Goal: Task Accomplishment & Management: Manage account settings

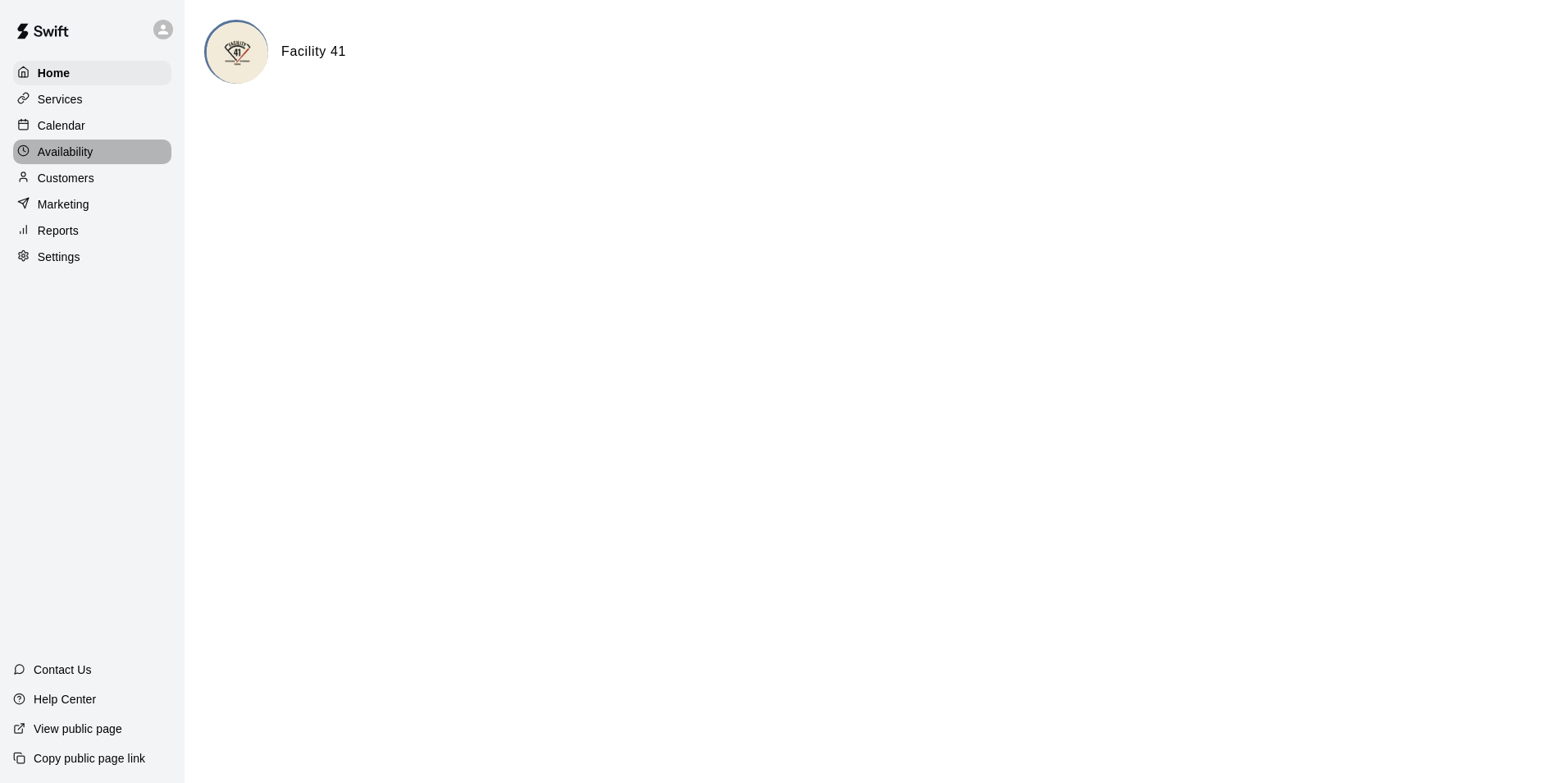
click at [68, 157] on p "Availability" at bounding box center [65, 152] width 55 height 16
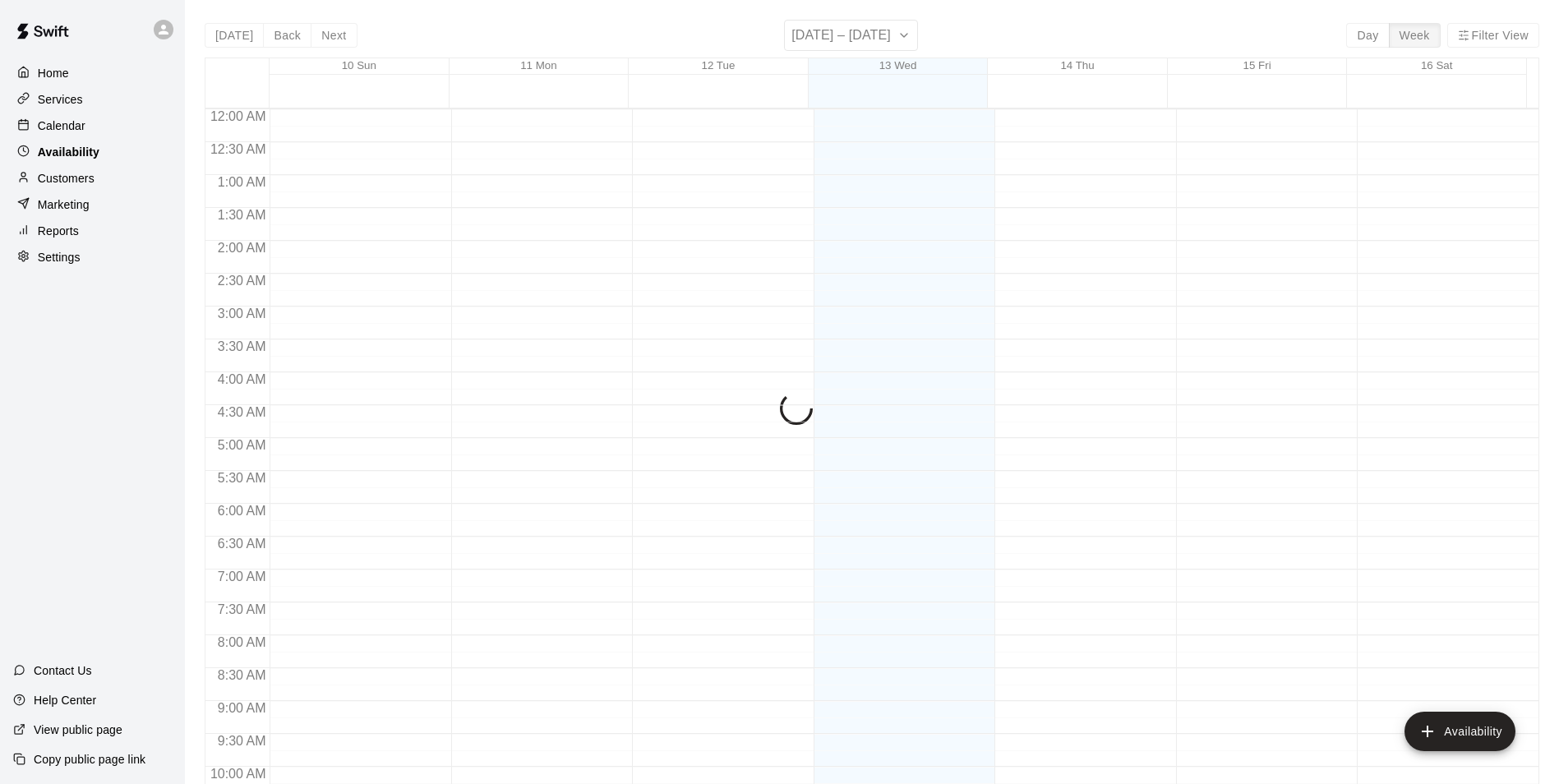
scroll to position [800, 0]
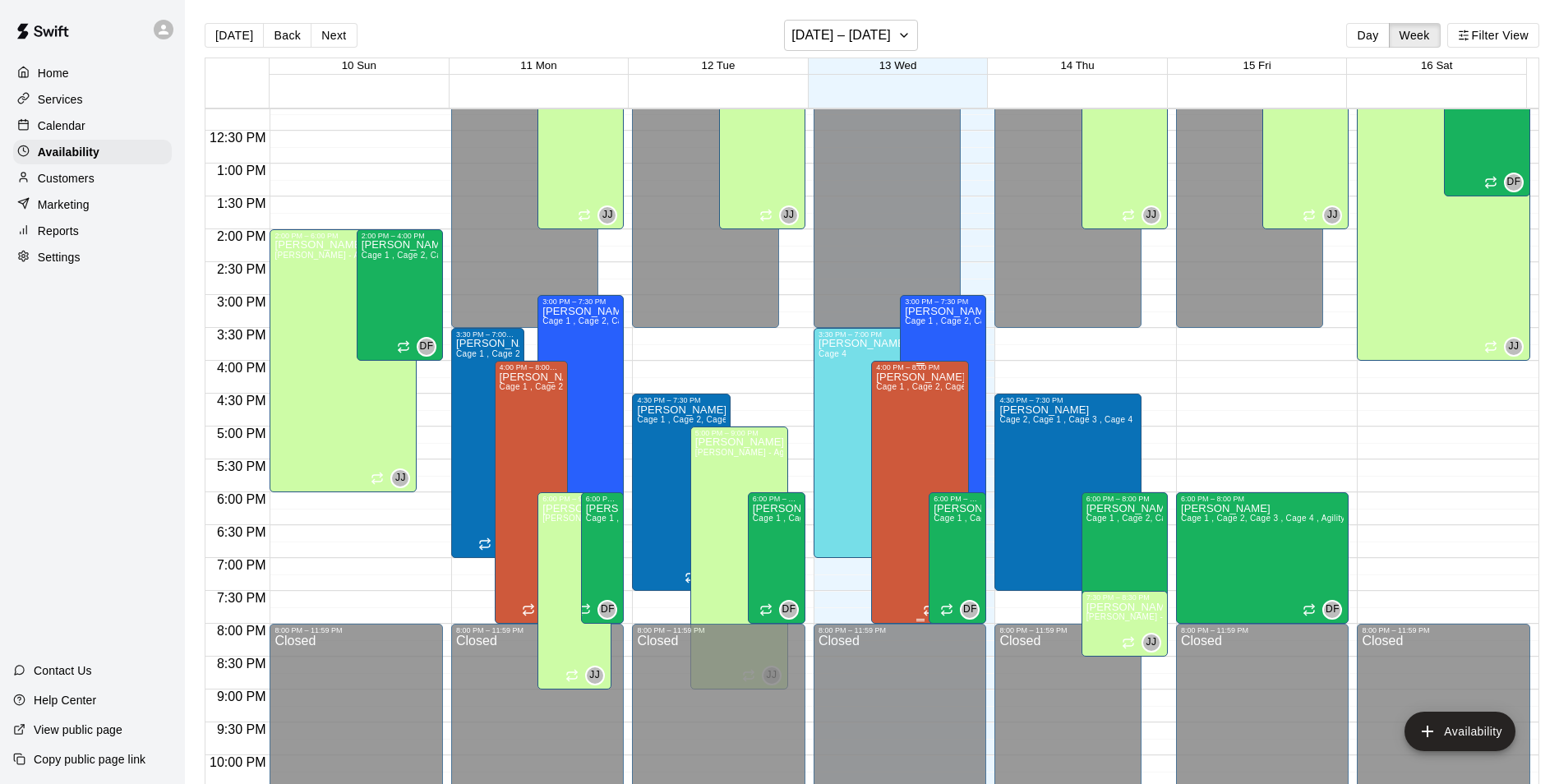
click at [887, 425] on div "[PERSON_NAME] Cage 1 , Cage 2, Cage 3 , Cage 4" at bounding box center [920, 763] width 88 height 784
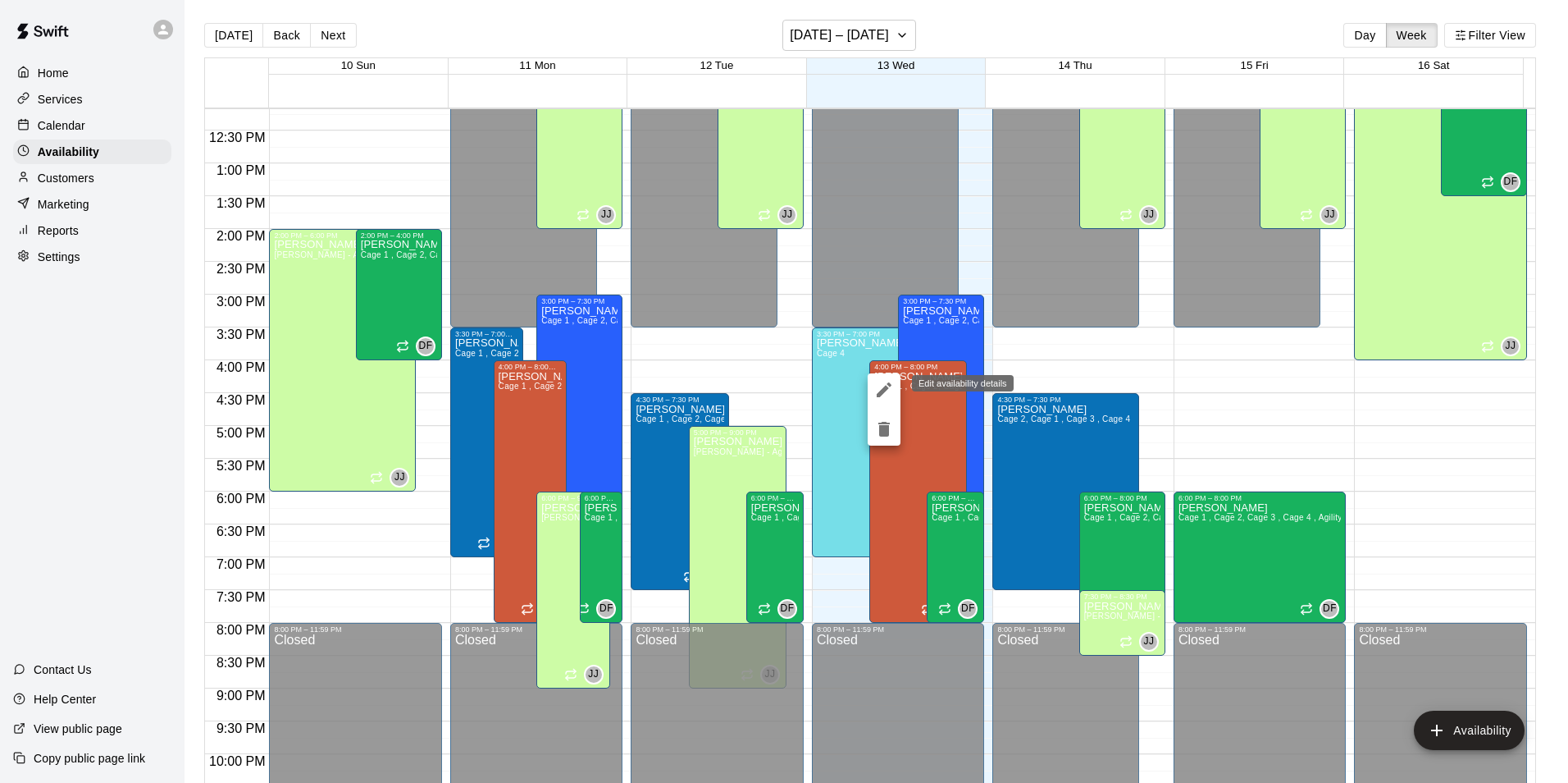
click at [882, 385] on icon "edit" at bounding box center [884, 390] width 20 height 20
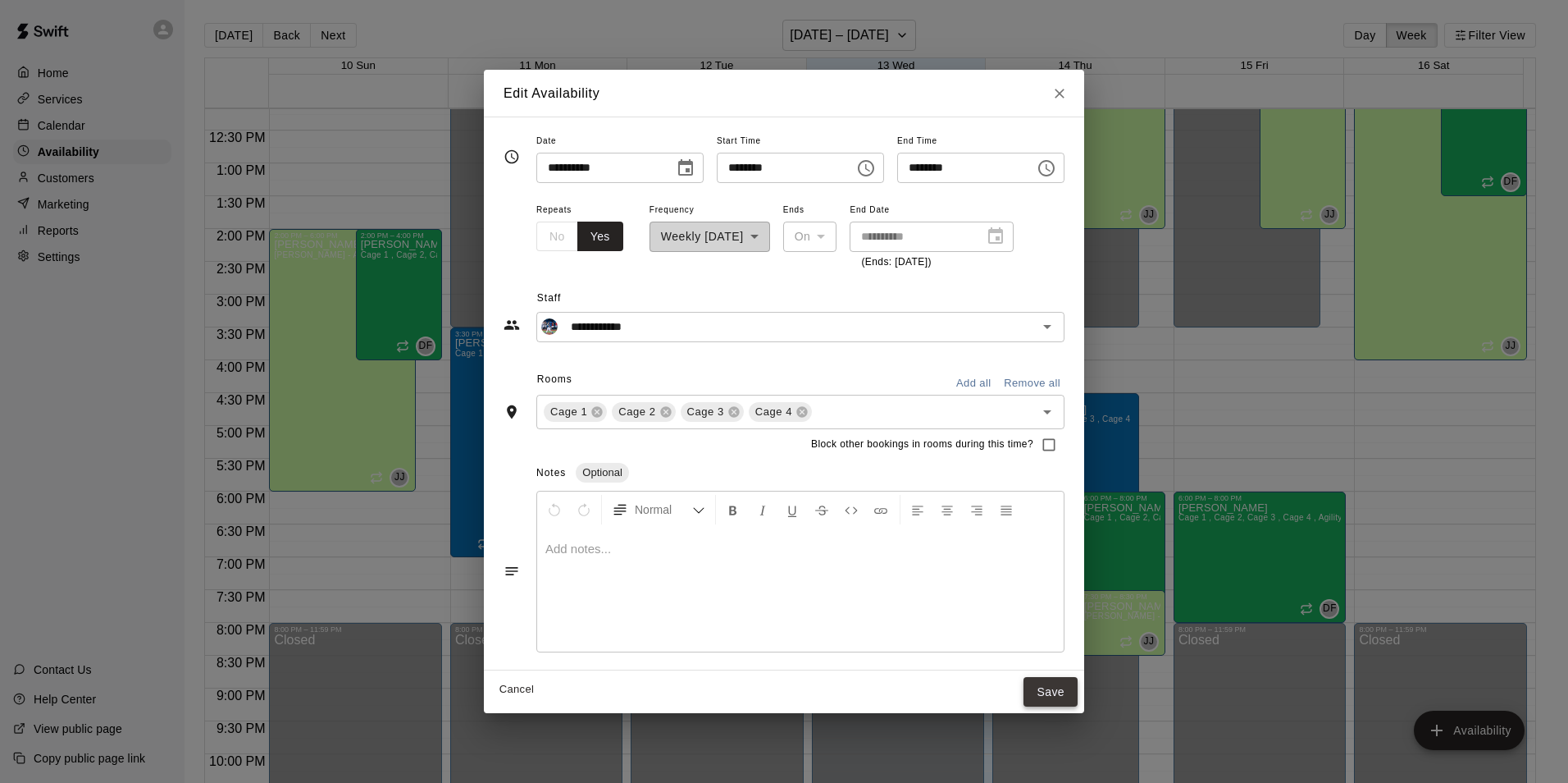
click at [1071, 690] on button "Save" at bounding box center [1050, 691] width 54 height 30
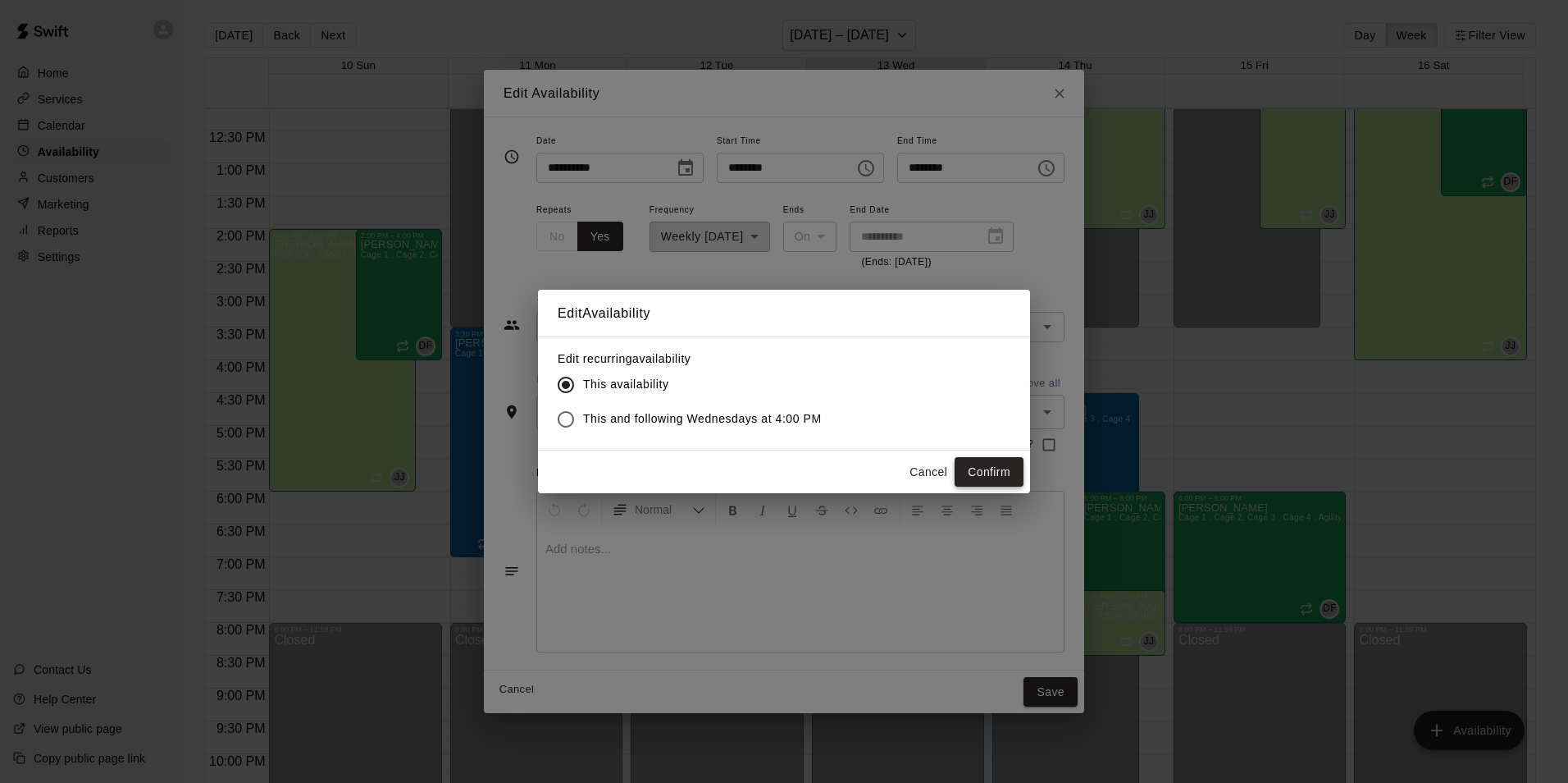
click at [989, 463] on button "Confirm" at bounding box center [990, 471] width 69 height 30
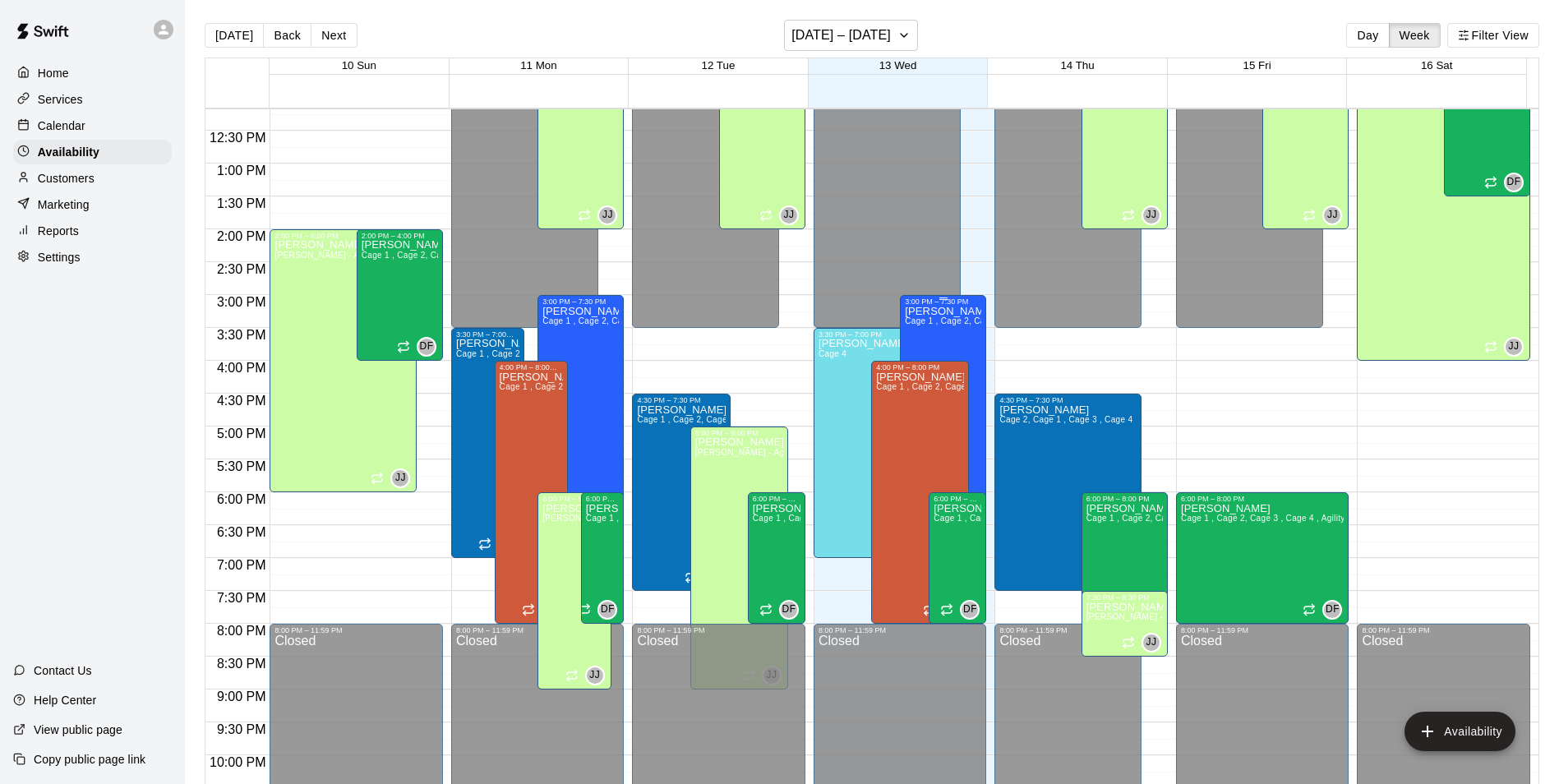
click at [940, 336] on div "[PERSON_NAME] 1 , Cage 2, Cage 3 , Cage 4" at bounding box center [943, 698] width 76 height 784
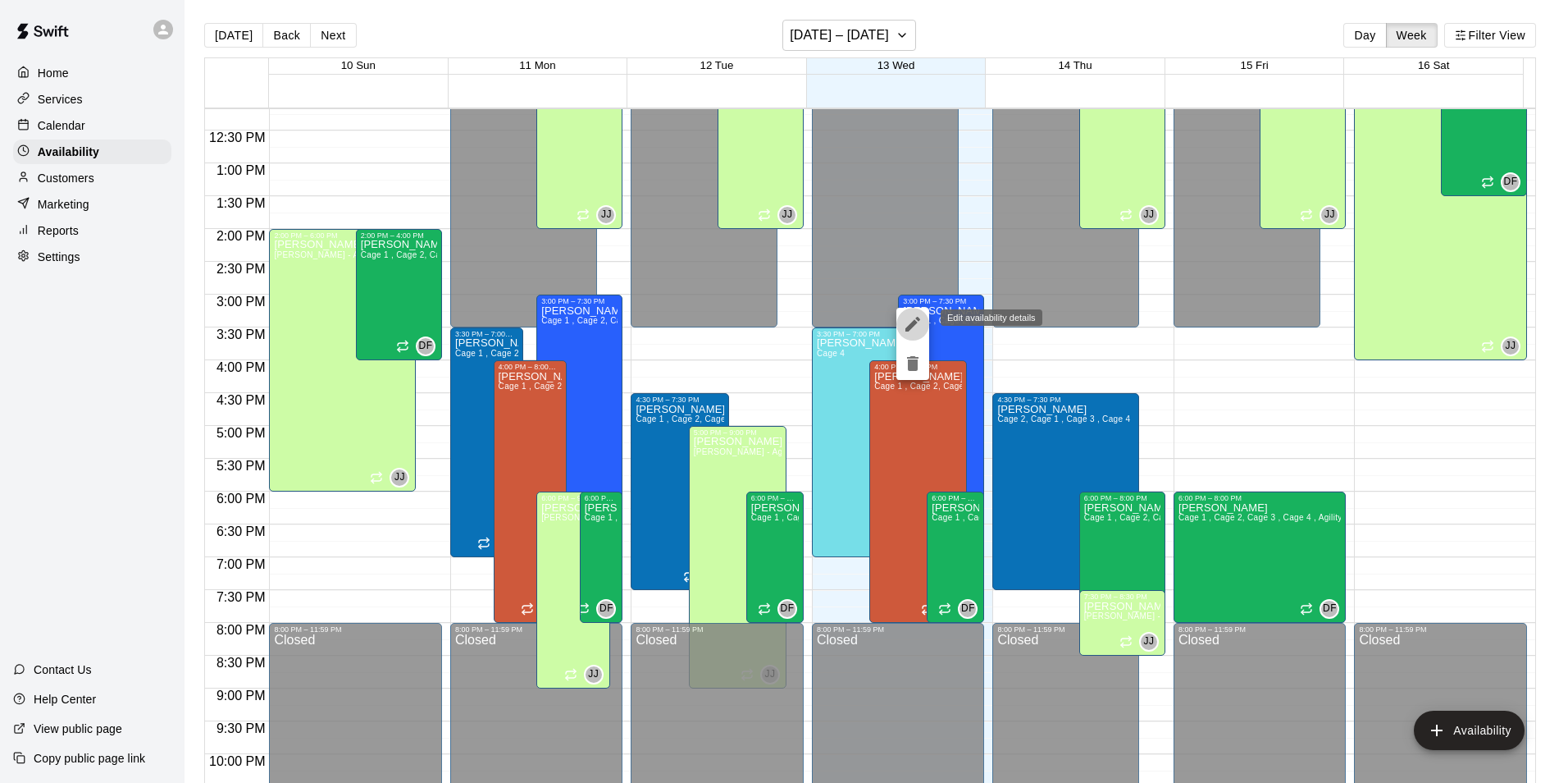
click at [905, 322] on icon "edit" at bounding box center [913, 324] width 20 height 20
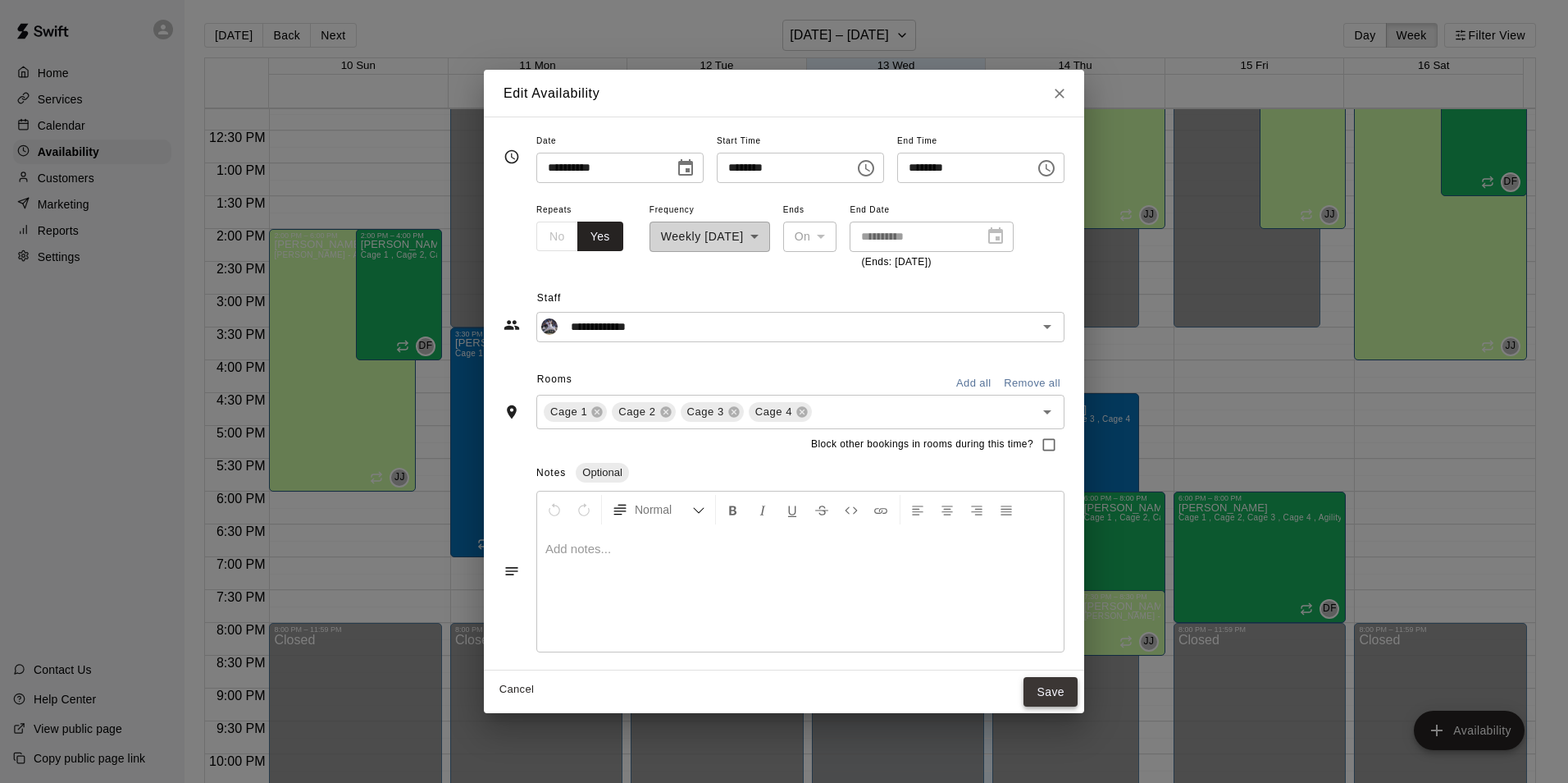
click at [1078, 686] on button "Save" at bounding box center [1050, 691] width 54 height 30
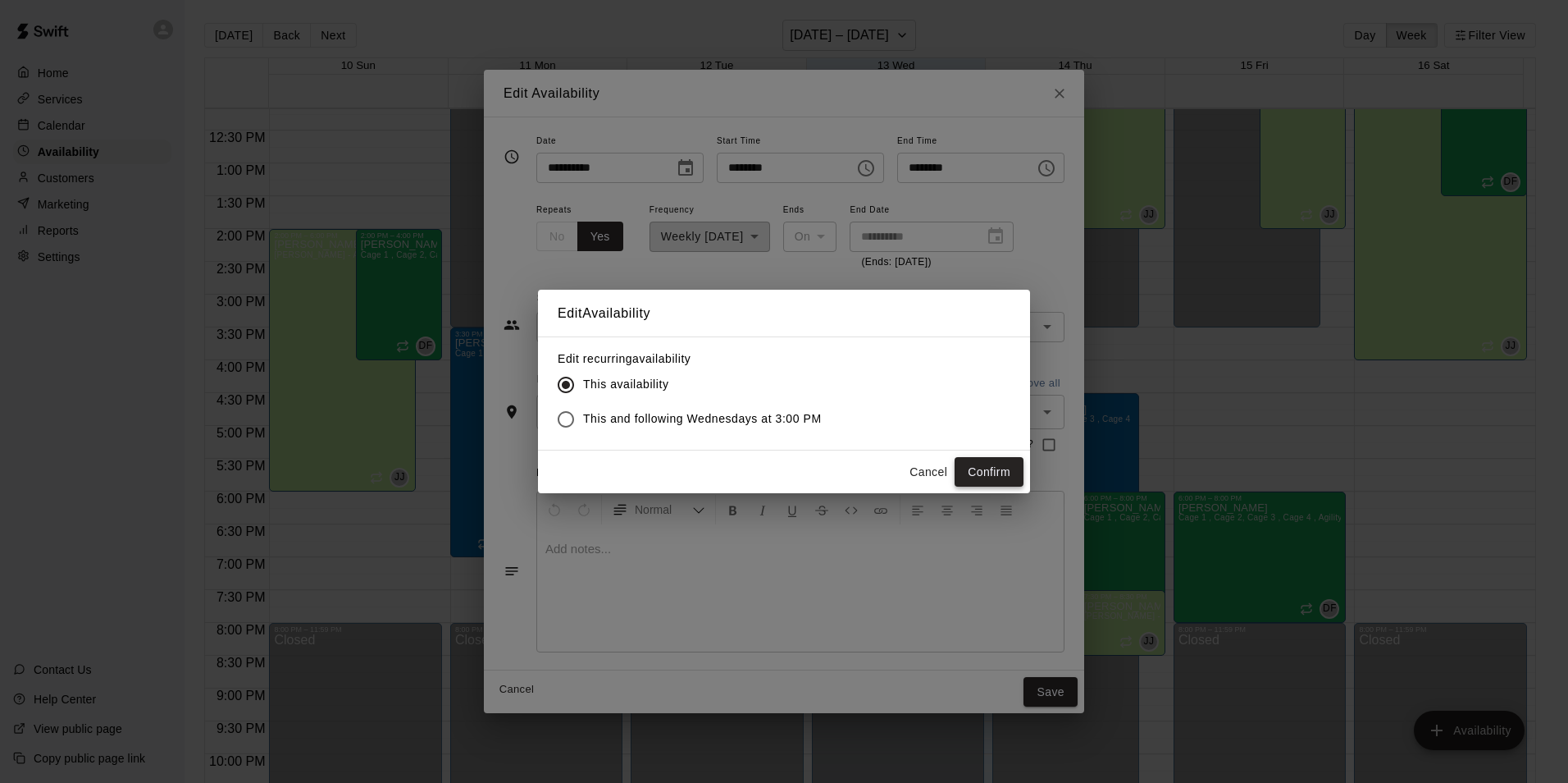
click at [981, 477] on button "Confirm" at bounding box center [990, 471] width 69 height 30
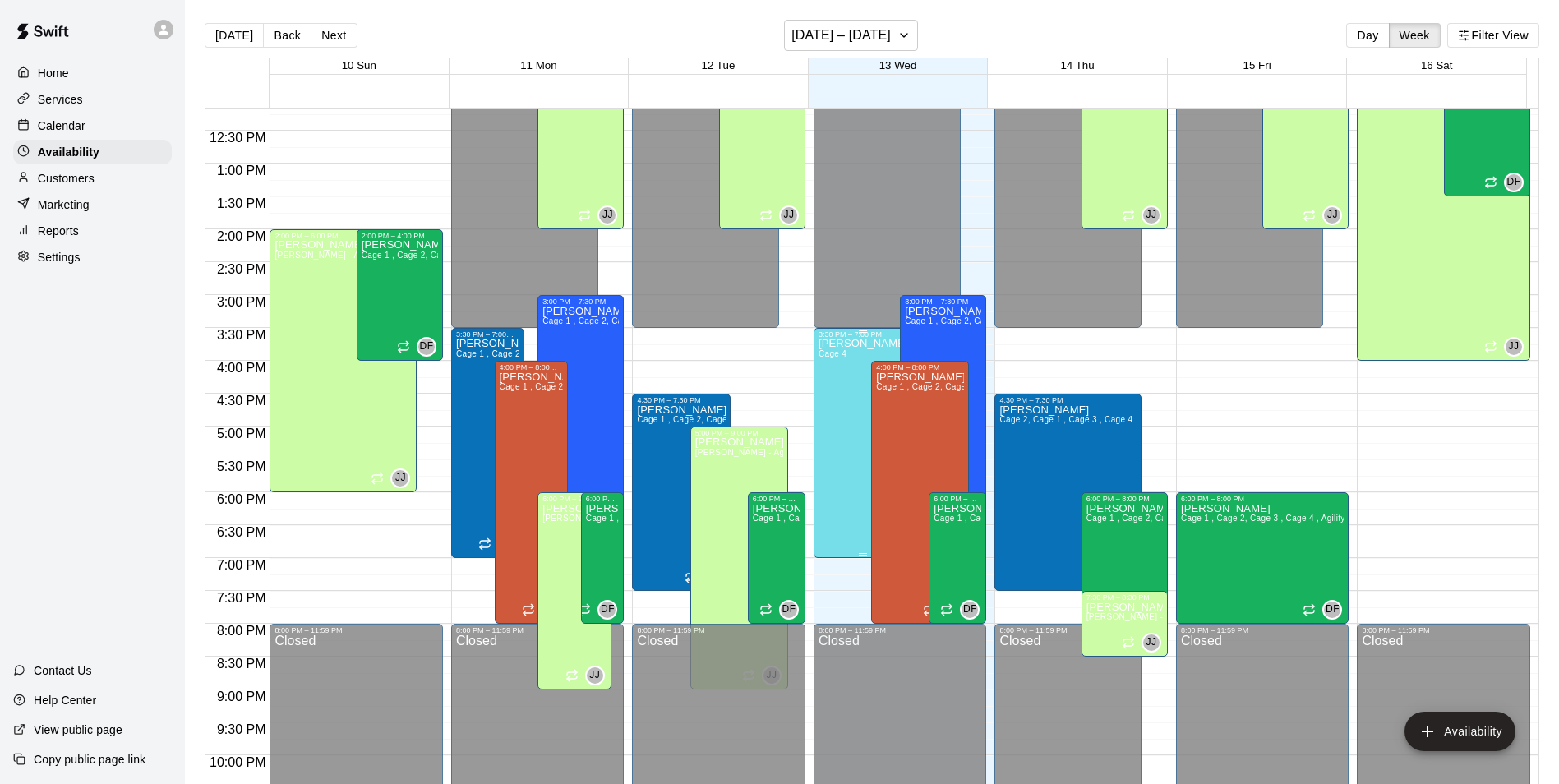
click at [843, 380] on div "[PERSON_NAME] 4" at bounding box center [862, 730] width 88 height 784
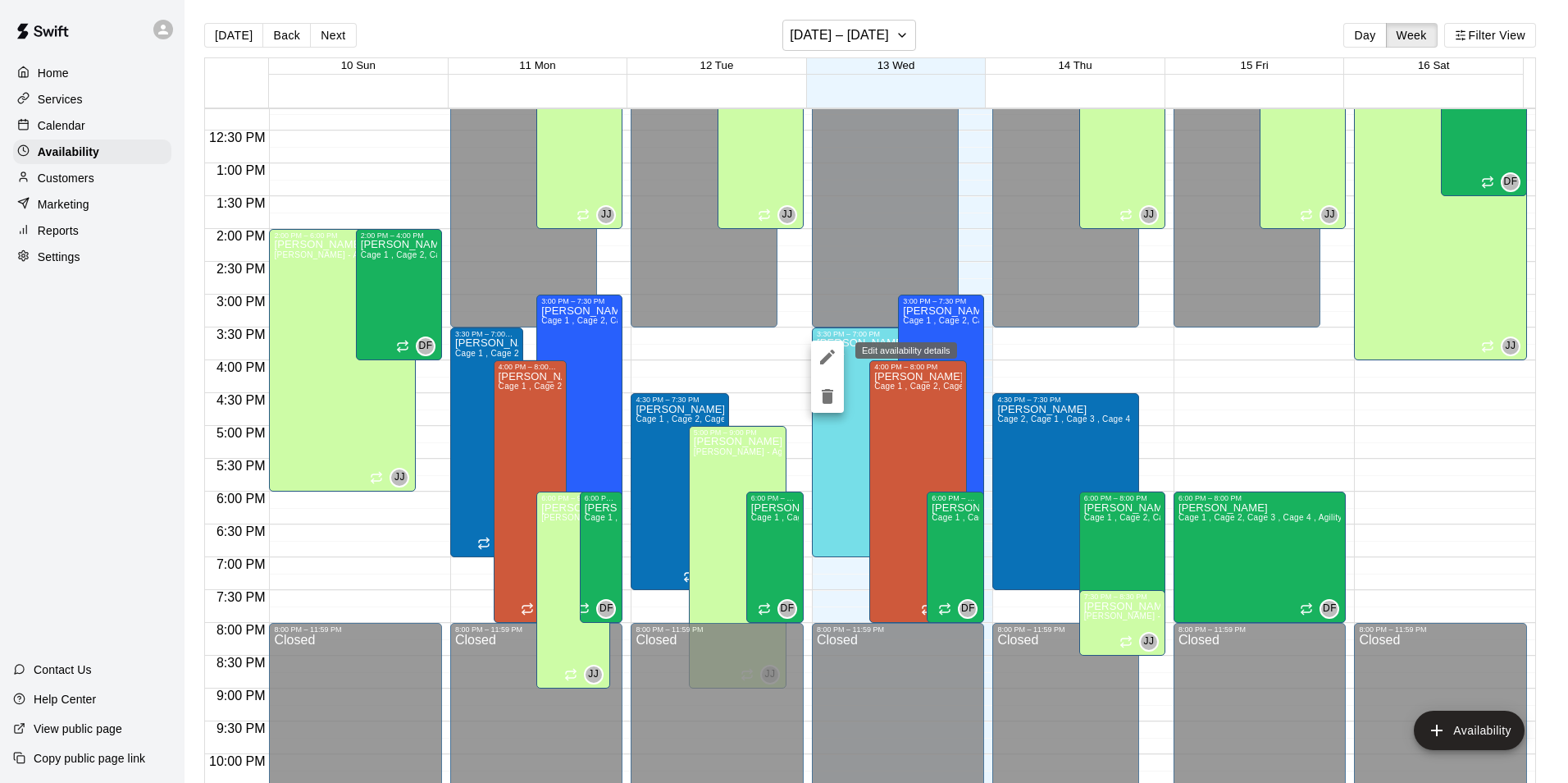
click at [828, 352] on icon "edit" at bounding box center [828, 357] width 20 height 20
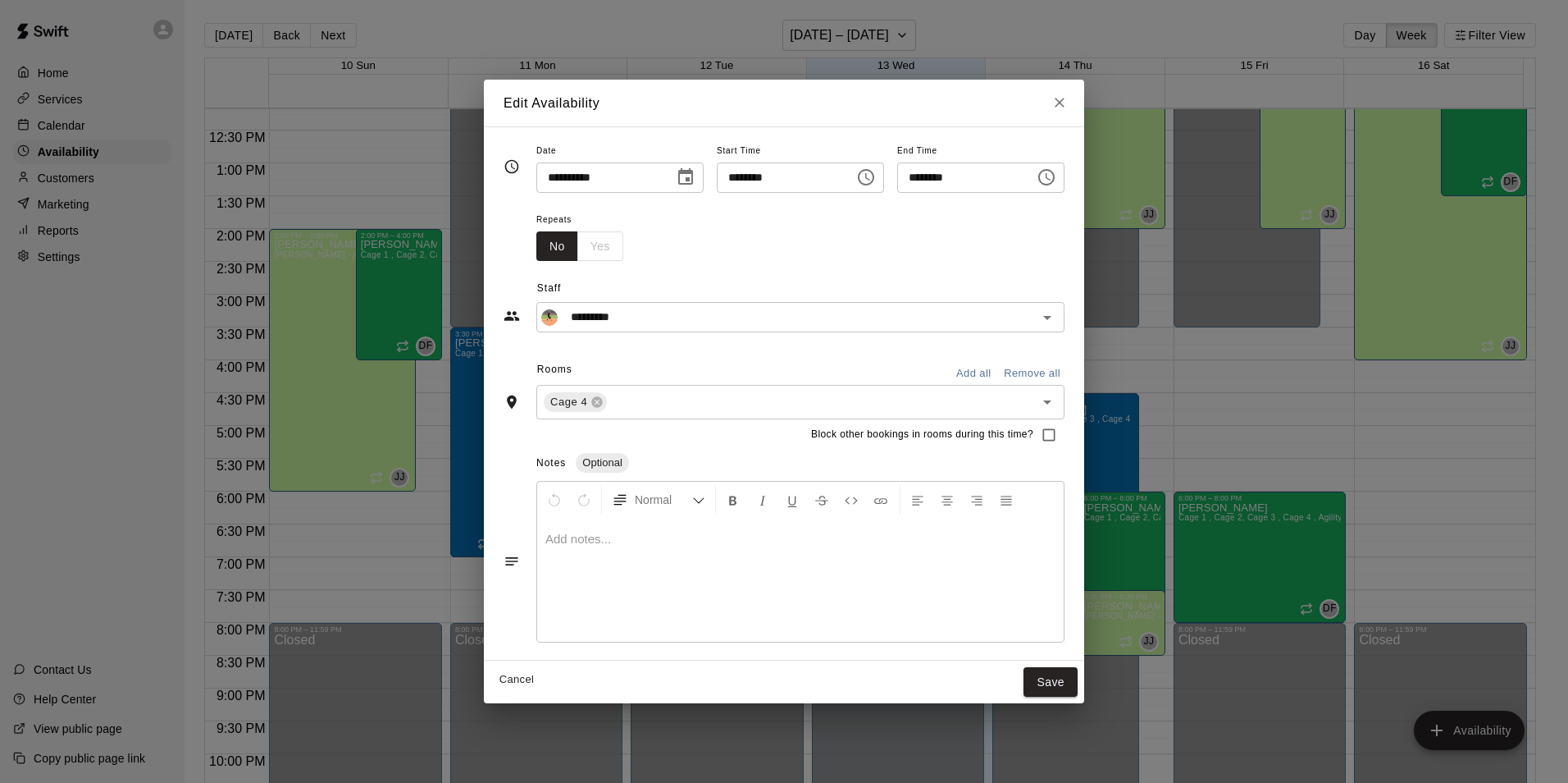
click at [1000, 372] on button "Add all" at bounding box center [973, 373] width 53 height 25
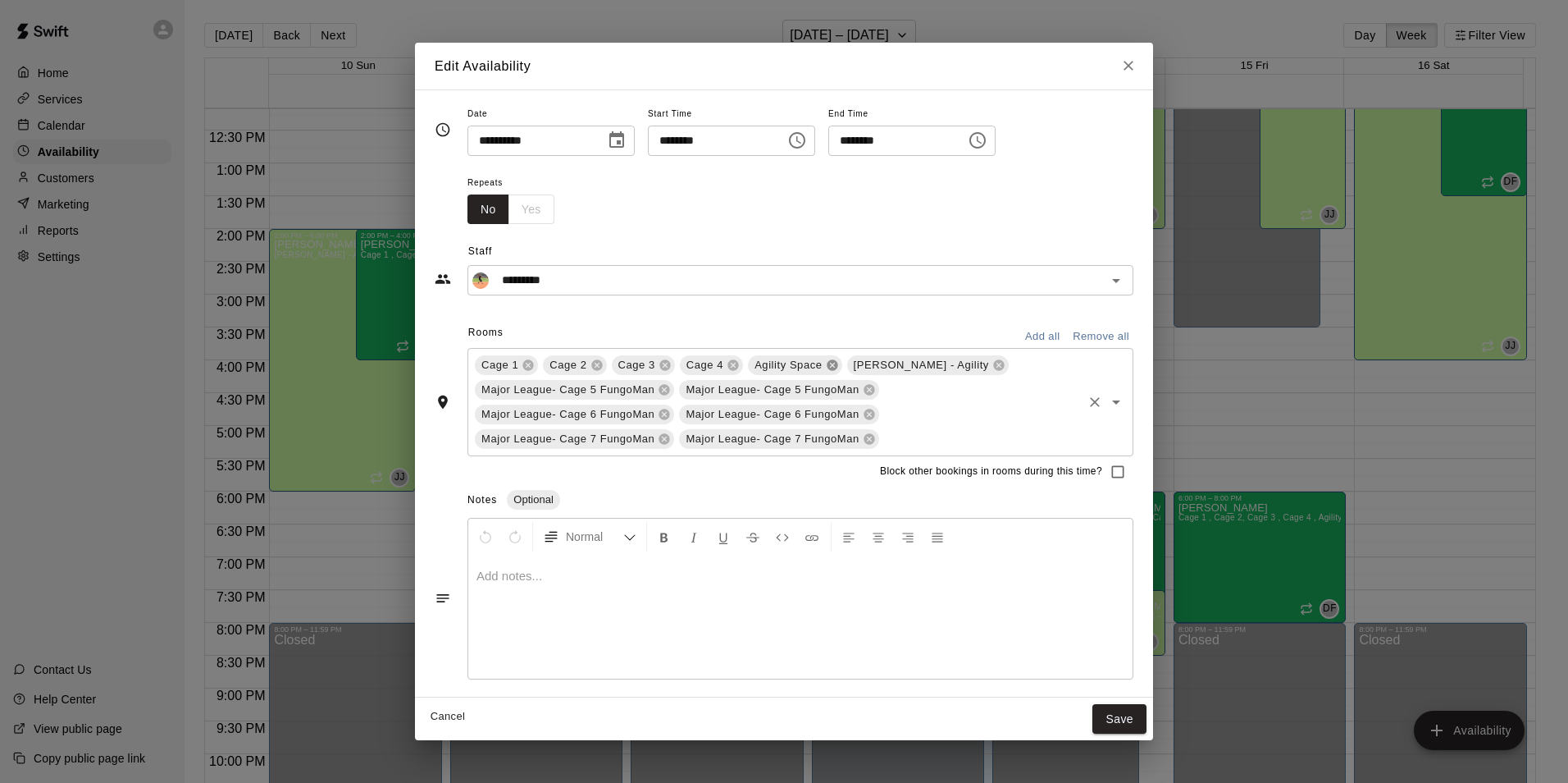
click at [826, 363] on icon at bounding box center [833, 365] width 13 height 13
click at [860, 375] on div "[PERSON_NAME] - Agility" at bounding box center [829, 365] width 162 height 20
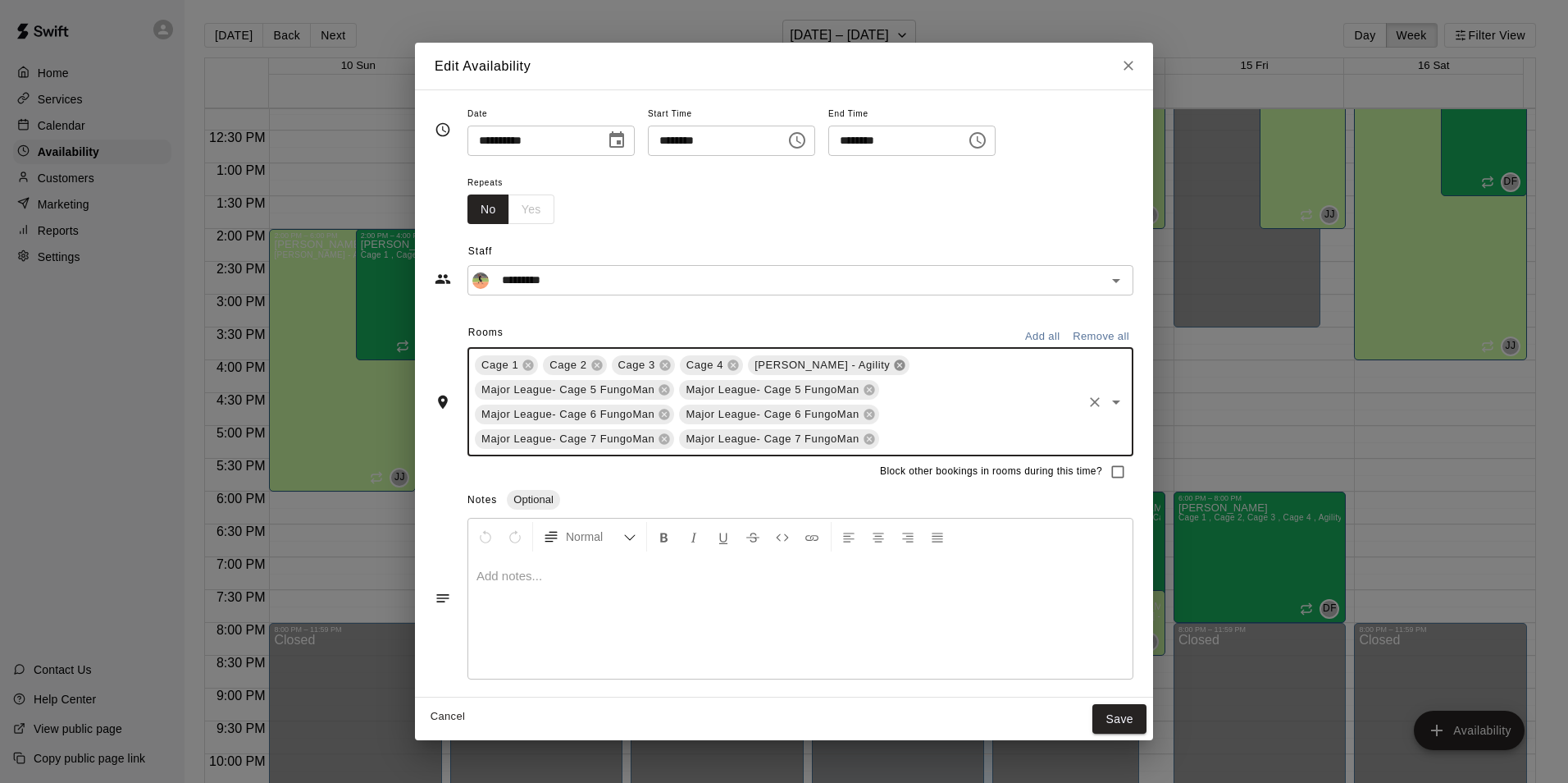
click at [895, 370] on icon at bounding box center [901, 365] width 11 height 11
click at [932, 370] on icon at bounding box center [938, 365] width 11 height 11
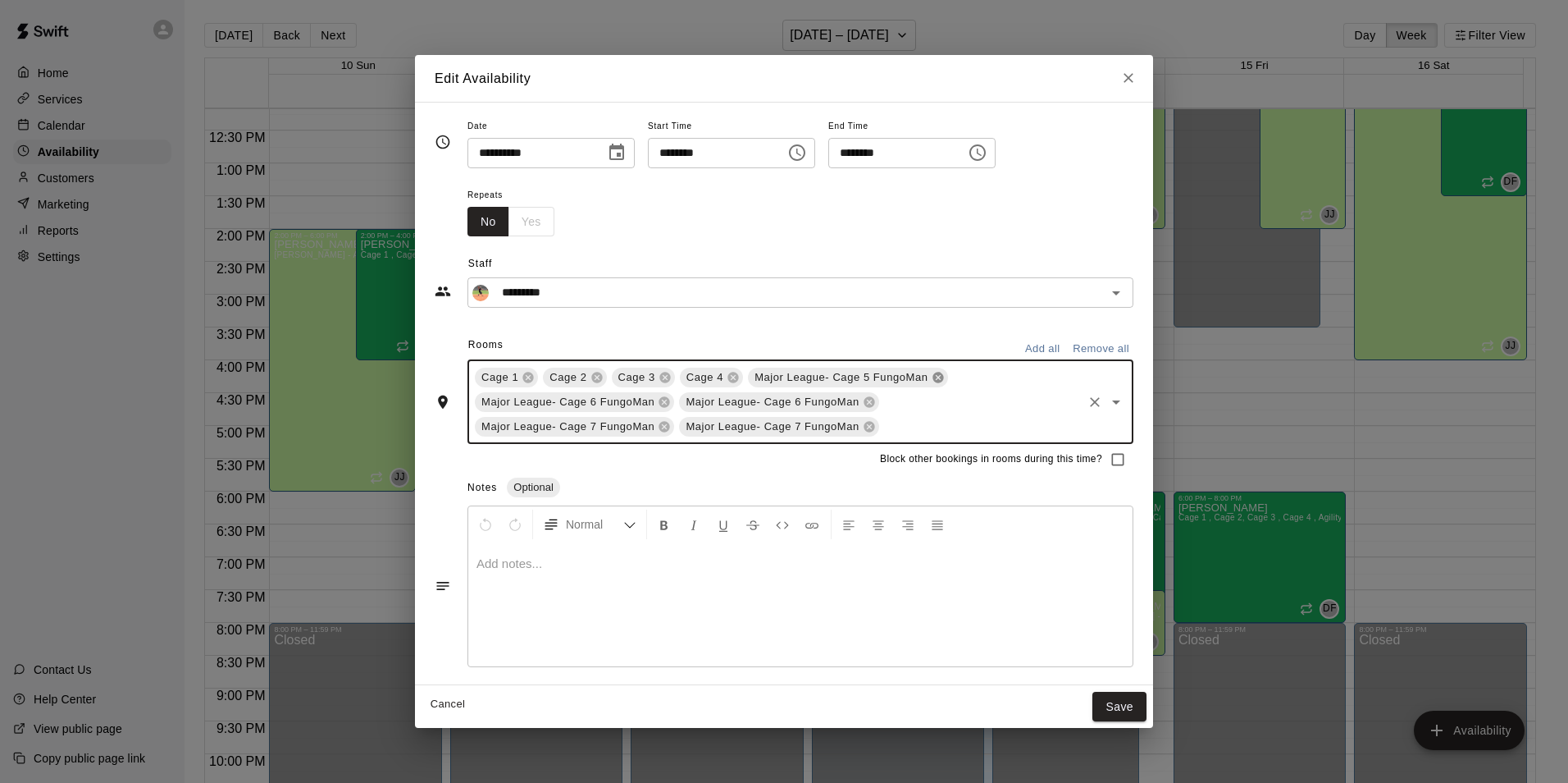
click at [932, 376] on icon at bounding box center [938, 377] width 11 height 11
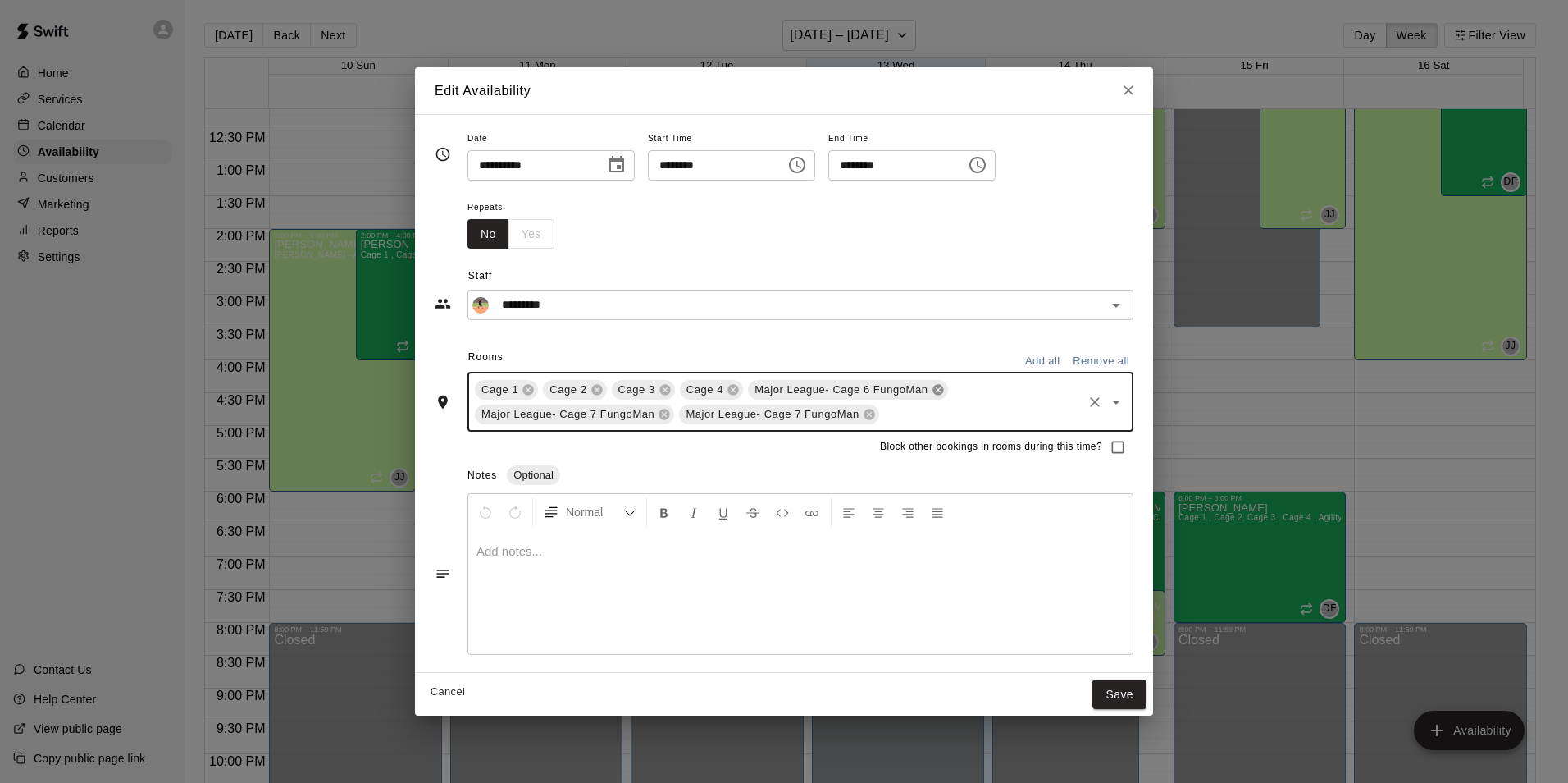
click at [932, 392] on icon at bounding box center [938, 390] width 11 height 11
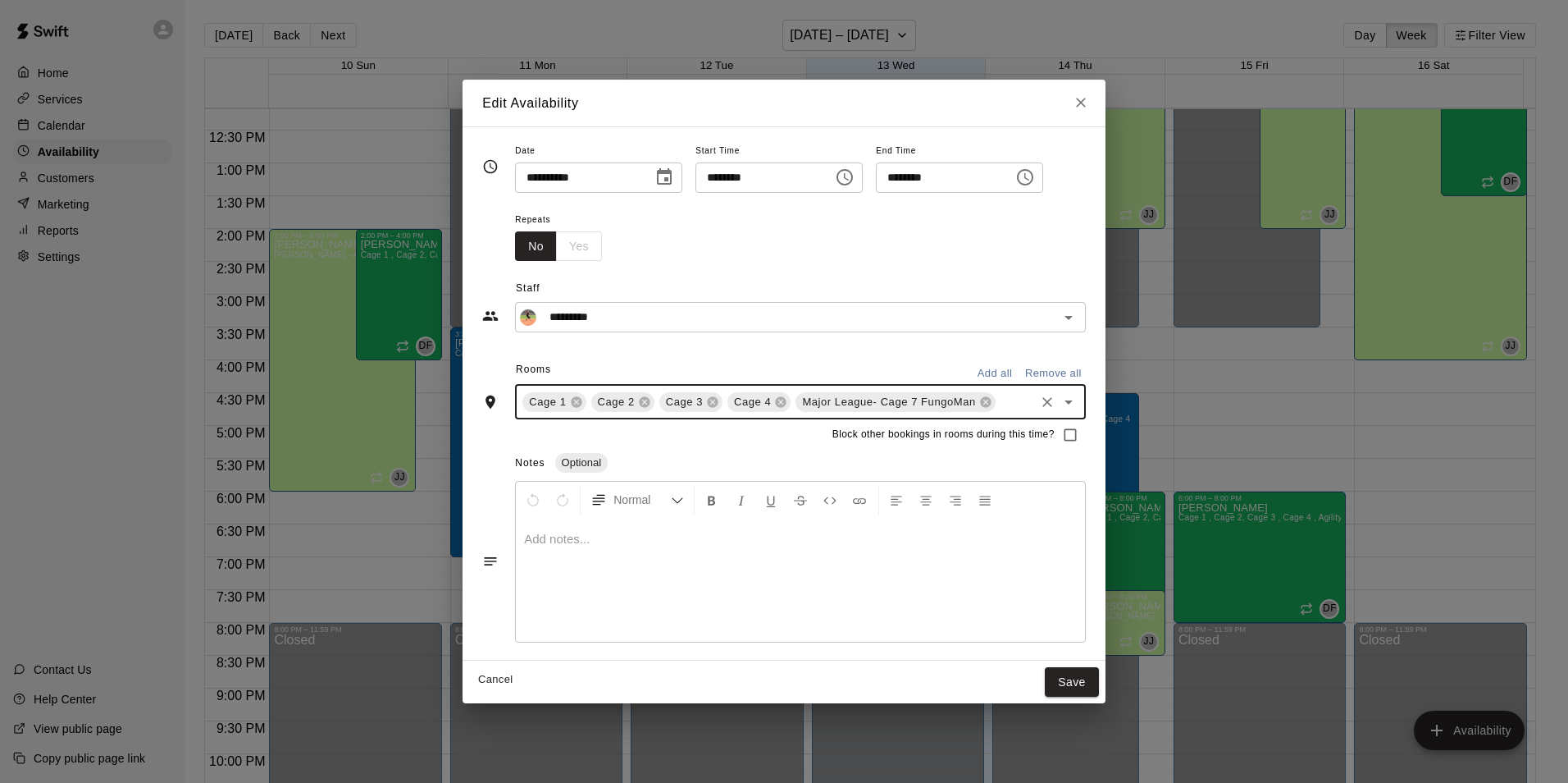
click at [981, 401] on icon at bounding box center [986, 401] width 11 height 11
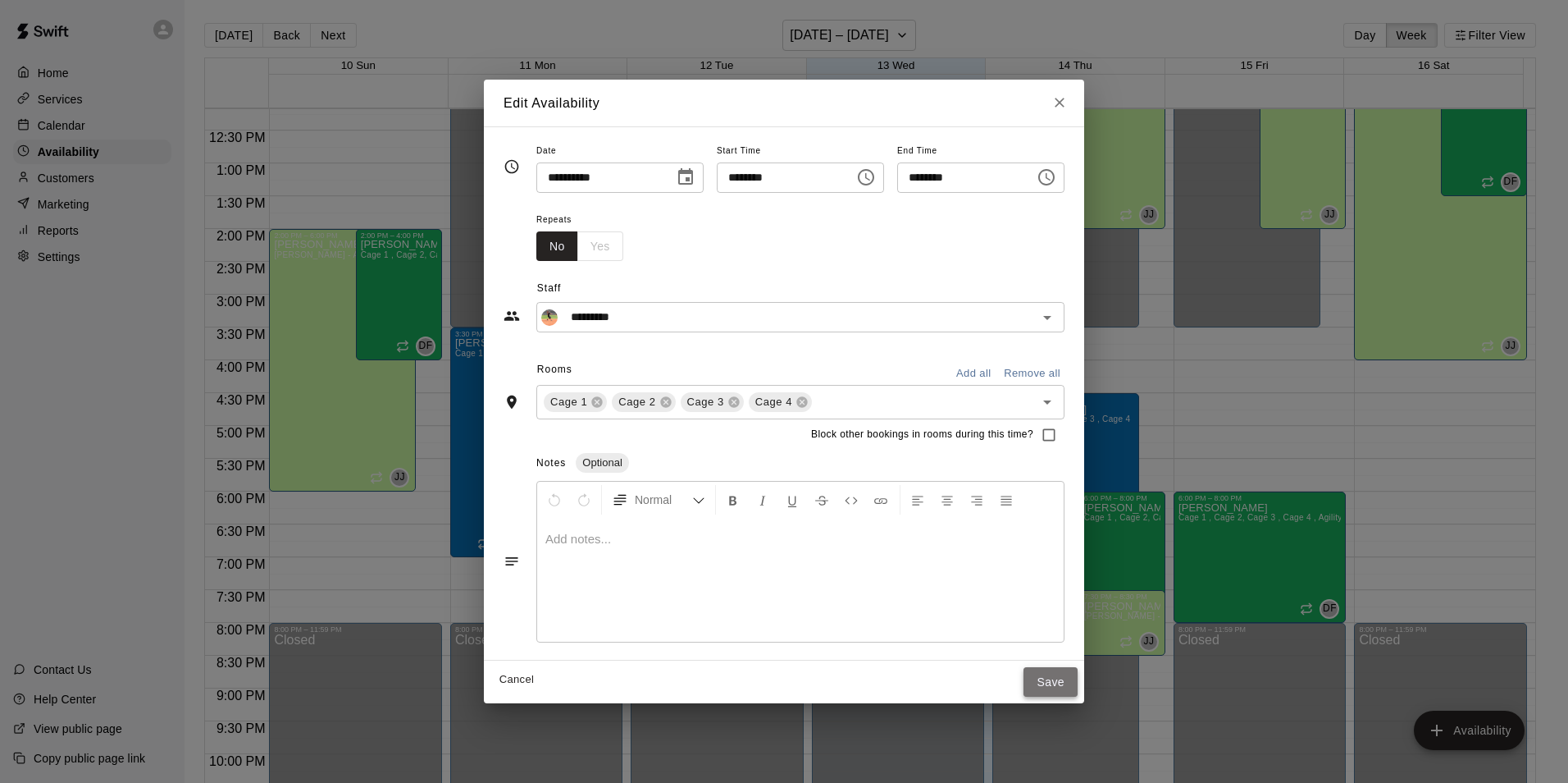
click at [1075, 676] on button "Save" at bounding box center [1050, 681] width 54 height 30
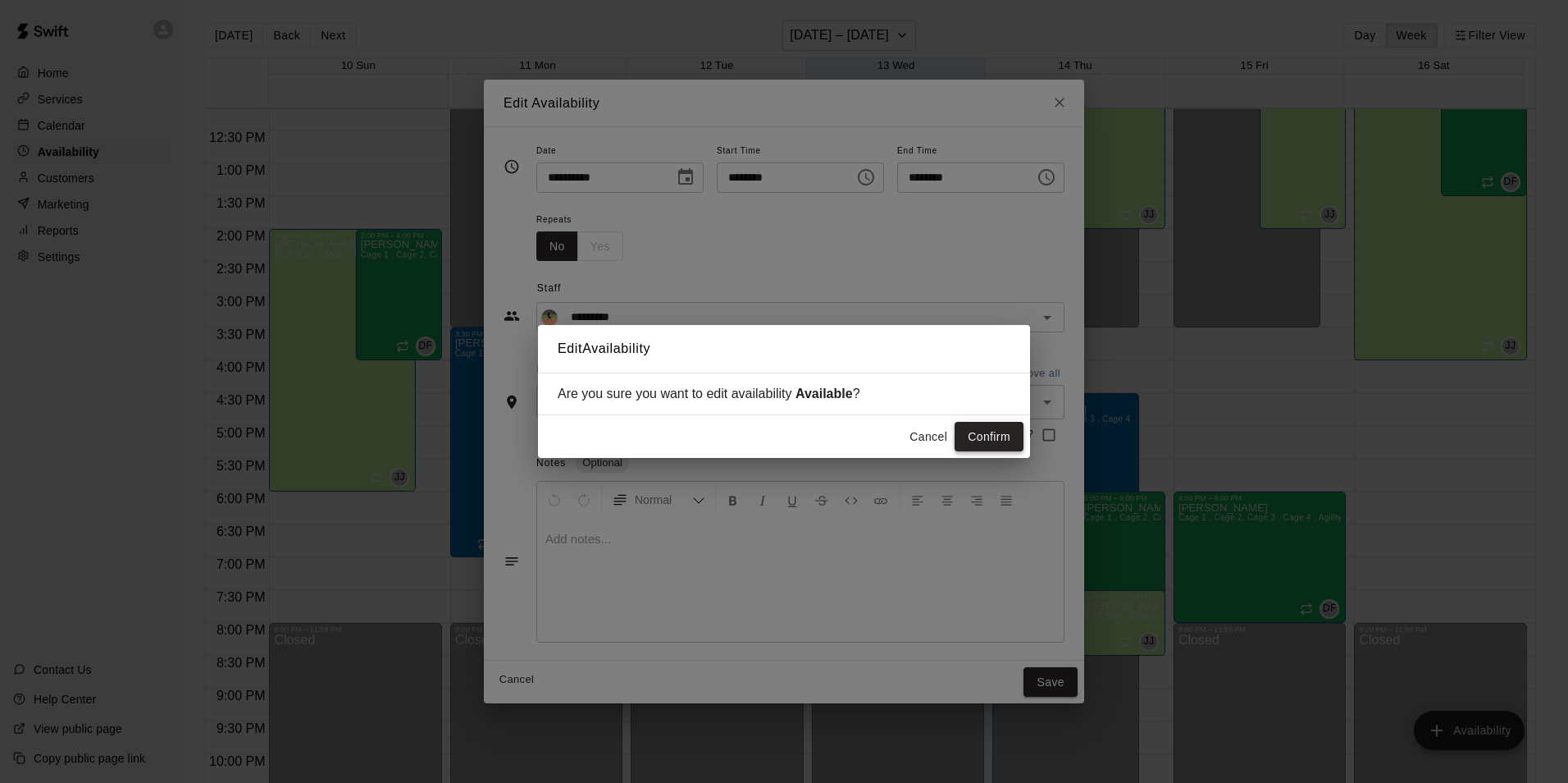
click at [1000, 441] on button "Confirm" at bounding box center [990, 436] width 69 height 30
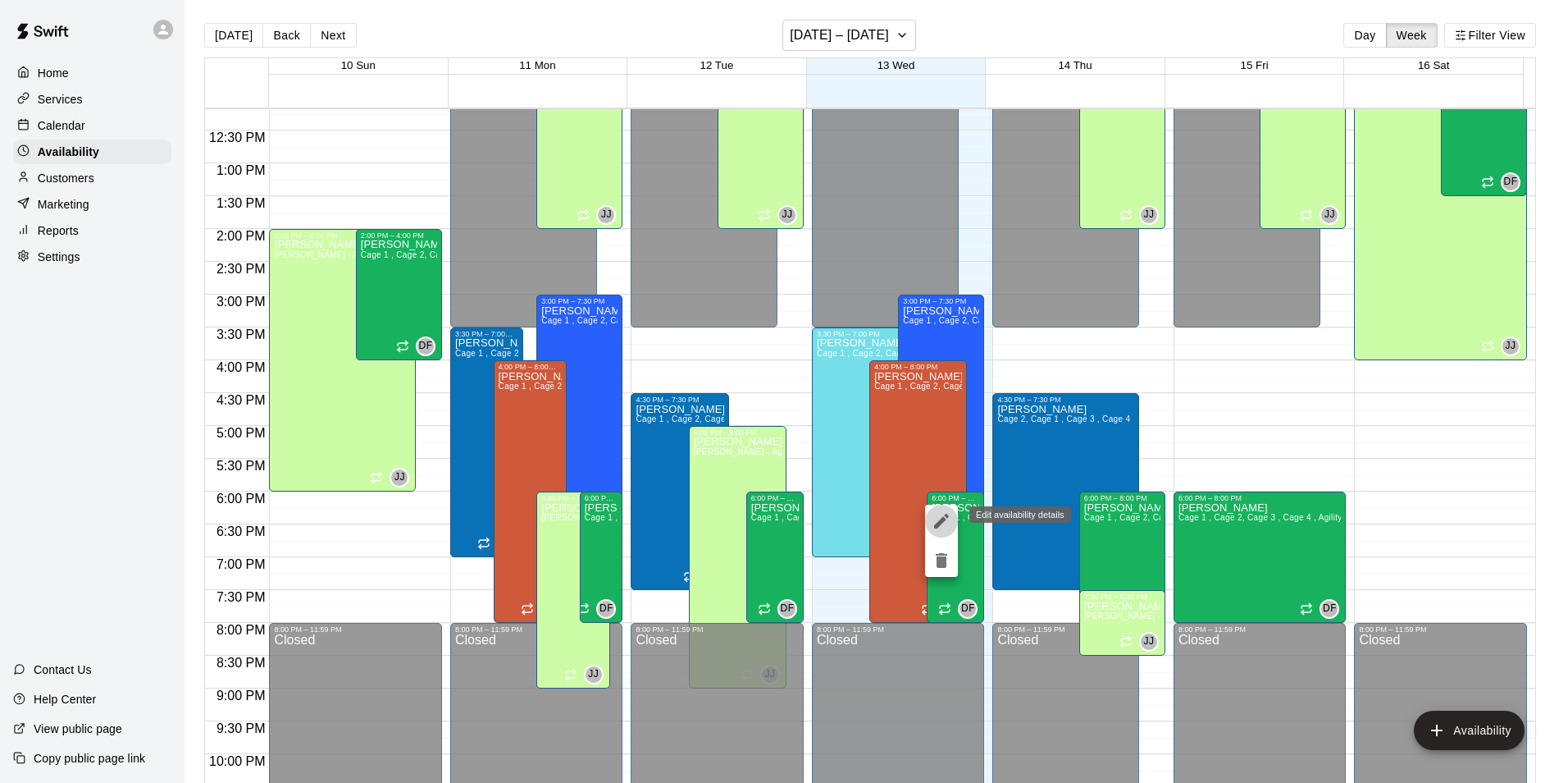
click at [940, 519] on icon "edit" at bounding box center [942, 521] width 20 height 20
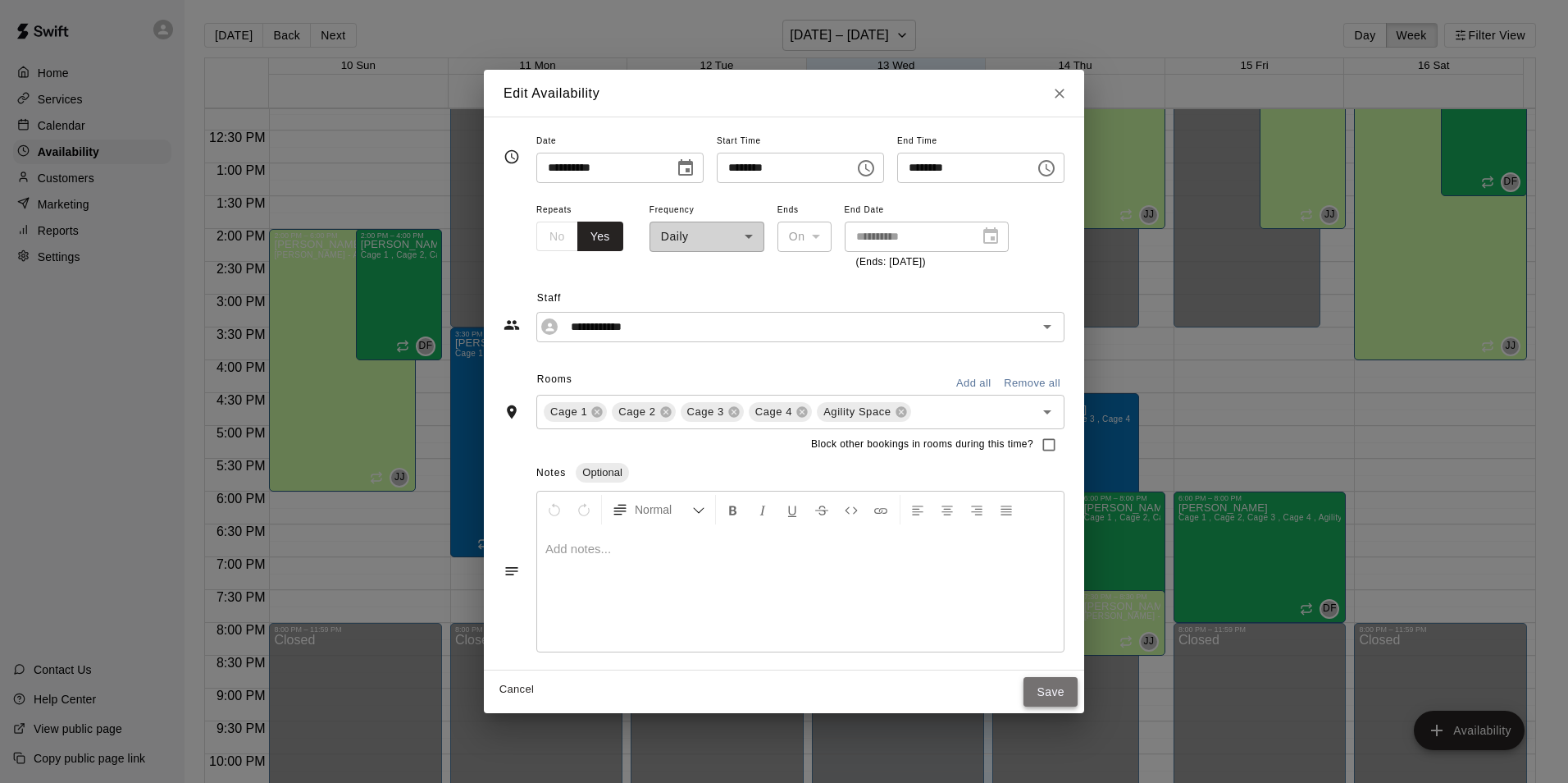
click at [1078, 691] on button "Save" at bounding box center [1050, 691] width 54 height 30
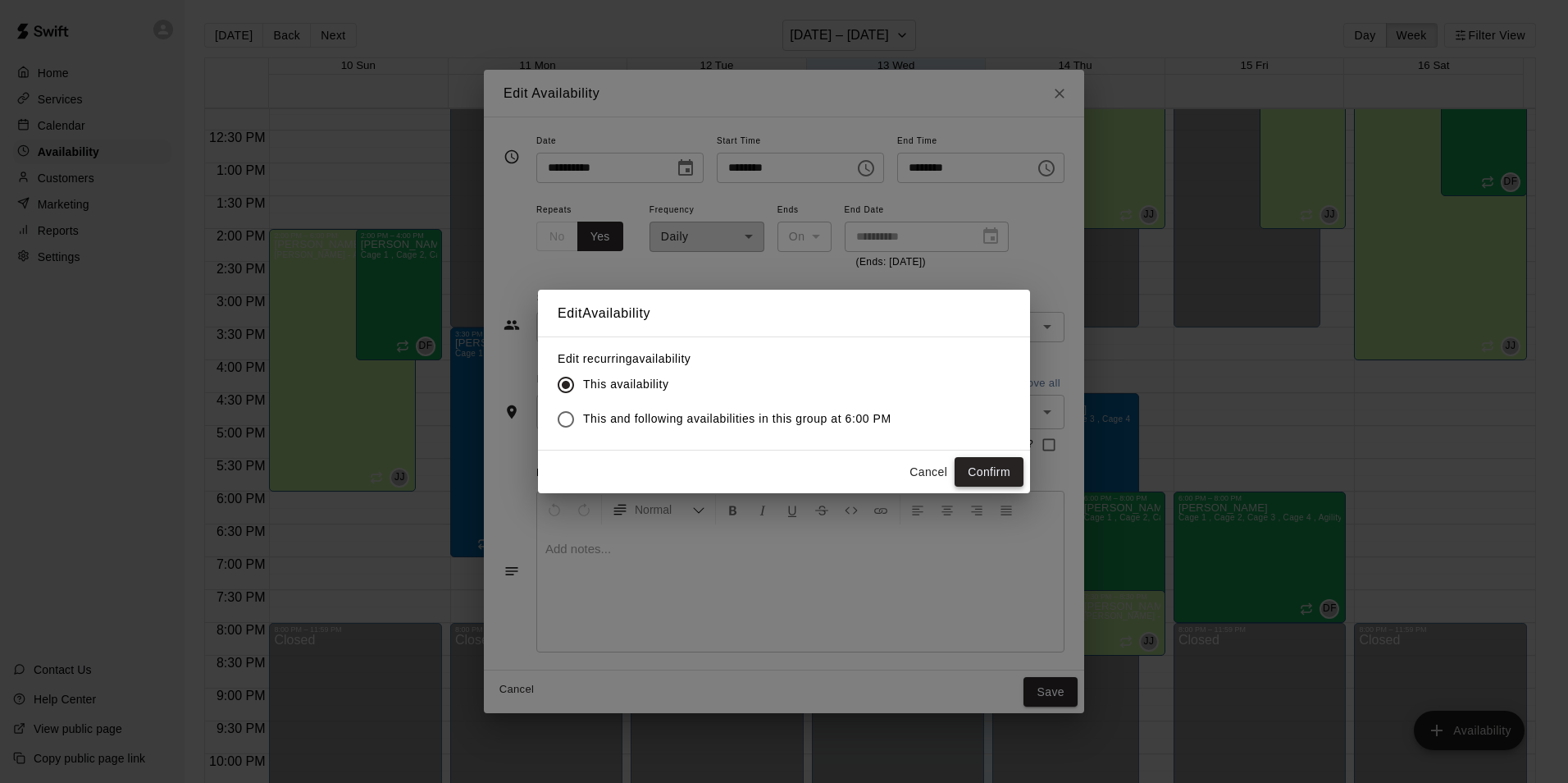
click at [985, 480] on button "Confirm" at bounding box center [990, 471] width 69 height 30
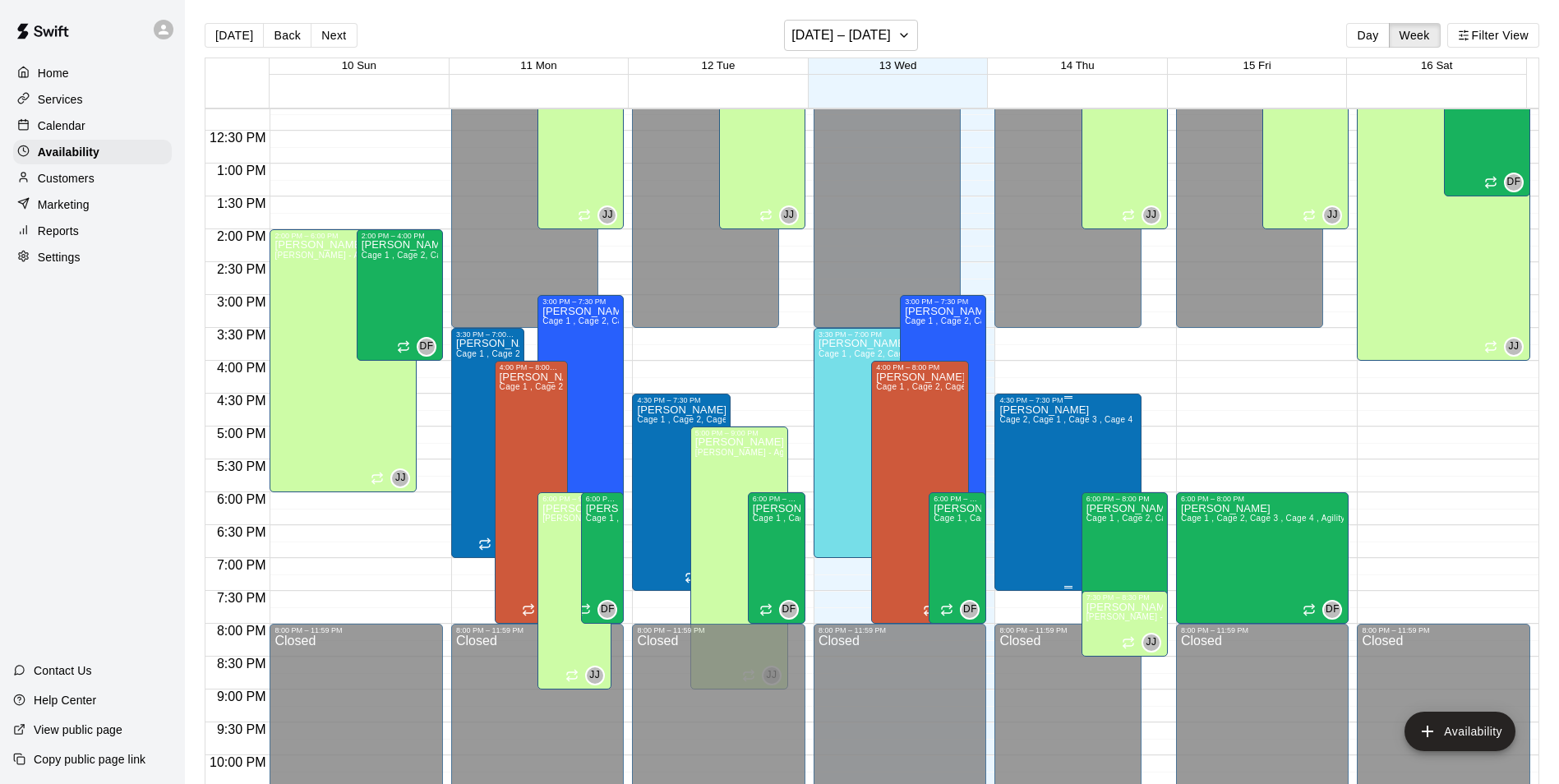
click at [1035, 467] on div "[PERSON_NAME] Cage 2, Cage 1 , Cage 3 , Cage 4" at bounding box center [1066, 796] width 133 height 784
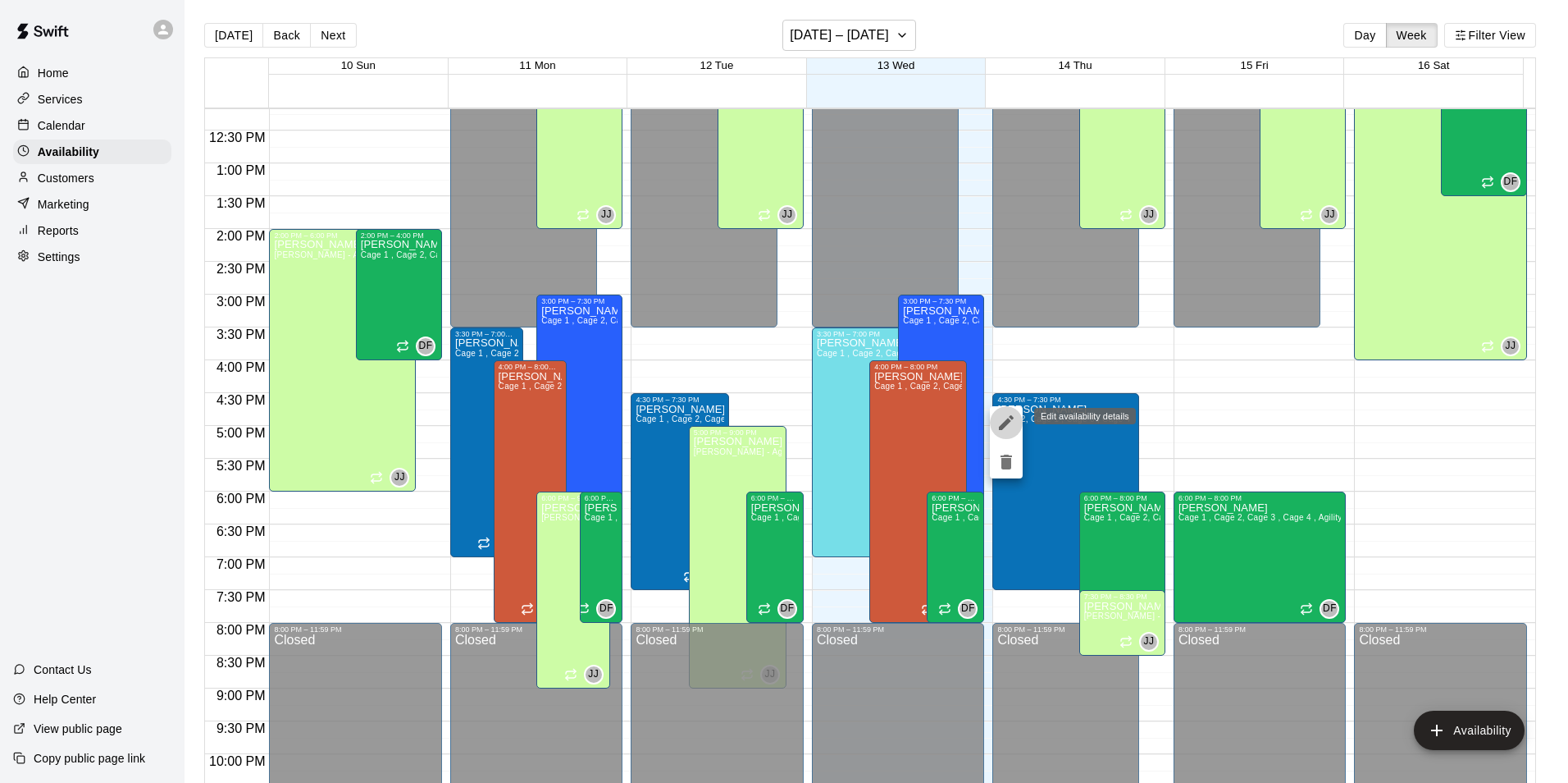
click at [1000, 420] on icon "edit" at bounding box center [1007, 422] width 20 height 20
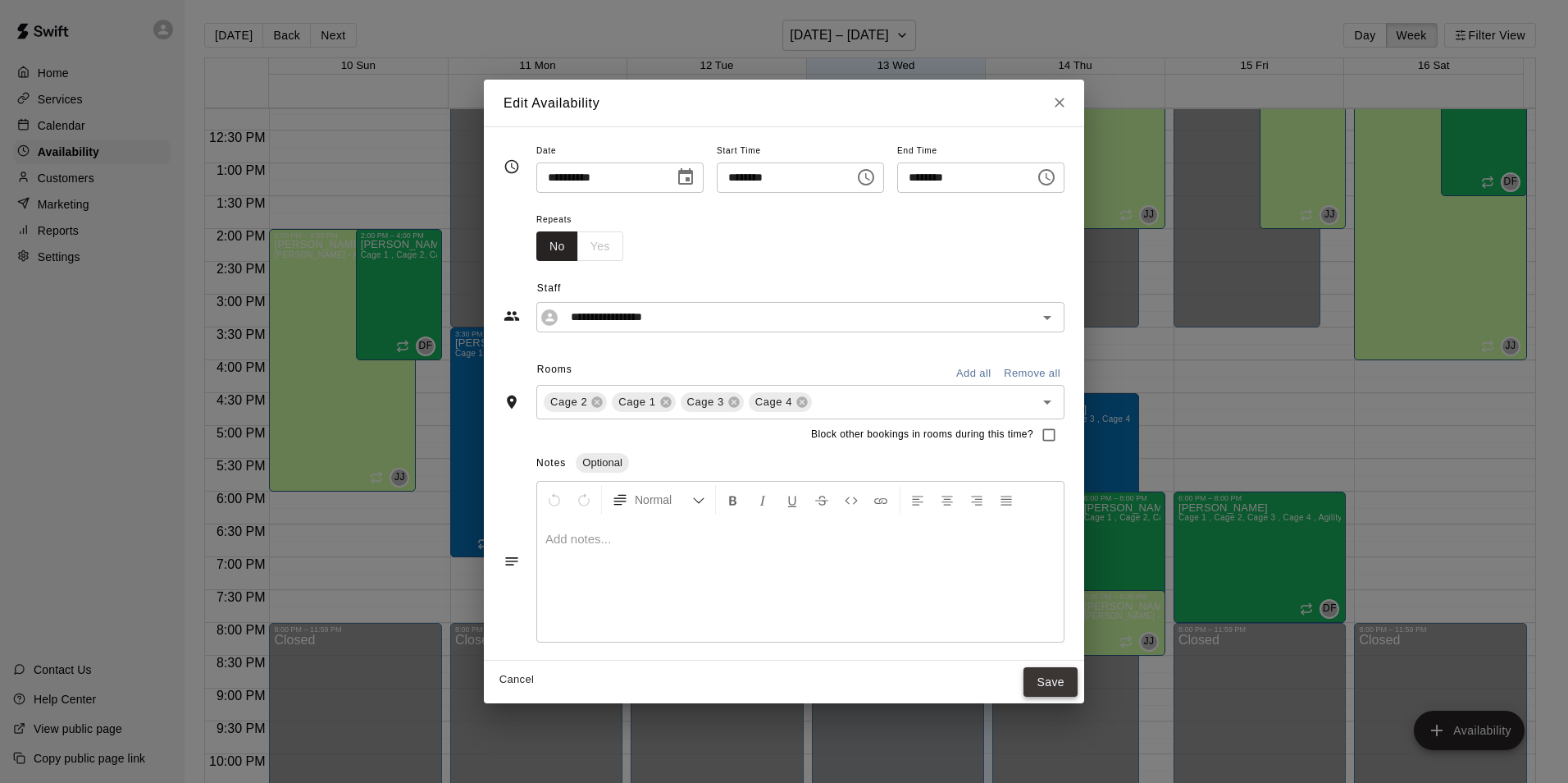
click at [1067, 679] on button "Save" at bounding box center [1050, 681] width 54 height 30
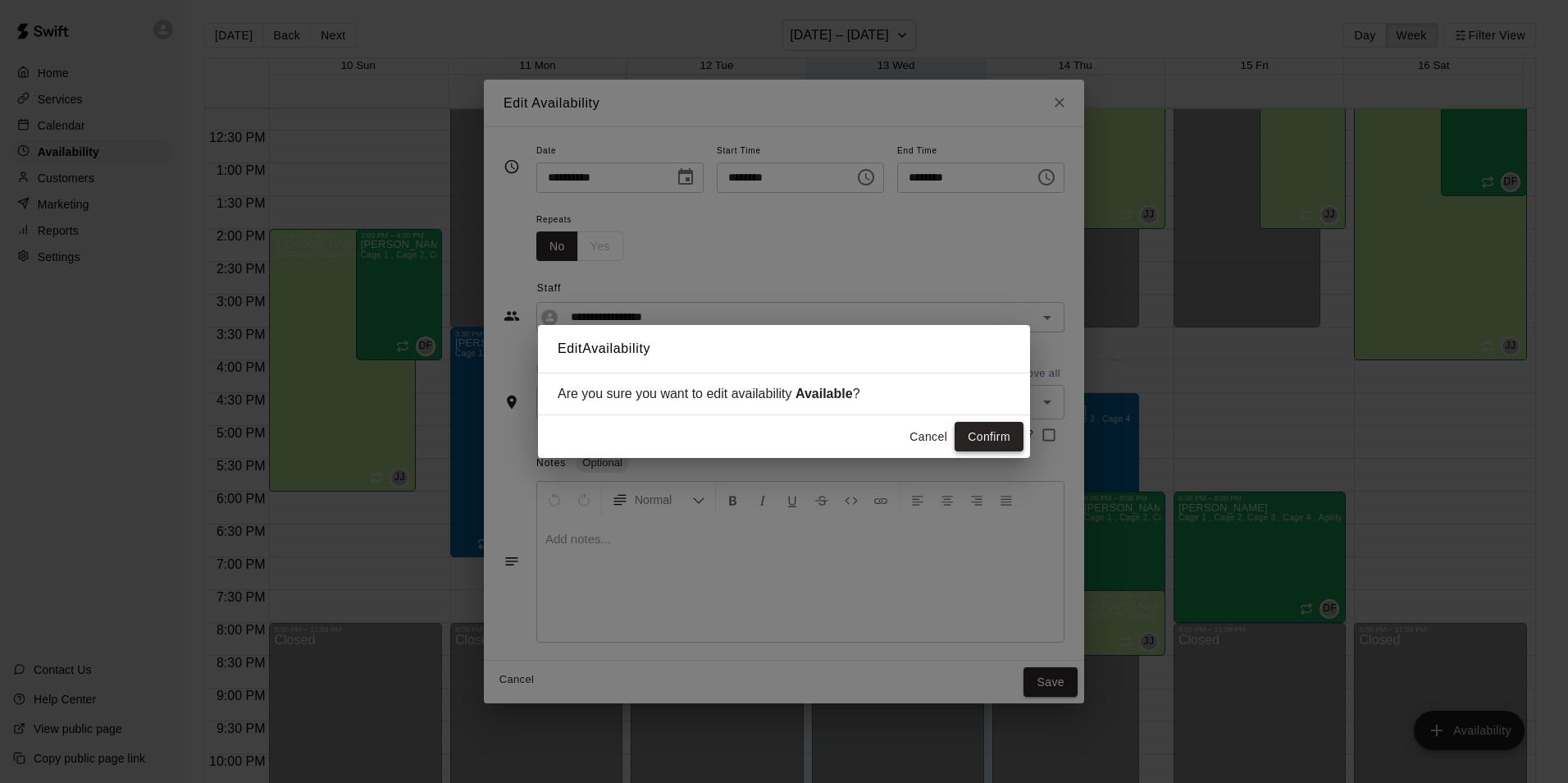
click at [1012, 441] on button "Confirm" at bounding box center [990, 436] width 69 height 30
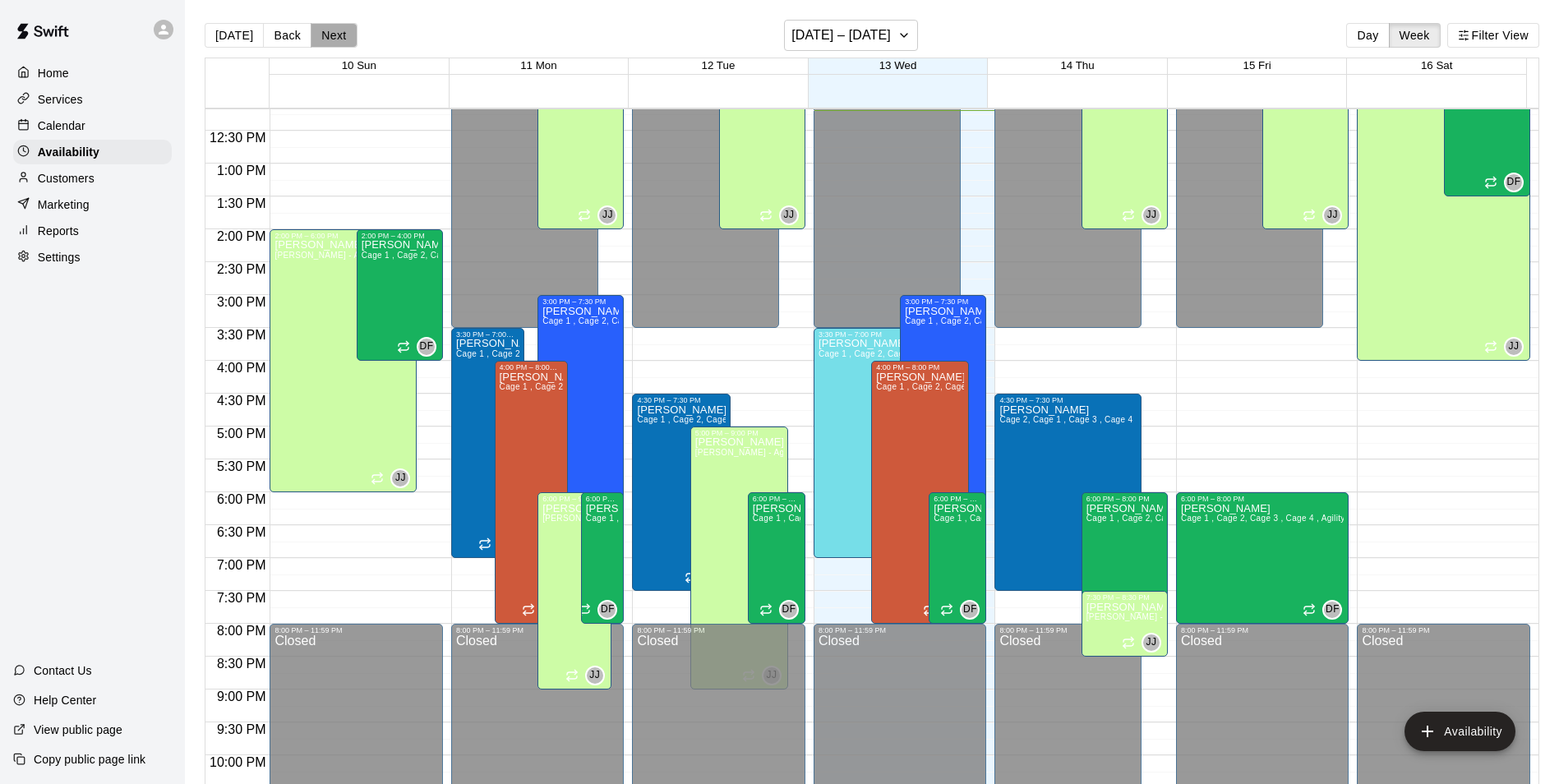
click at [337, 40] on button "Next" at bounding box center [333, 35] width 46 height 25
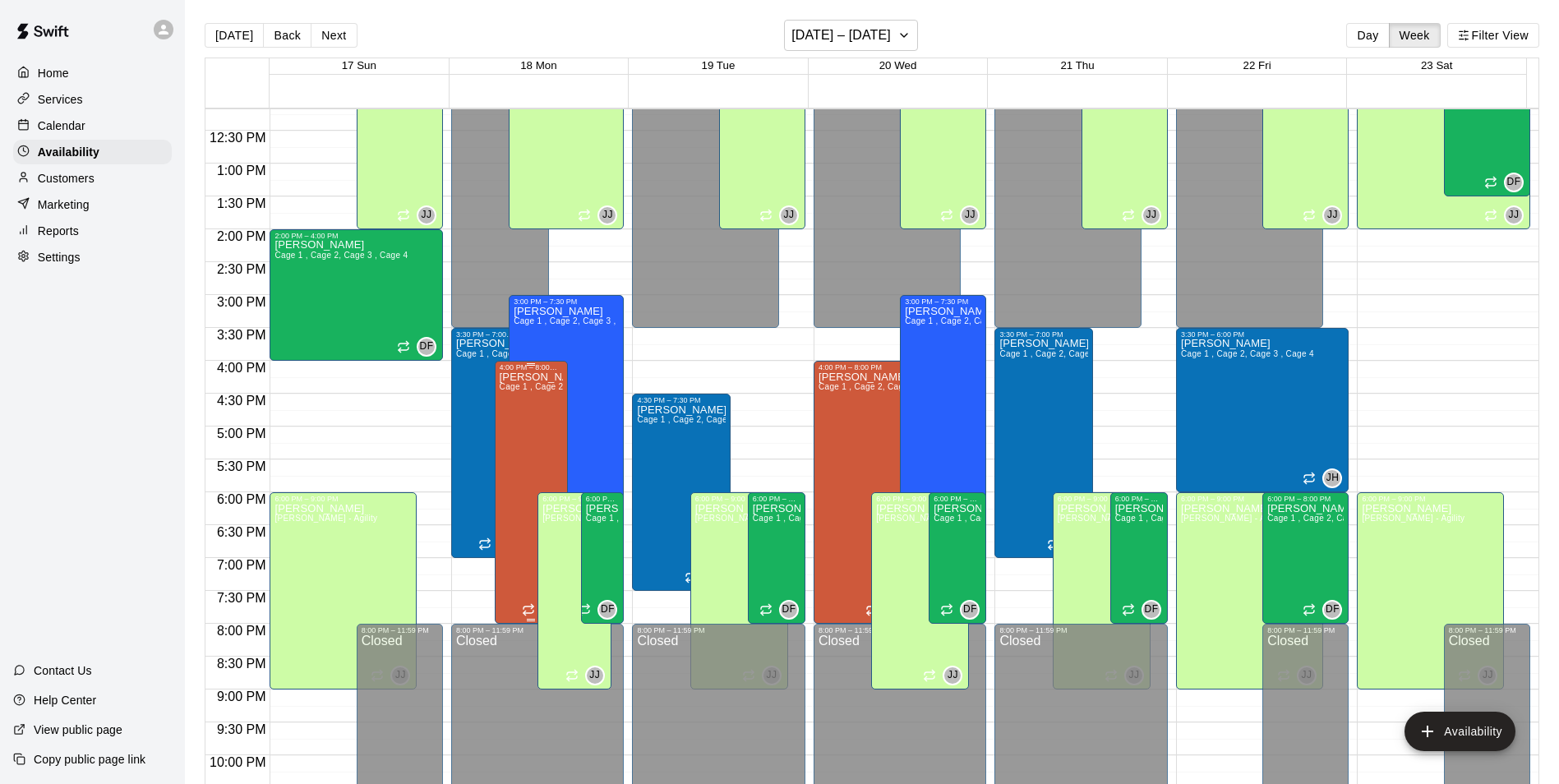
click at [526, 402] on div "[PERSON_NAME] Cage 1 , Cage 2, Cage 3 , Cage 4" at bounding box center [531, 763] width 64 height 784
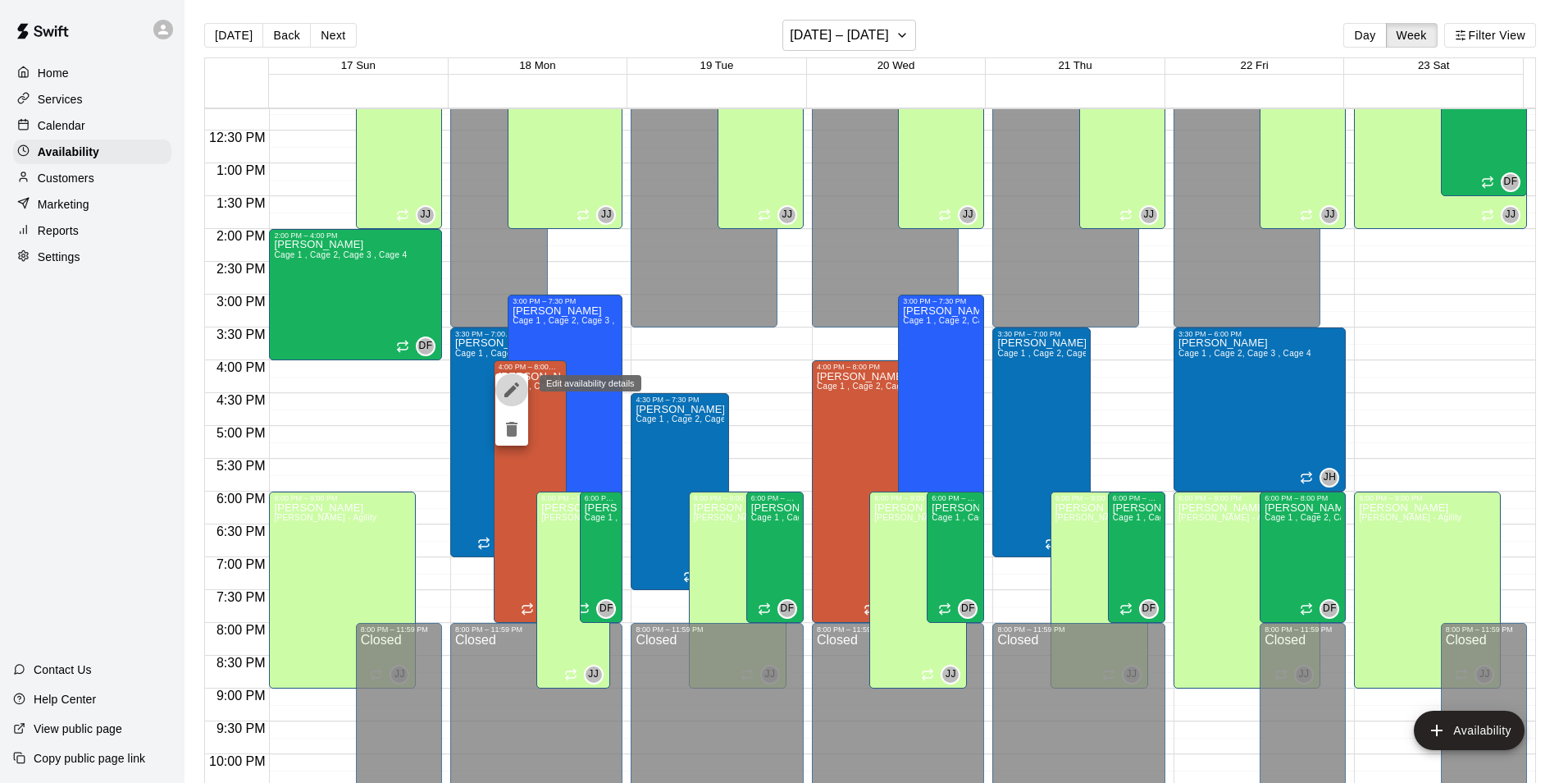
click at [518, 390] on icon "edit" at bounding box center [512, 390] width 20 height 20
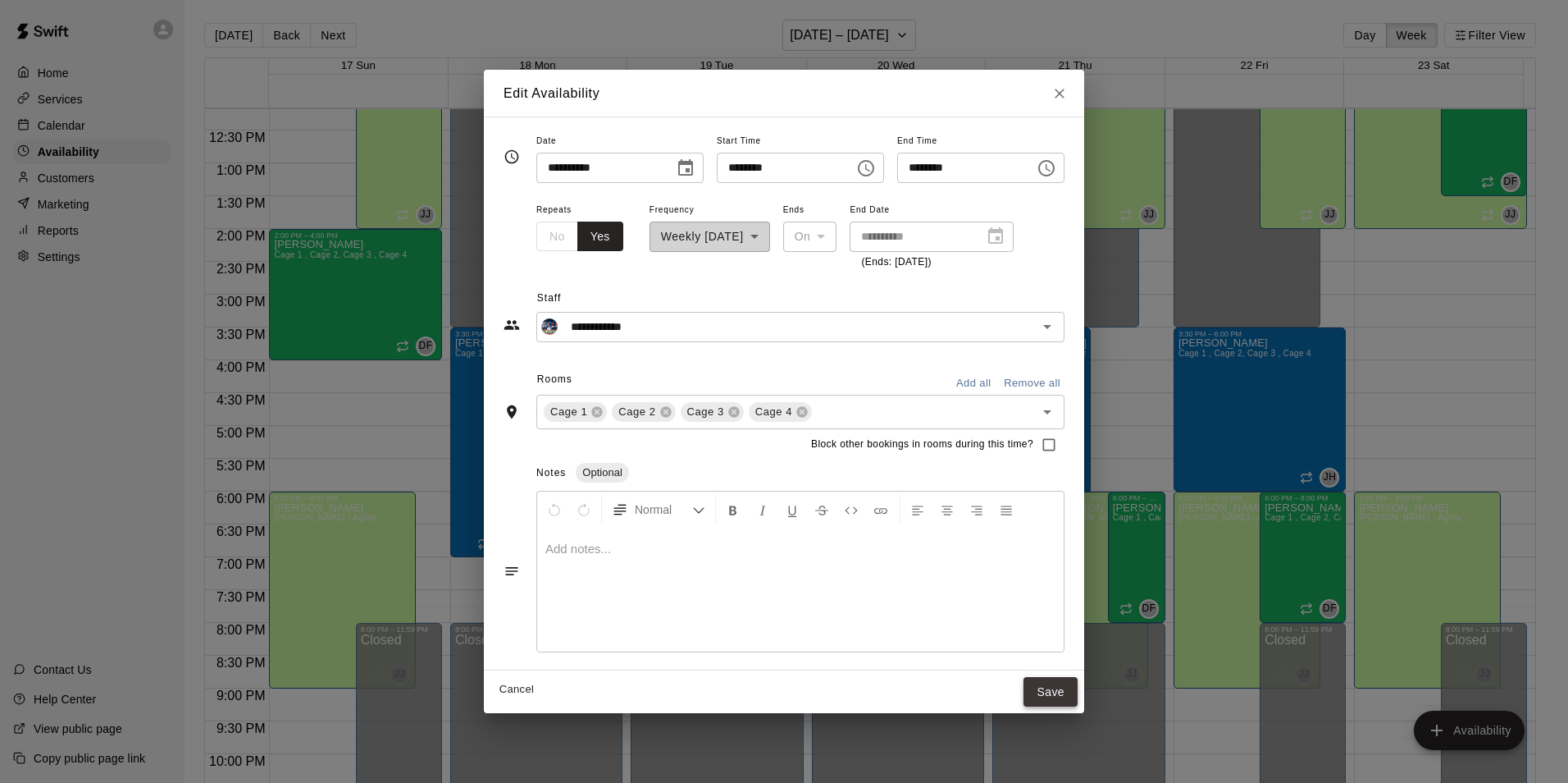
click at [1077, 684] on button "Save" at bounding box center [1050, 691] width 54 height 30
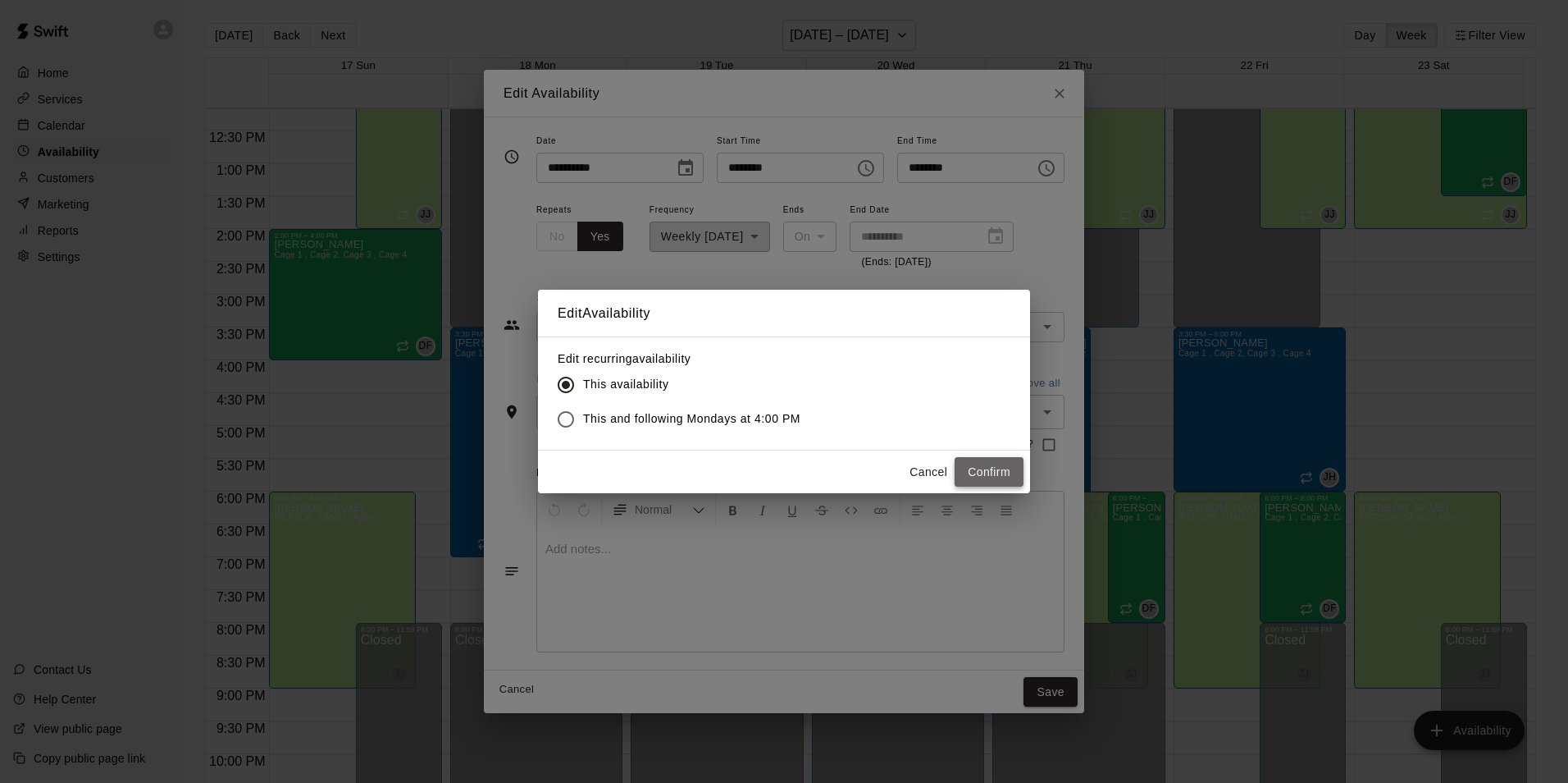
click at [996, 464] on button "Confirm" at bounding box center [990, 471] width 69 height 30
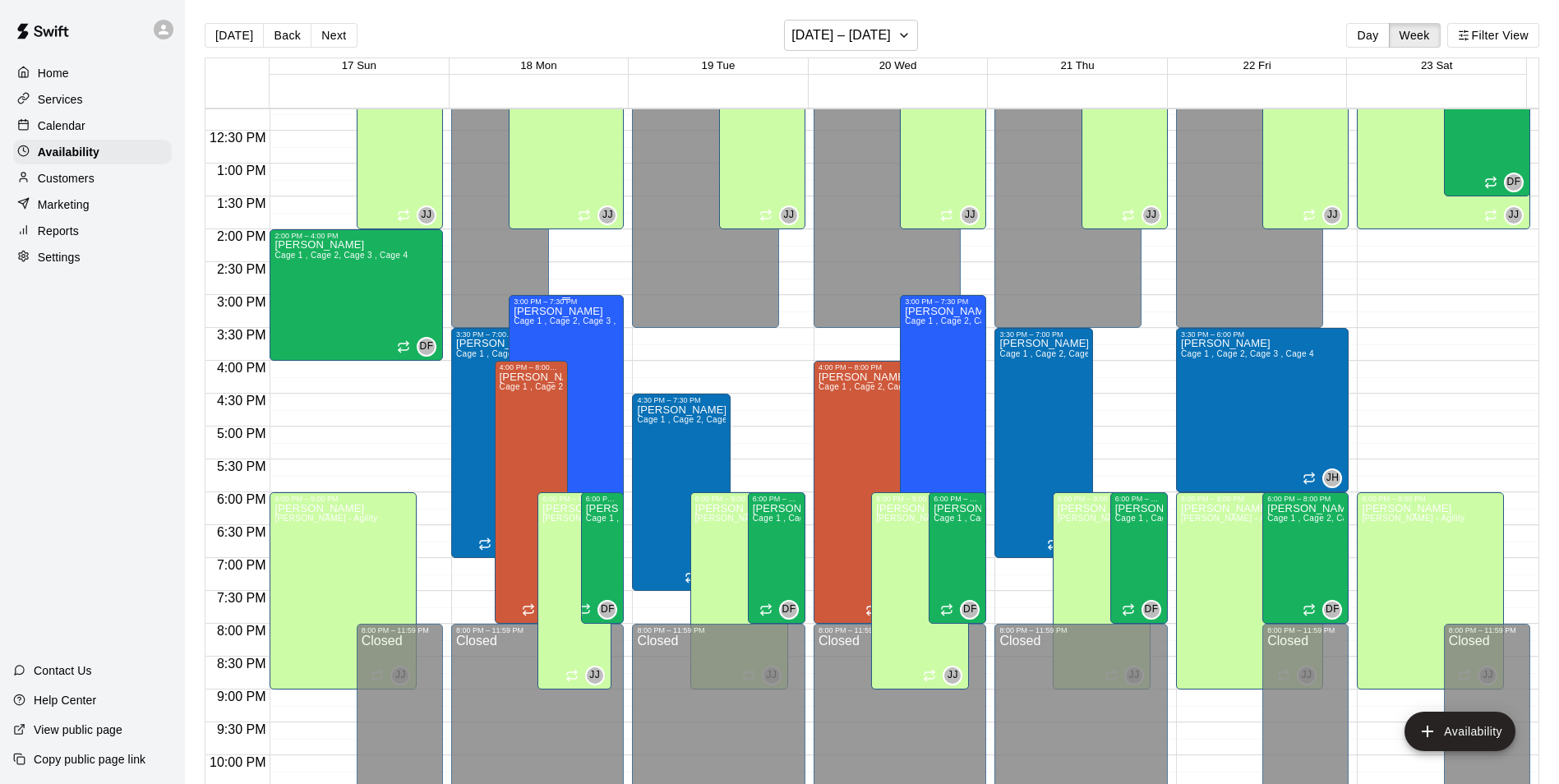
click at [594, 377] on div "[PERSON_NAME] 1 , Cage 2, Cage 3 , Cage 4" at bounding box center [567, 698] width 106 height 784
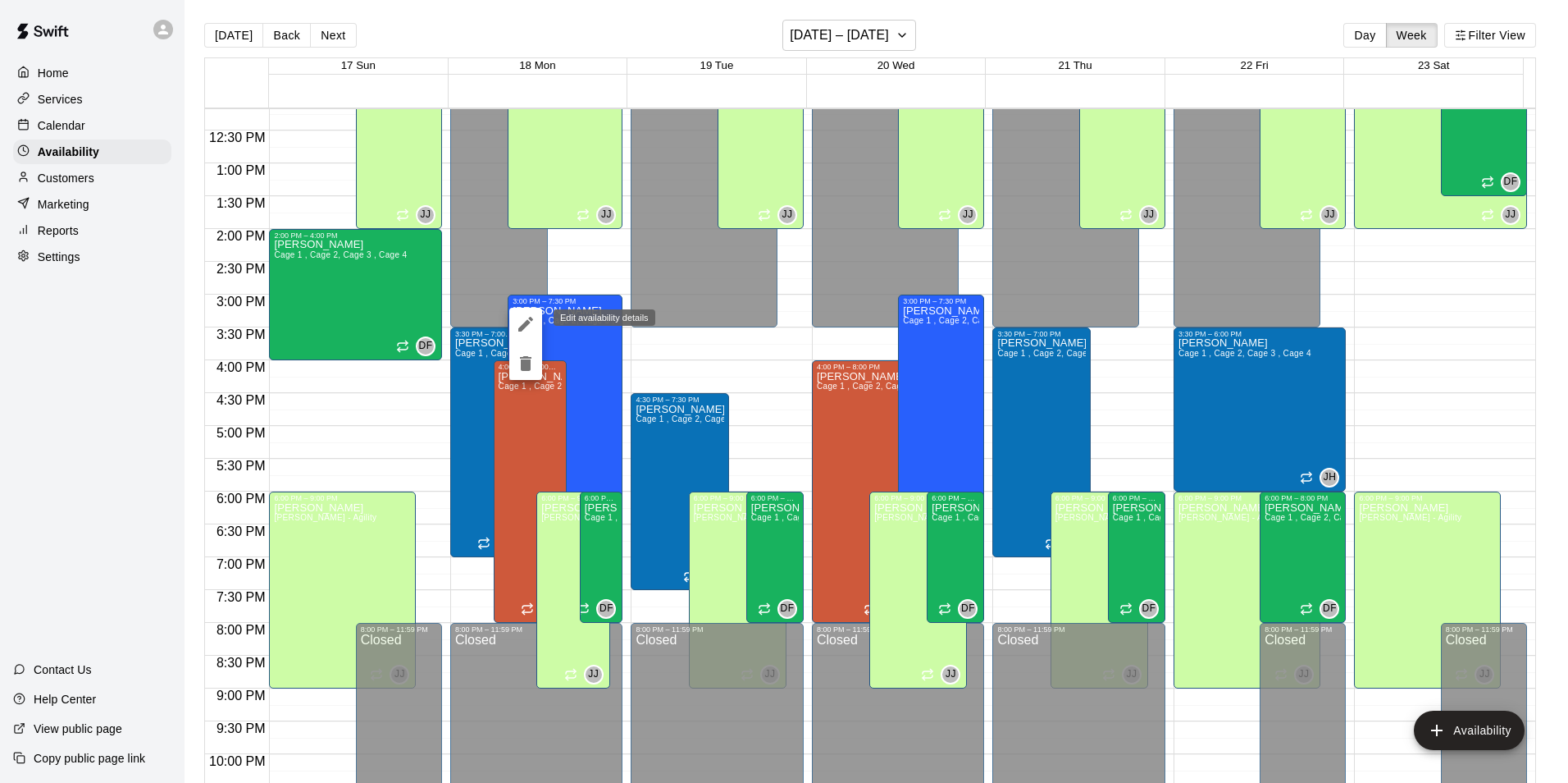
click at [524, 322] on icon "edit" at bounding box center [526, 324] width 20 height 20
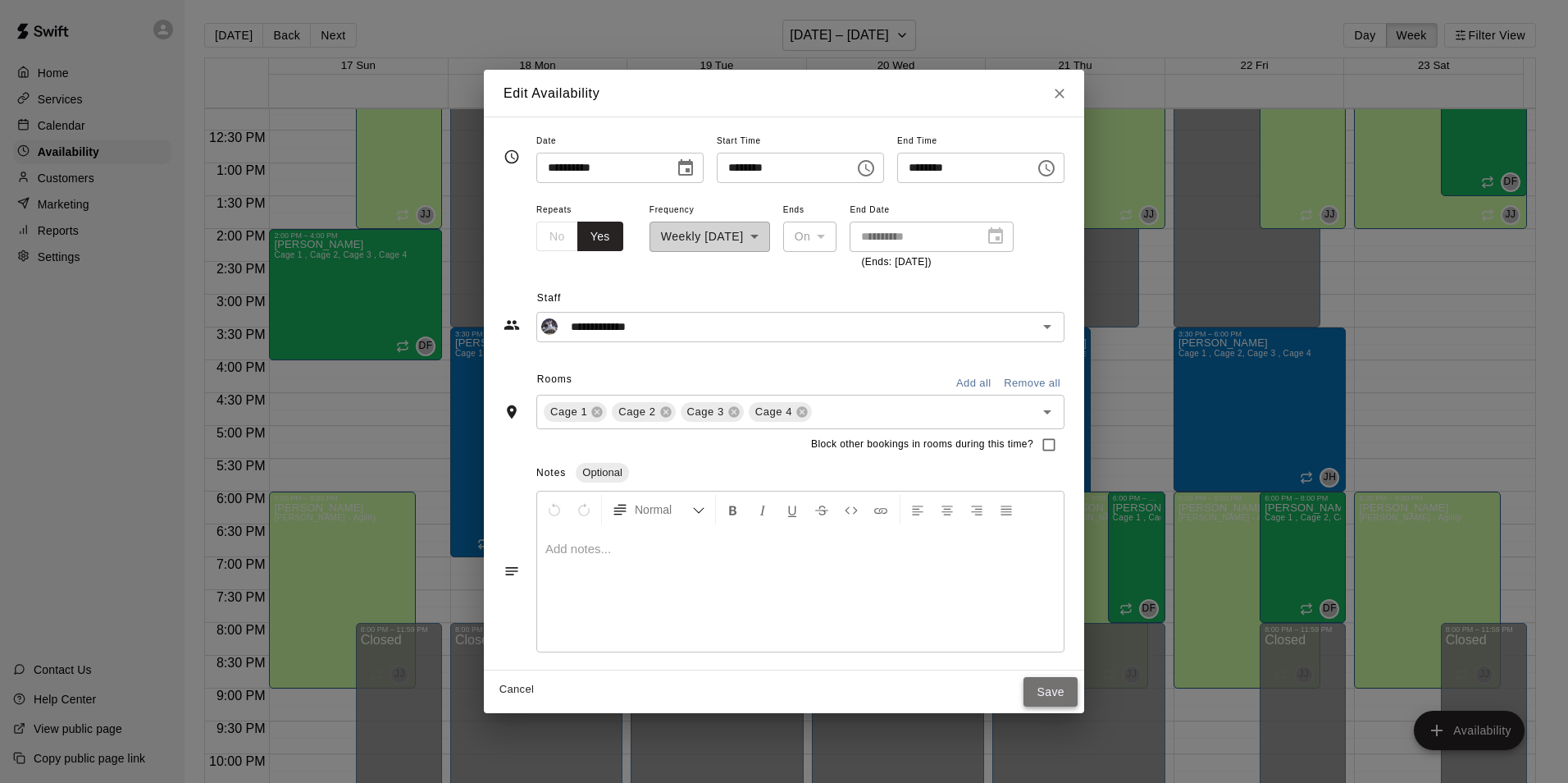
click at [1078, 700] on button "Save" at bounding box center [1050, 691] width 54 height 30
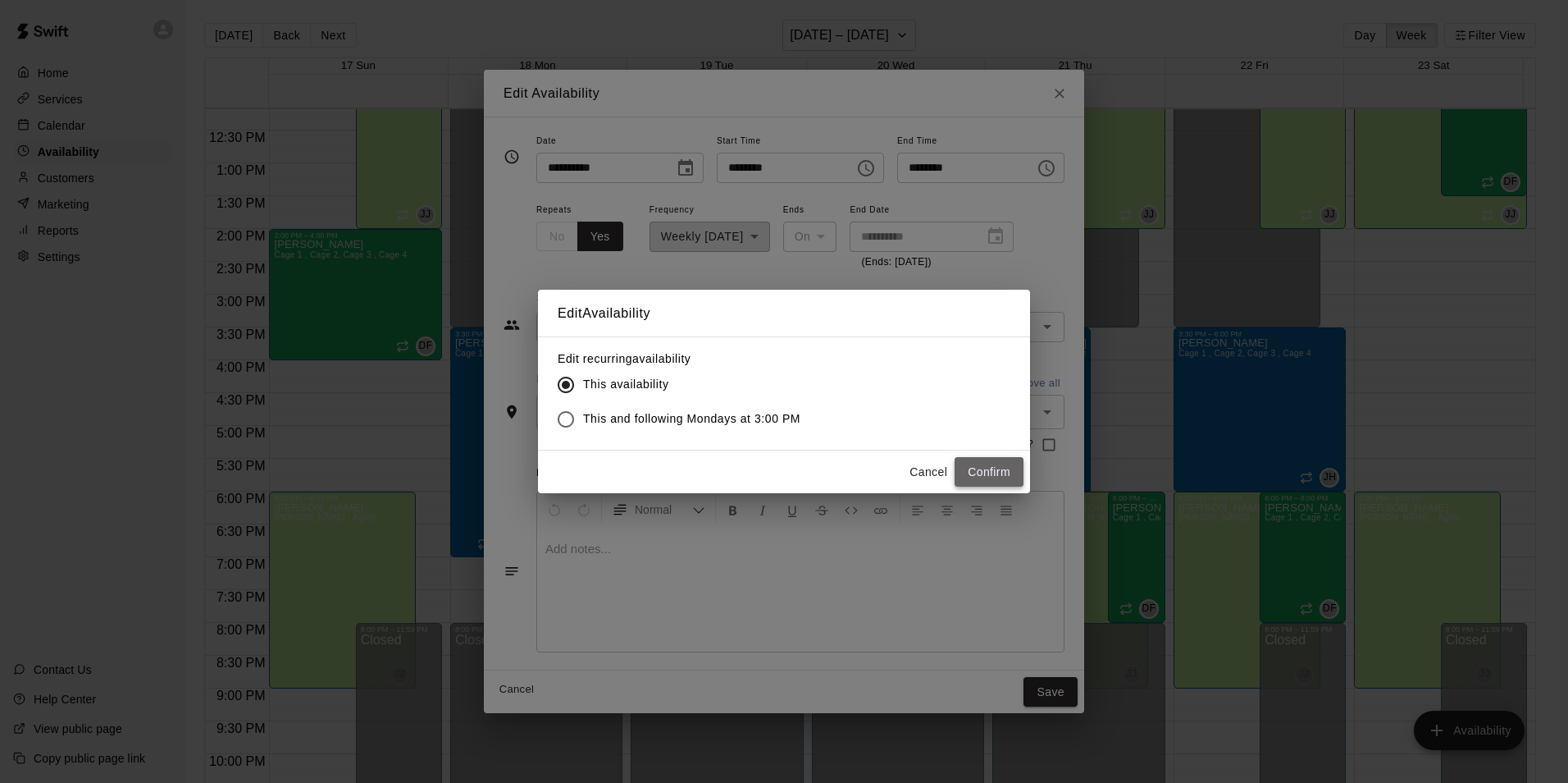
click at [988, 473] on button "Confirm" at bounding box center [990, 471] width 69 height 30
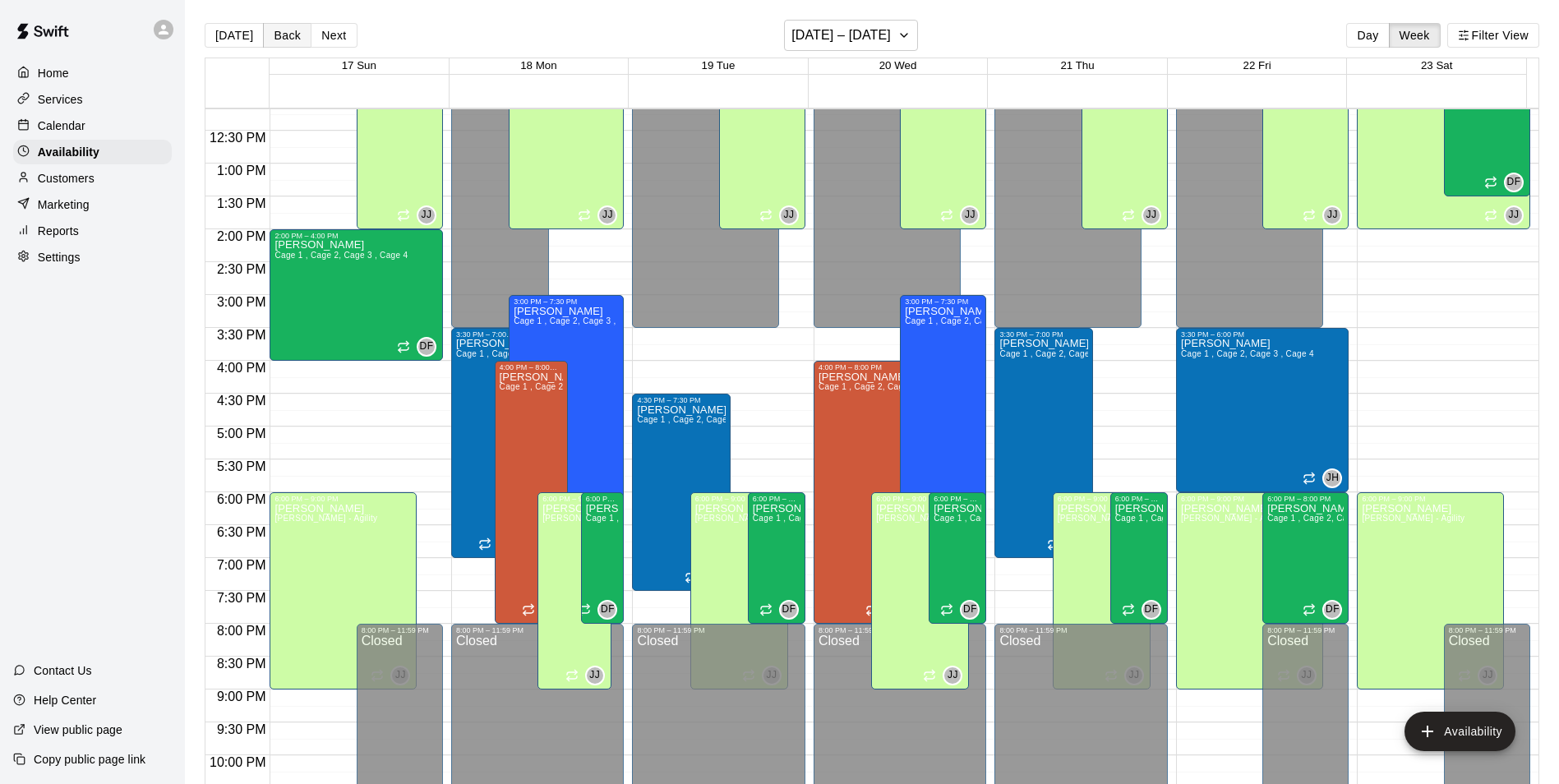
click at [274, 37] on button "Back" at bounding box center [287, 35] width 48 height 25
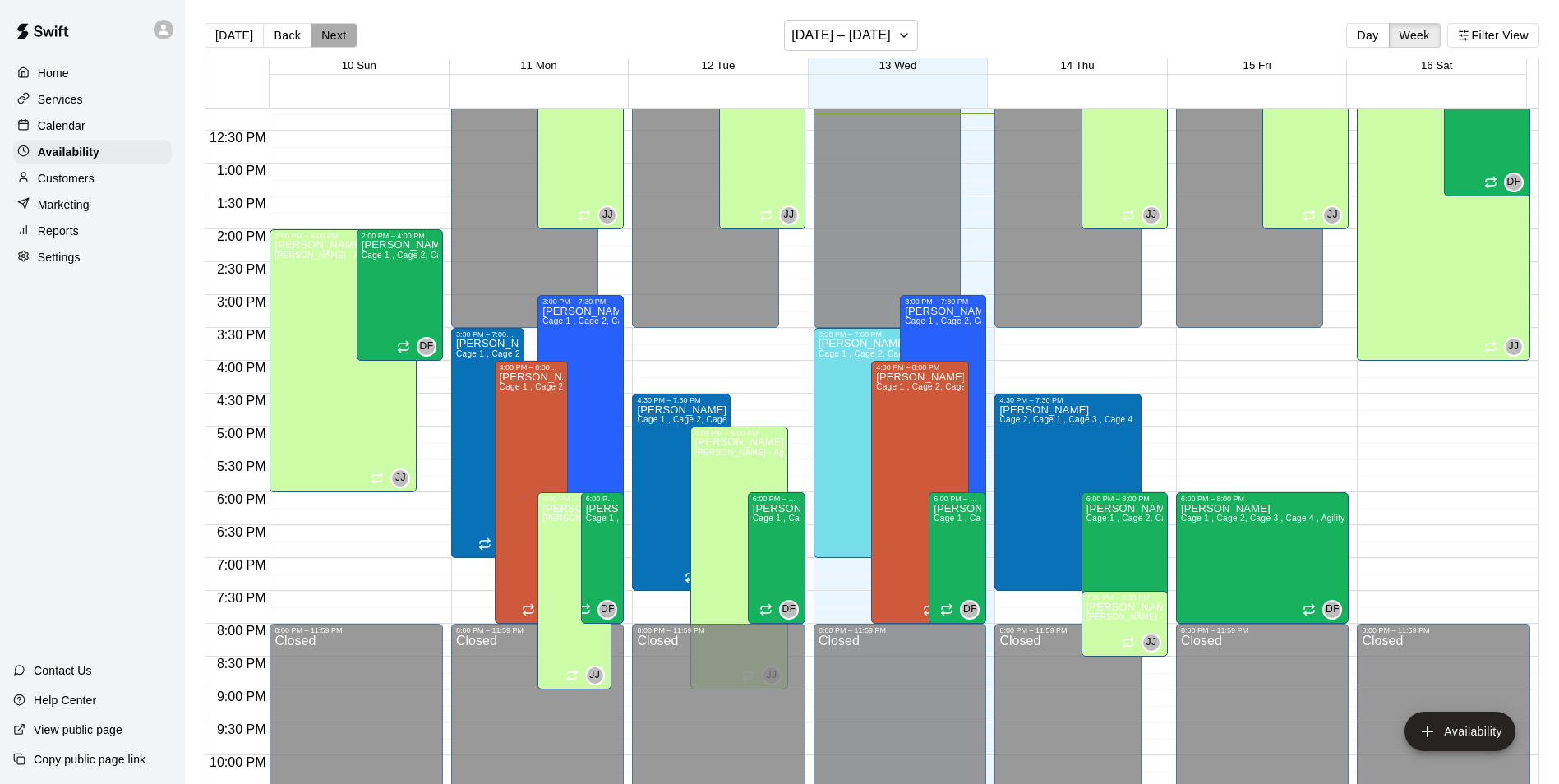
click at [325, 29] on button "Next" at bounding box center [333, 35] width 46 height 25
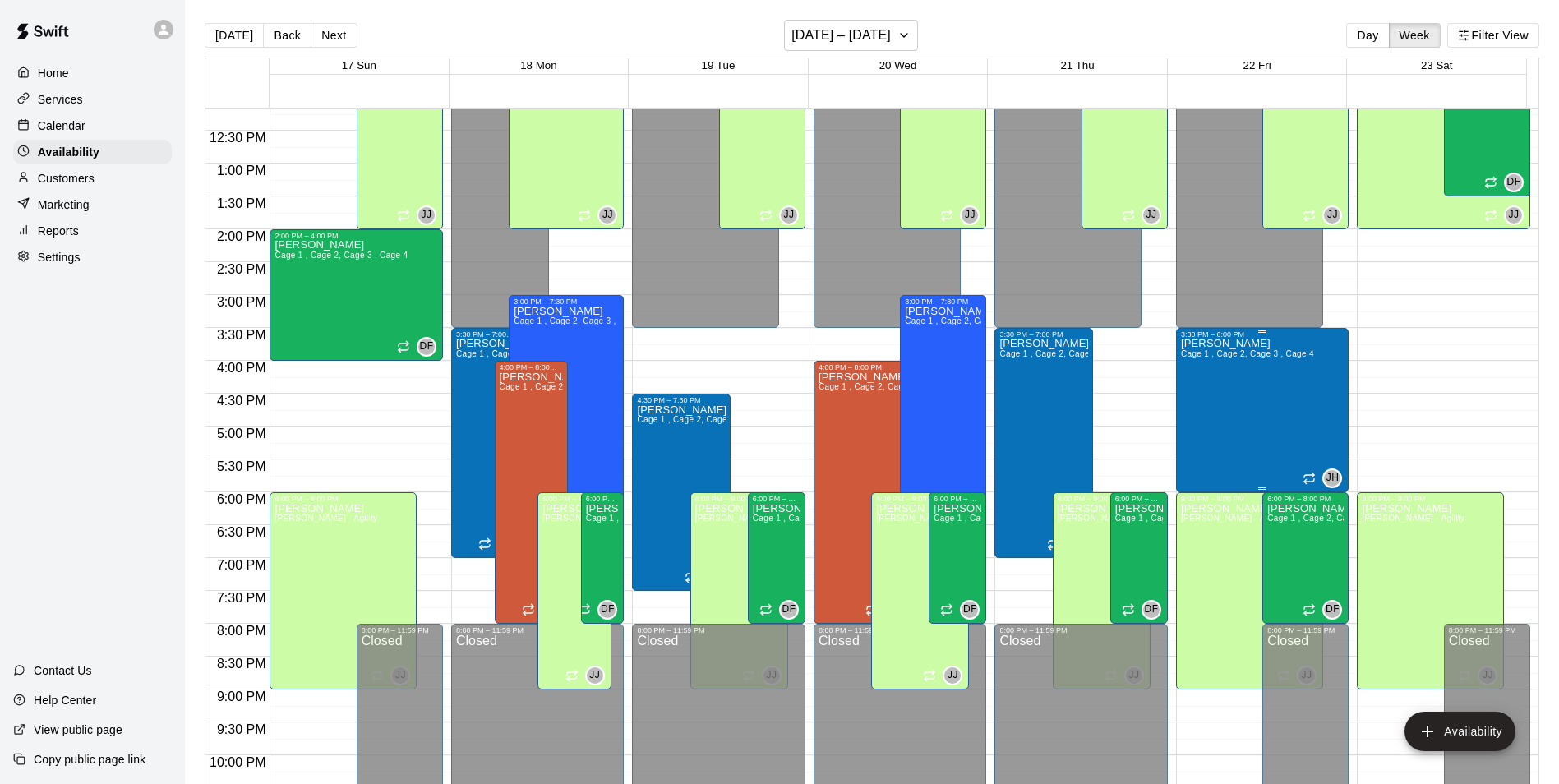
click at [1212, 428] on div "[PERSON_NAME] Cage 1 , Cage 2, Cage 3 , Cage 4" at bounding box center [1247, 730] width 133 height 784
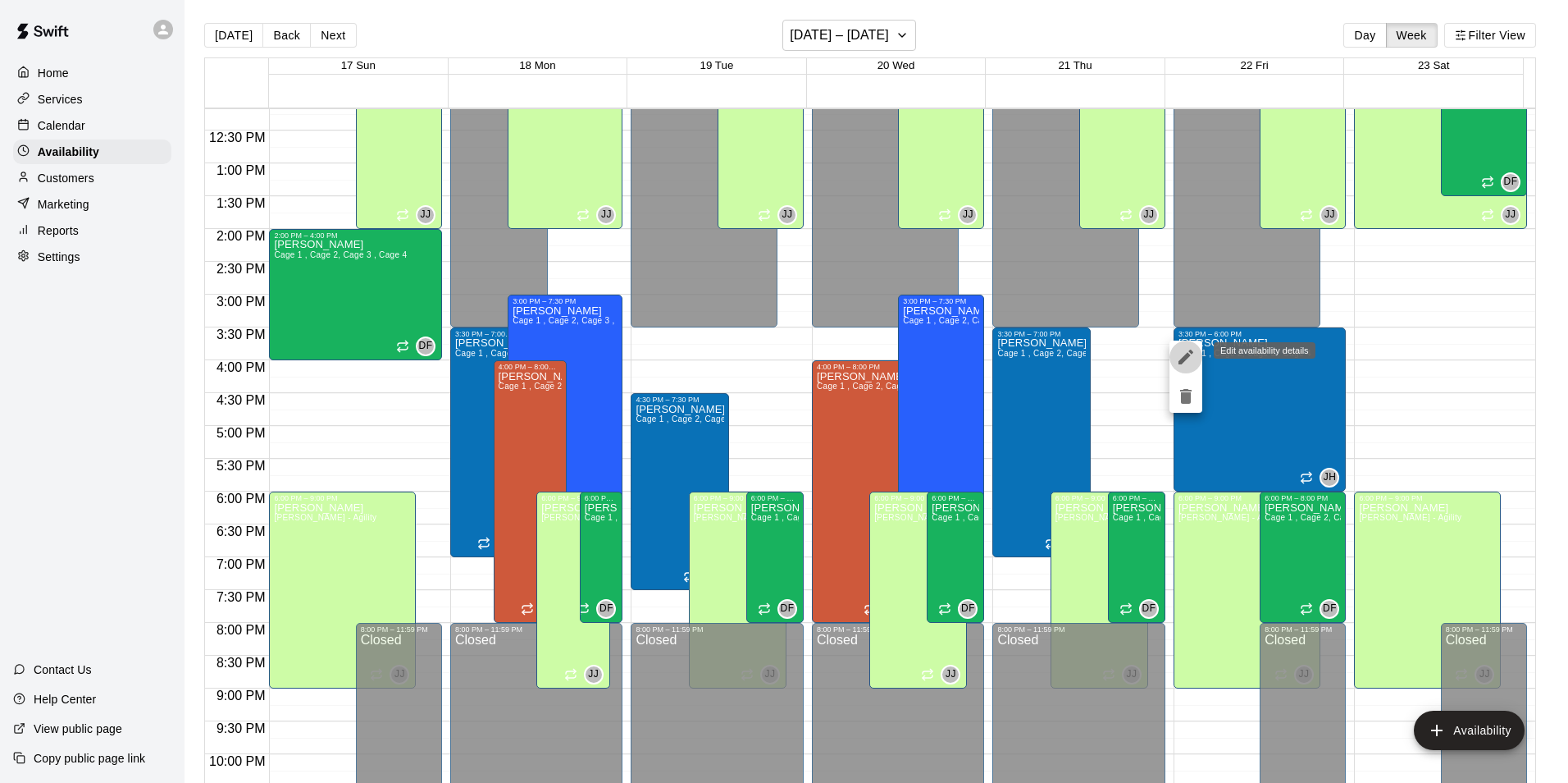
click at [1176, 356] on button "edit" at bounding box center [1186, 357] width 33 height 33
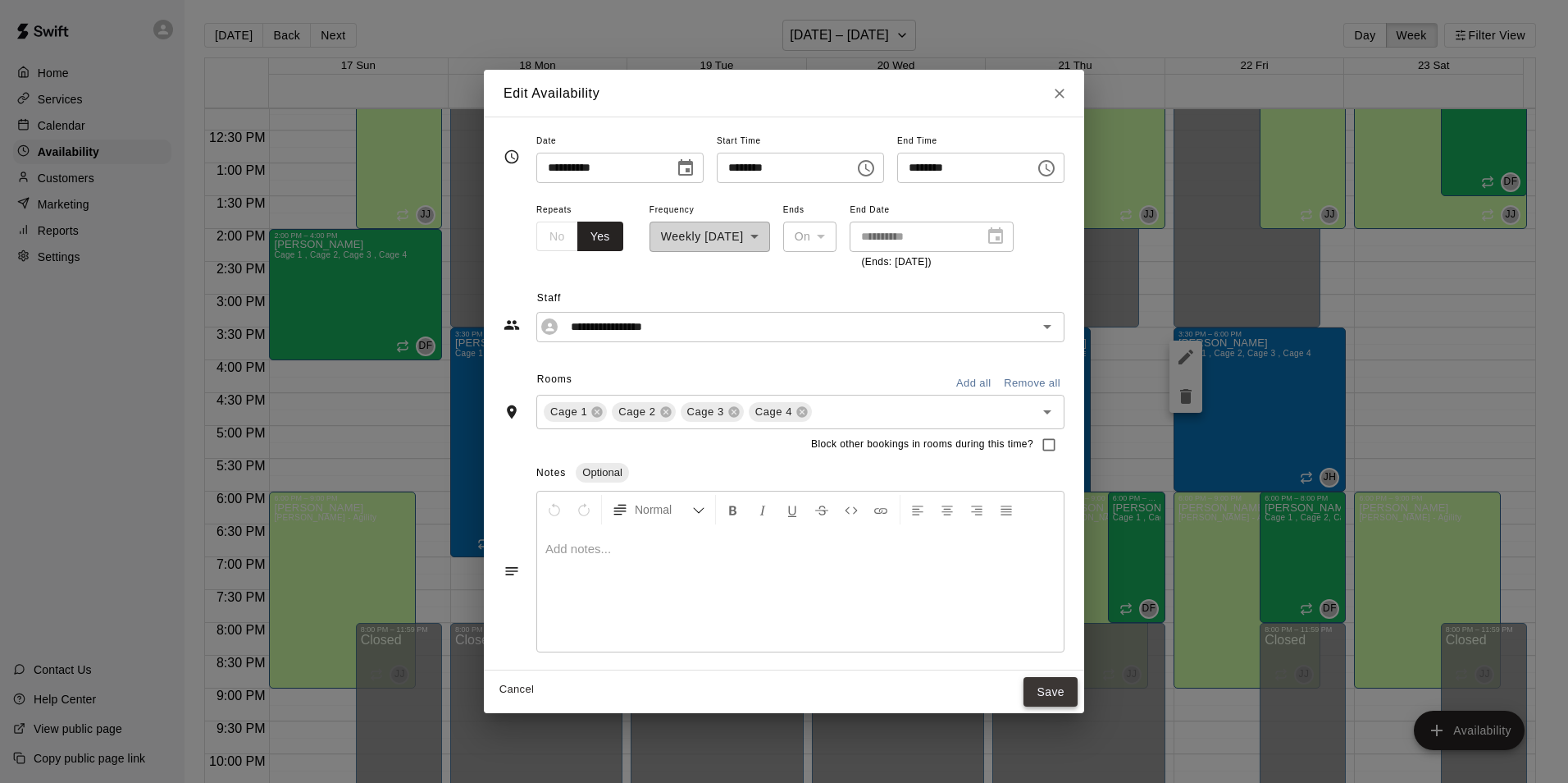
click at [1078, 688] on button "Save" at bounding box center [1050, 691] width 54 height 30
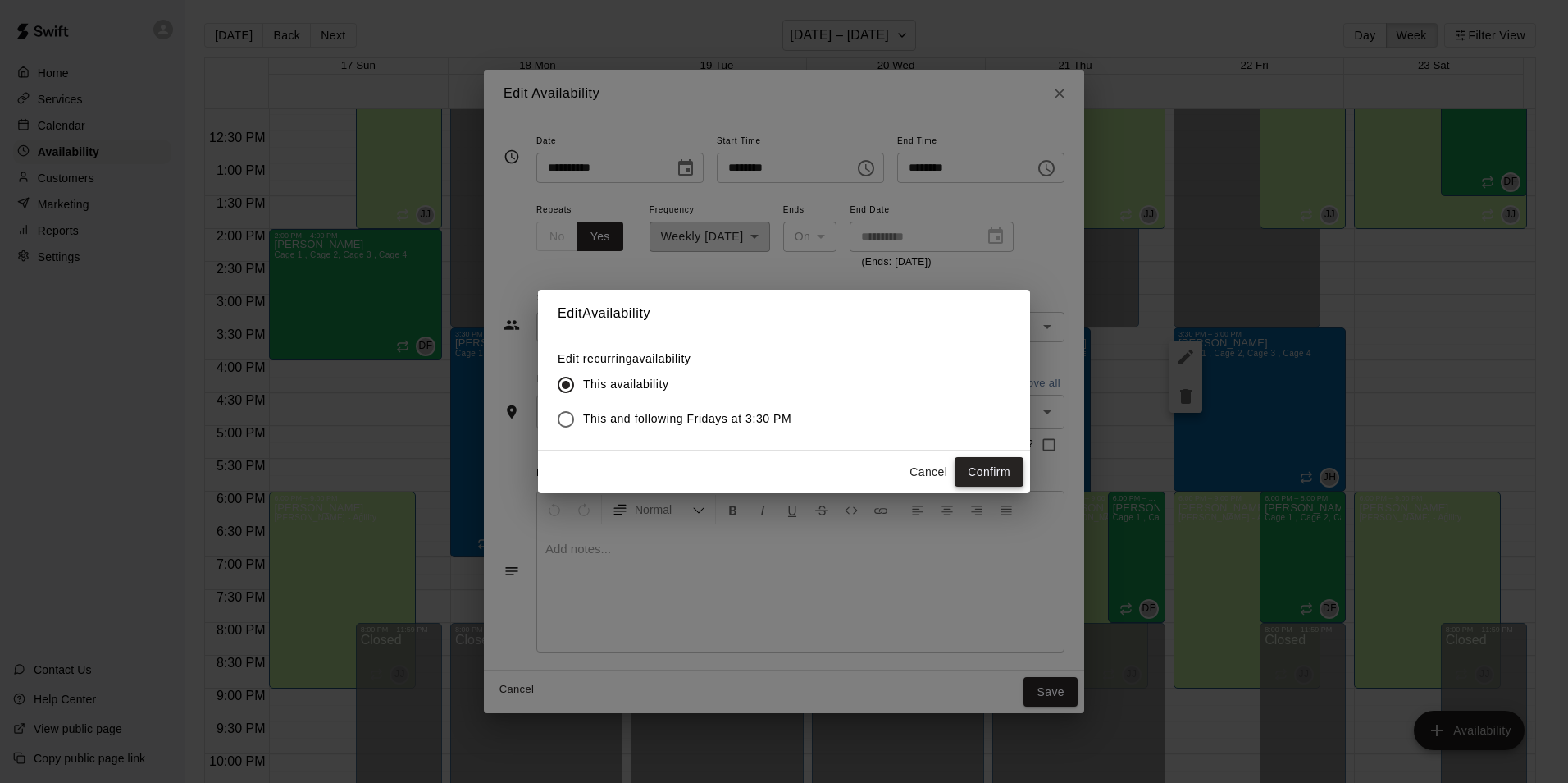
click at [991, 466] on button "Confirm" at bounding box center [990, 471] width 69 height 30
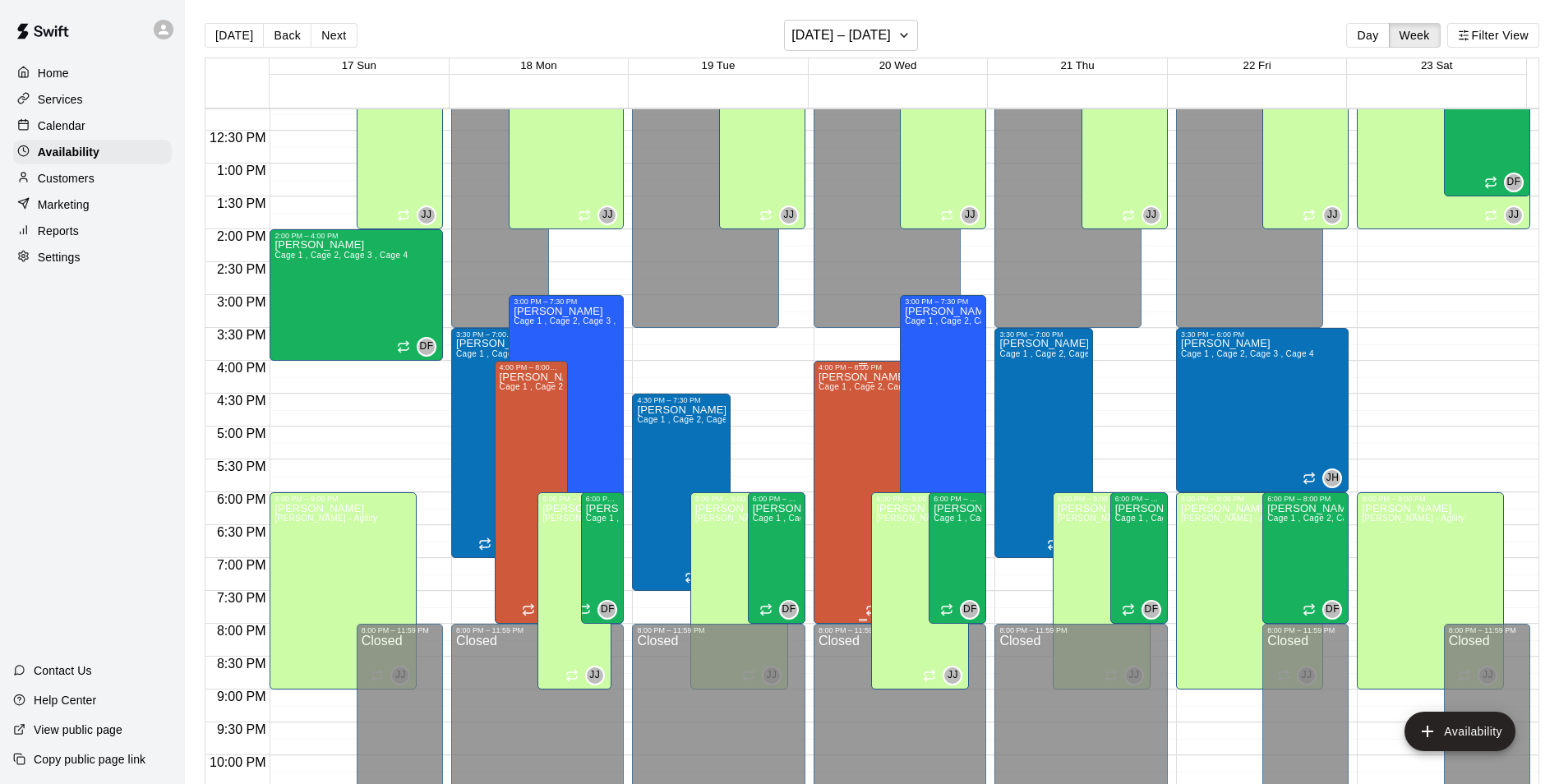
click at [861, 432] on div "[PERSON_NAME] Cage 1 , Cage 2, Cage 3 , Cage 4" at bounding box center [862, 763] width 88 height 784
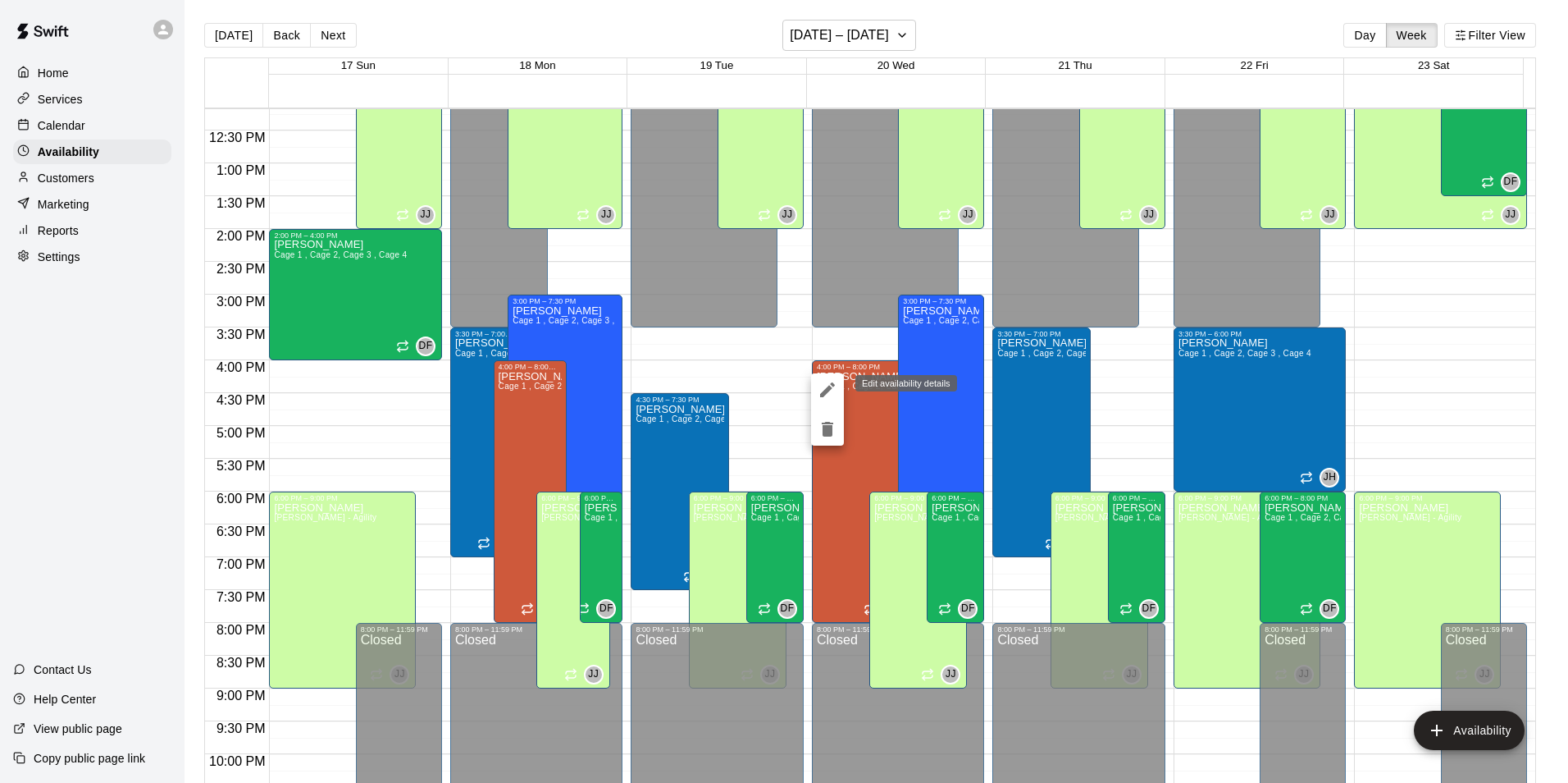
click at [827, 380] on icon "edit" at bounding box center [828, 390] width 20 height 20
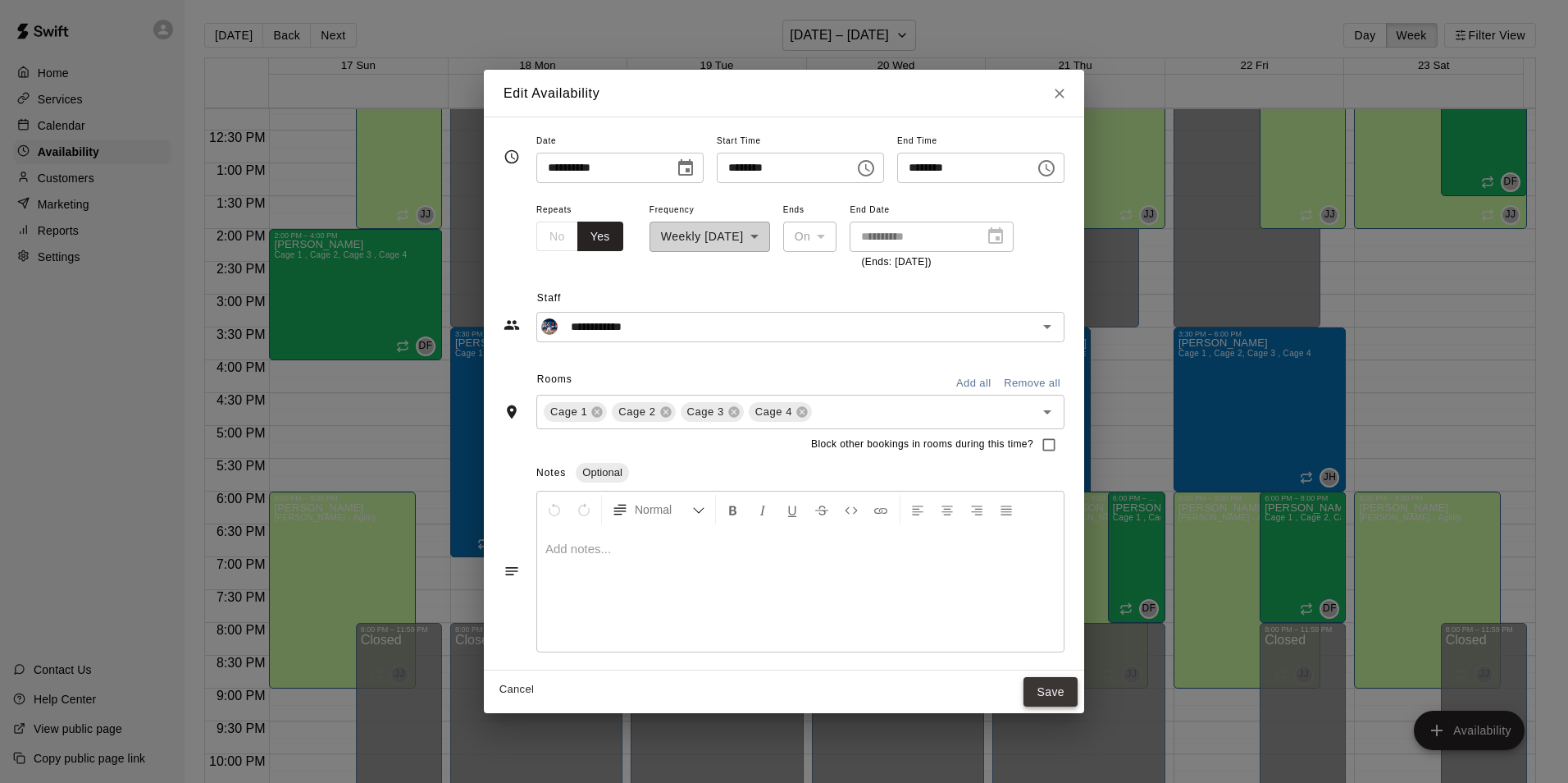
click at [1078, 686] on button "Save" at bounding box center [1050, 691] width 54 height 30
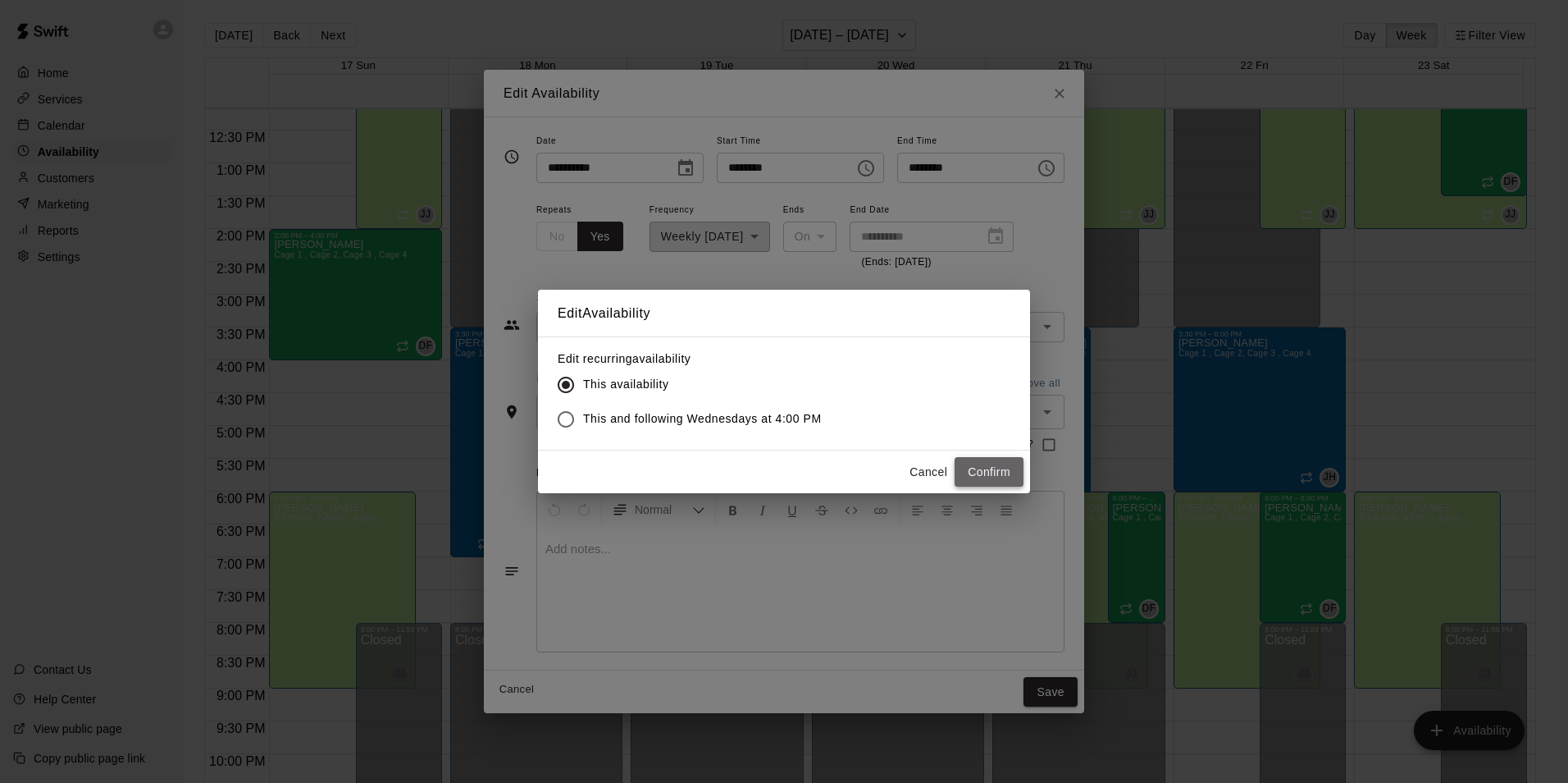
click at [968, 460] on button "Confirm" at bounding box center [990, 471] width 69 height 30
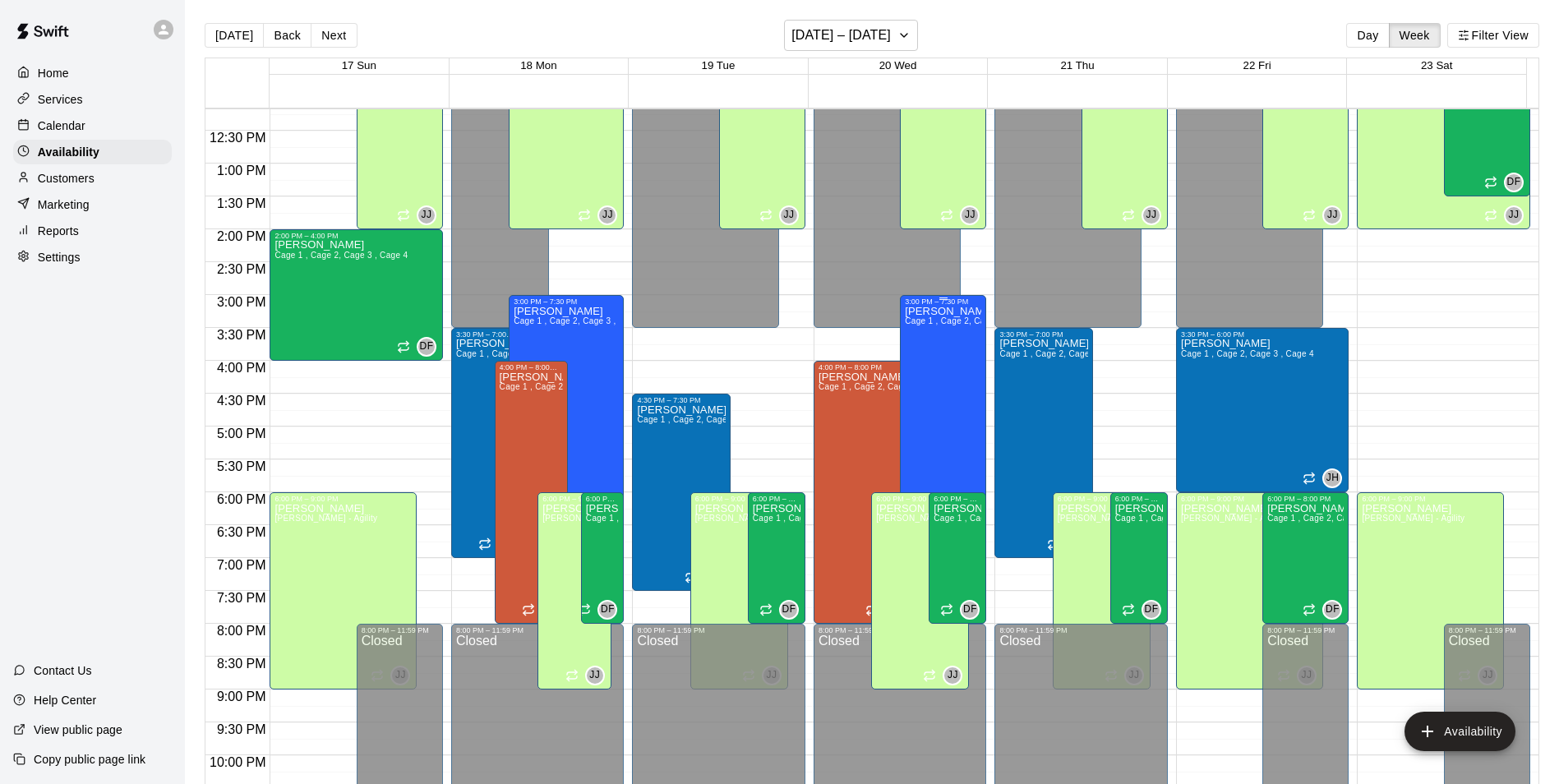
click at [952, 424] on div "[PERSON_NAME] 1 , Cage 2, Cage 3 , Cage 4" at bounding box center [943, 698] width 76 height 784
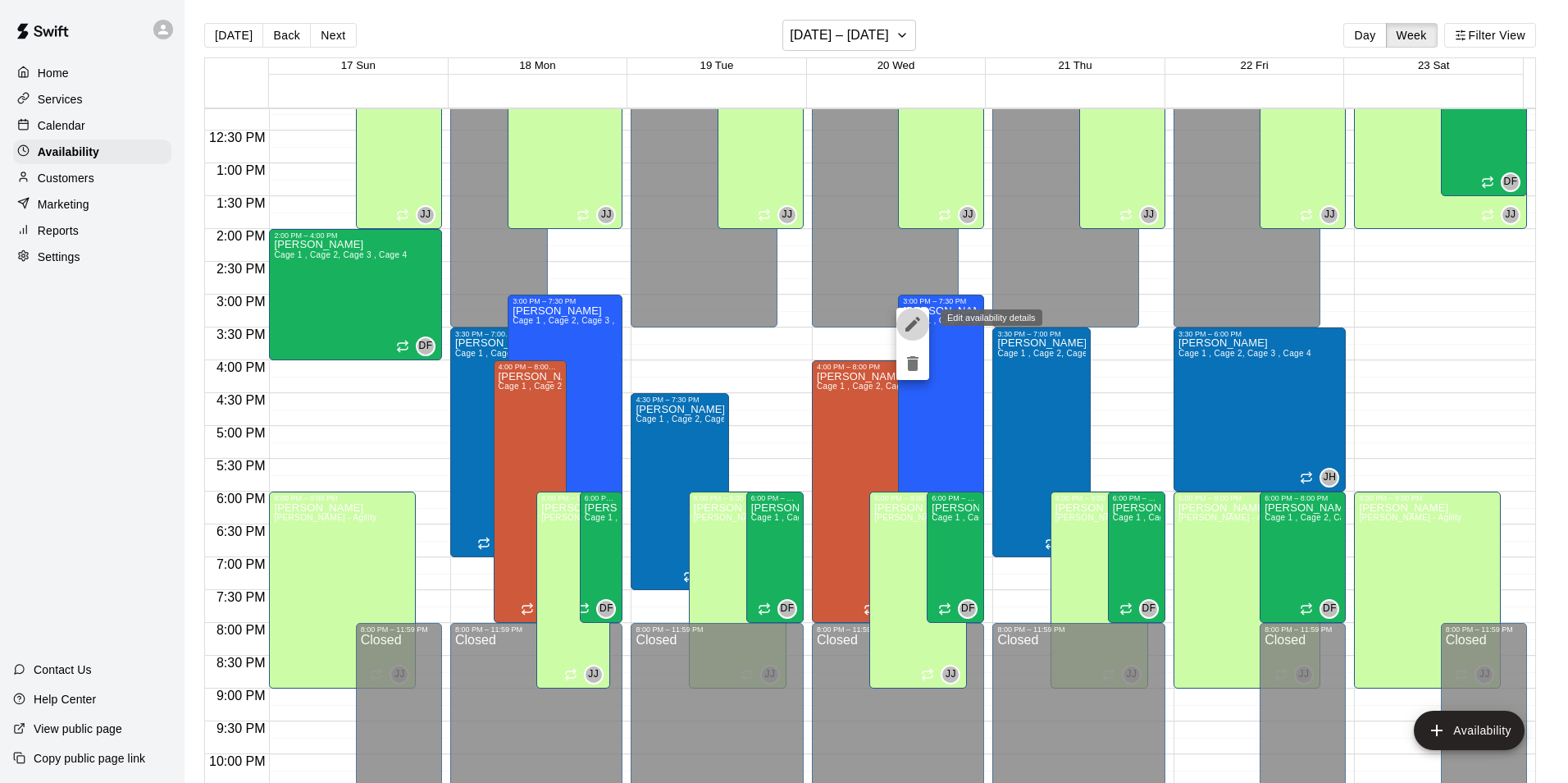
click at [917, 317] on icon "edit" at bounding box center [913, 324] width 20 height 20
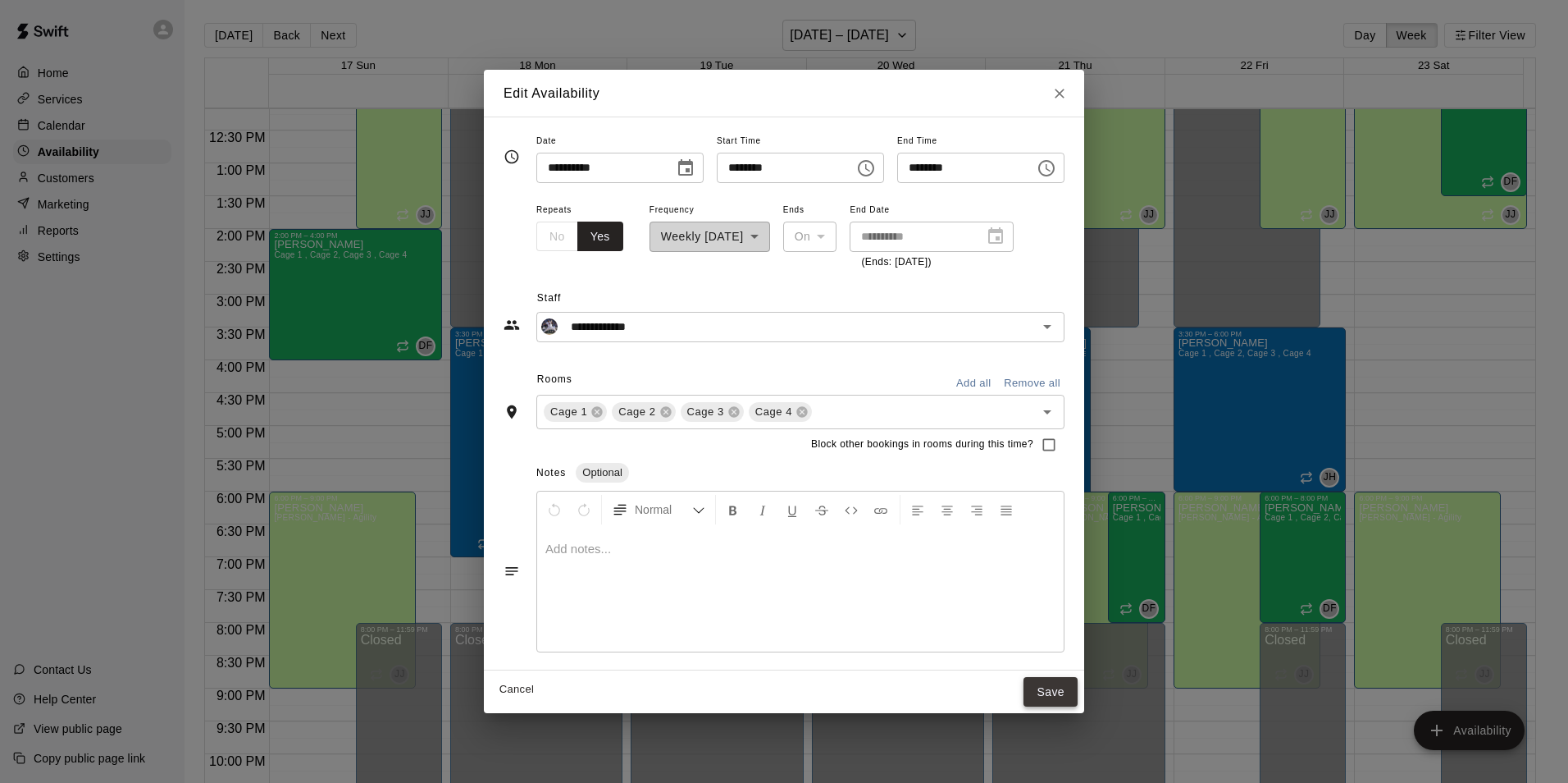
click at [1066, 696] on button "Save" at bounding box center [1050, 691] width 54 height 30
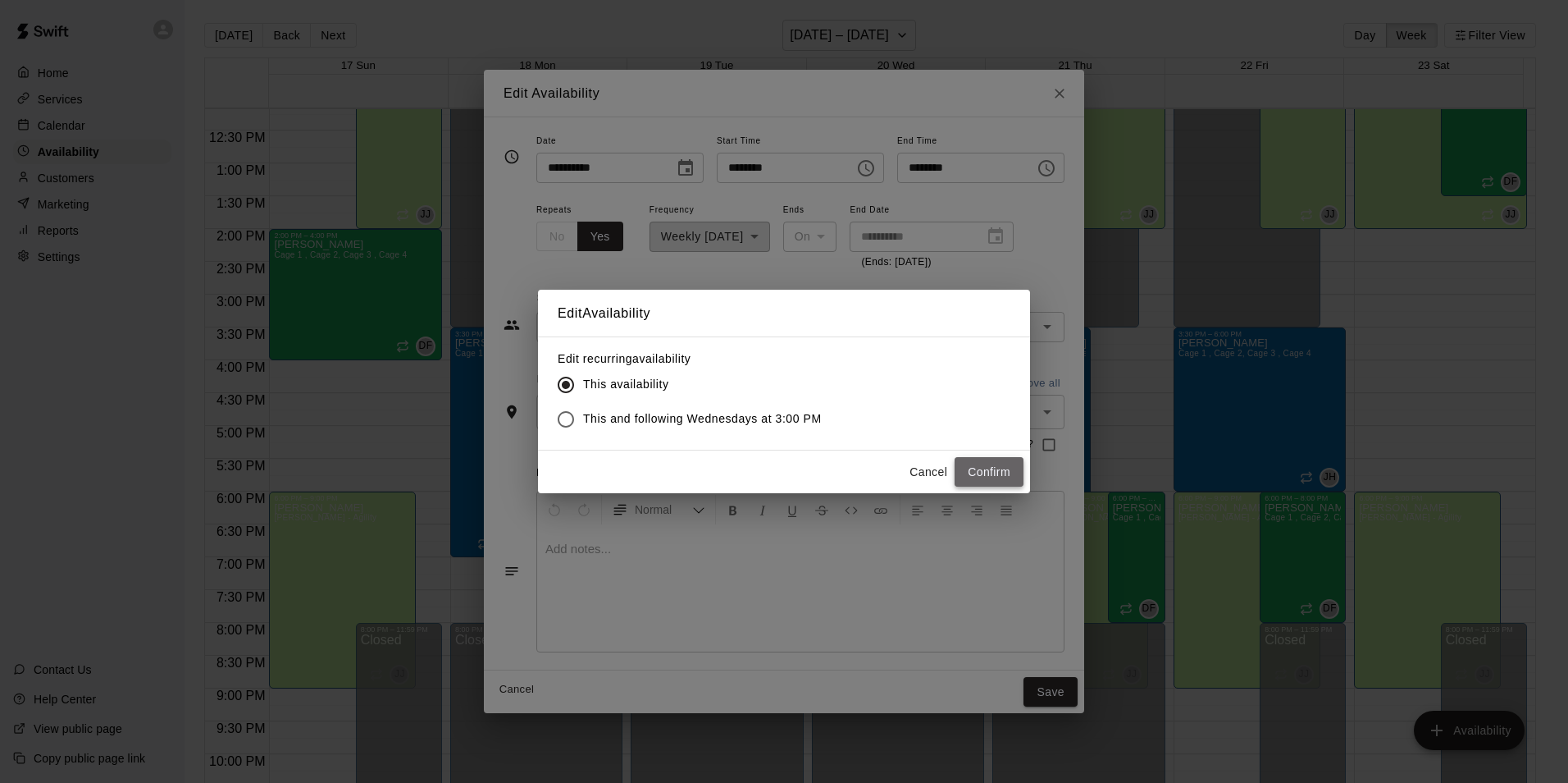
click at [981, 469] on button "Confirm" at bounding box center [990, 471] width 69 height 30
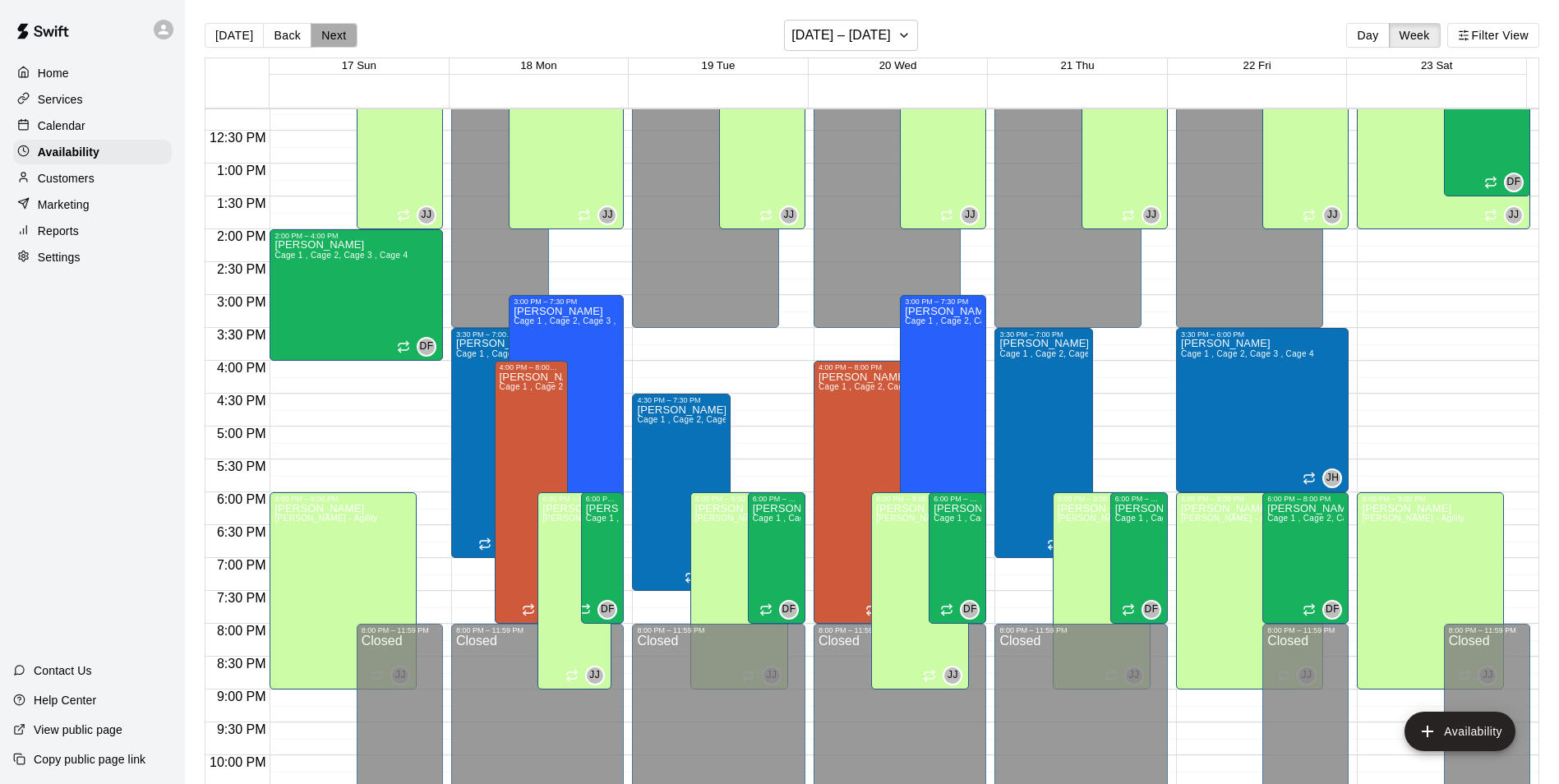
click at [329, 36] on button "Next" at bounding box center [333, 35] width 46 height 25
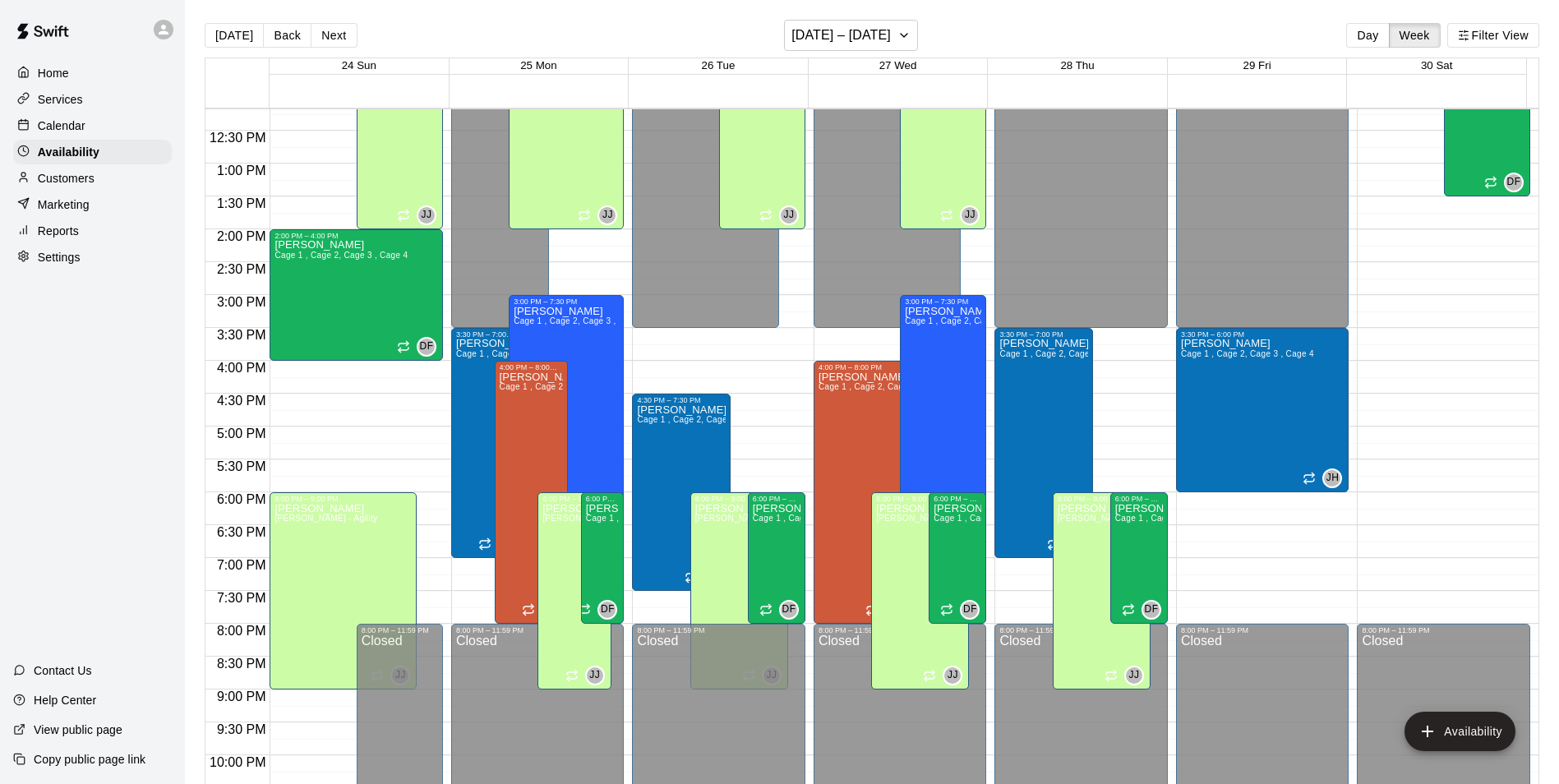
click at [330, 36] on button "Next" at bounding box center [333, 35] width 46 height 25
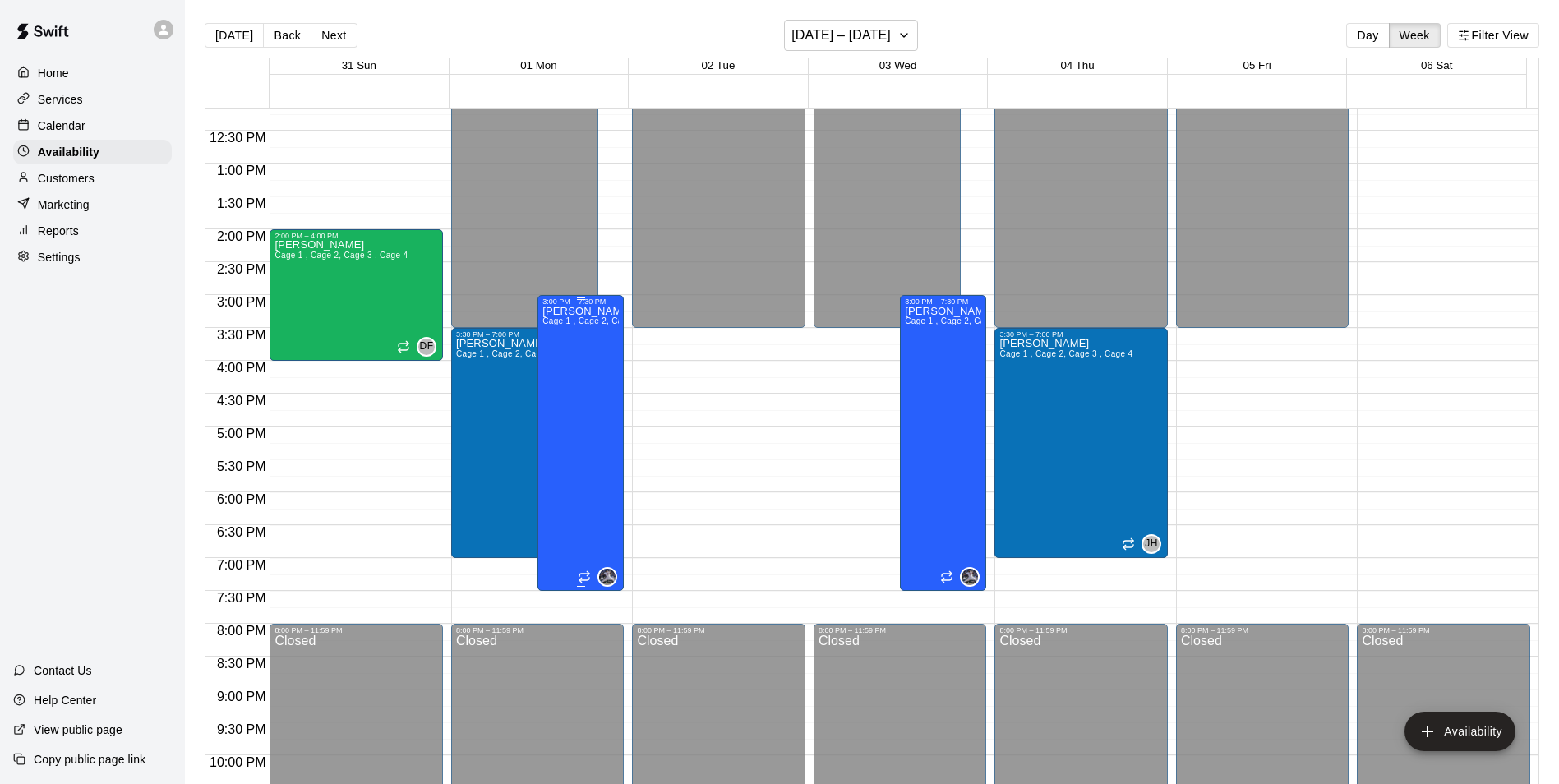
click at [578, 396] on div "[PERSON_NAME] 1 , Cage 2, Cage 3 , Cage 4" at bounding box center [580, 698] width 76 height 784
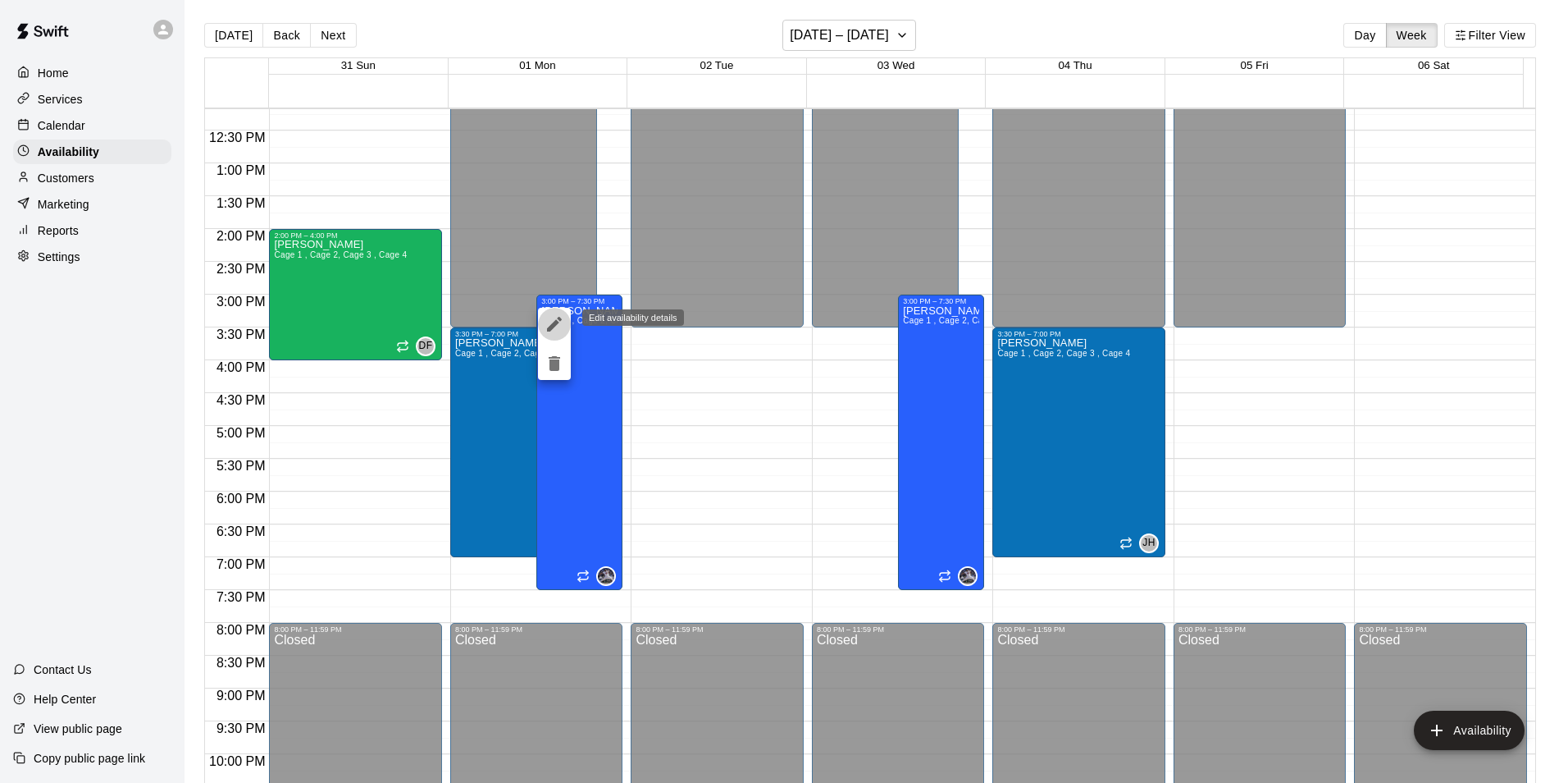
click at [551, 320] on icon "edit" at bounding box center [555, 324] width 20 height 20
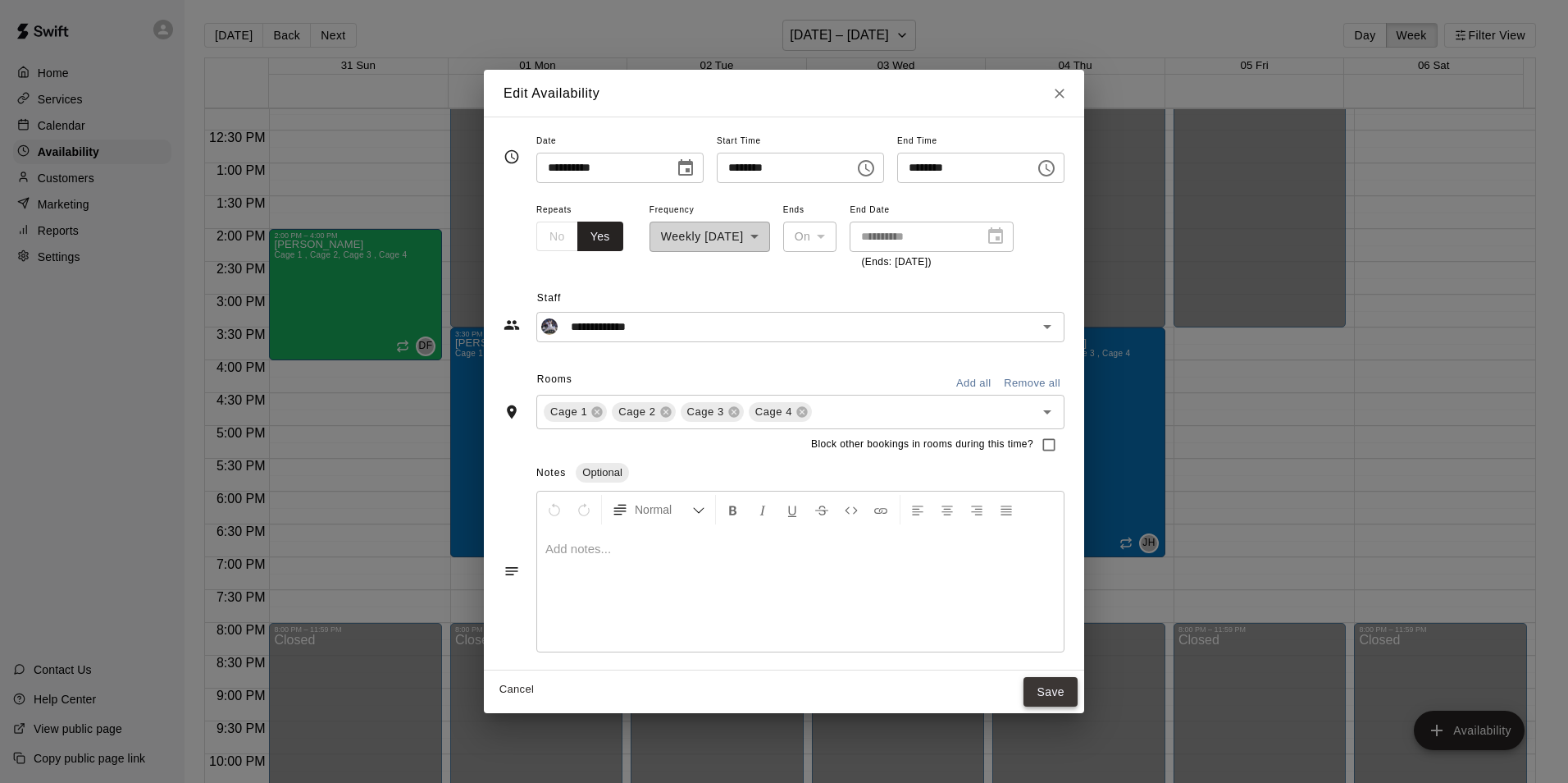
click at [1071, 688] on button "Save" at bounding box center [1050, 691] width 54 height 30
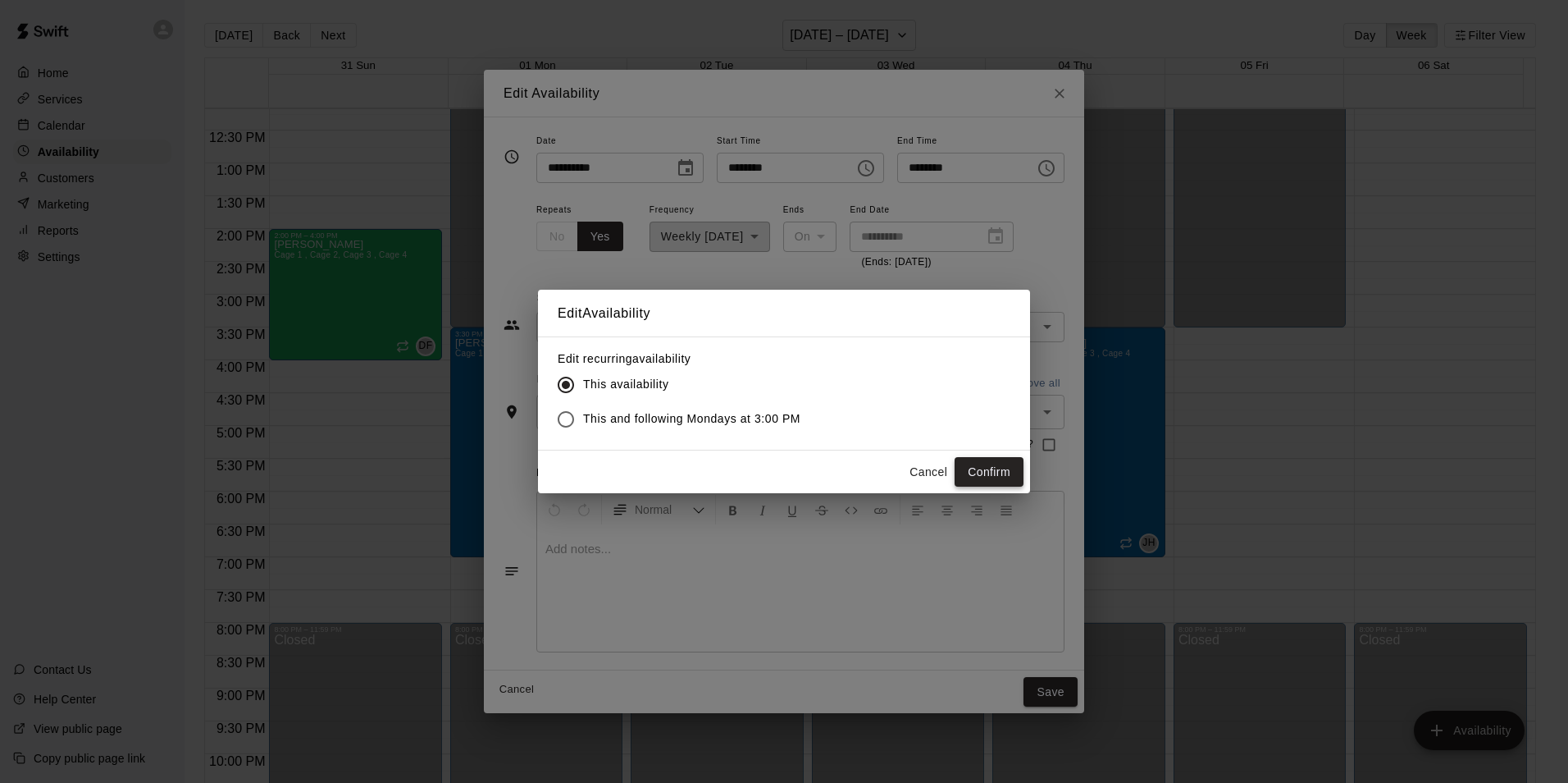
click at [996, 471] on button "Confirm" at bounding box center [990, 471] width 69 height 30
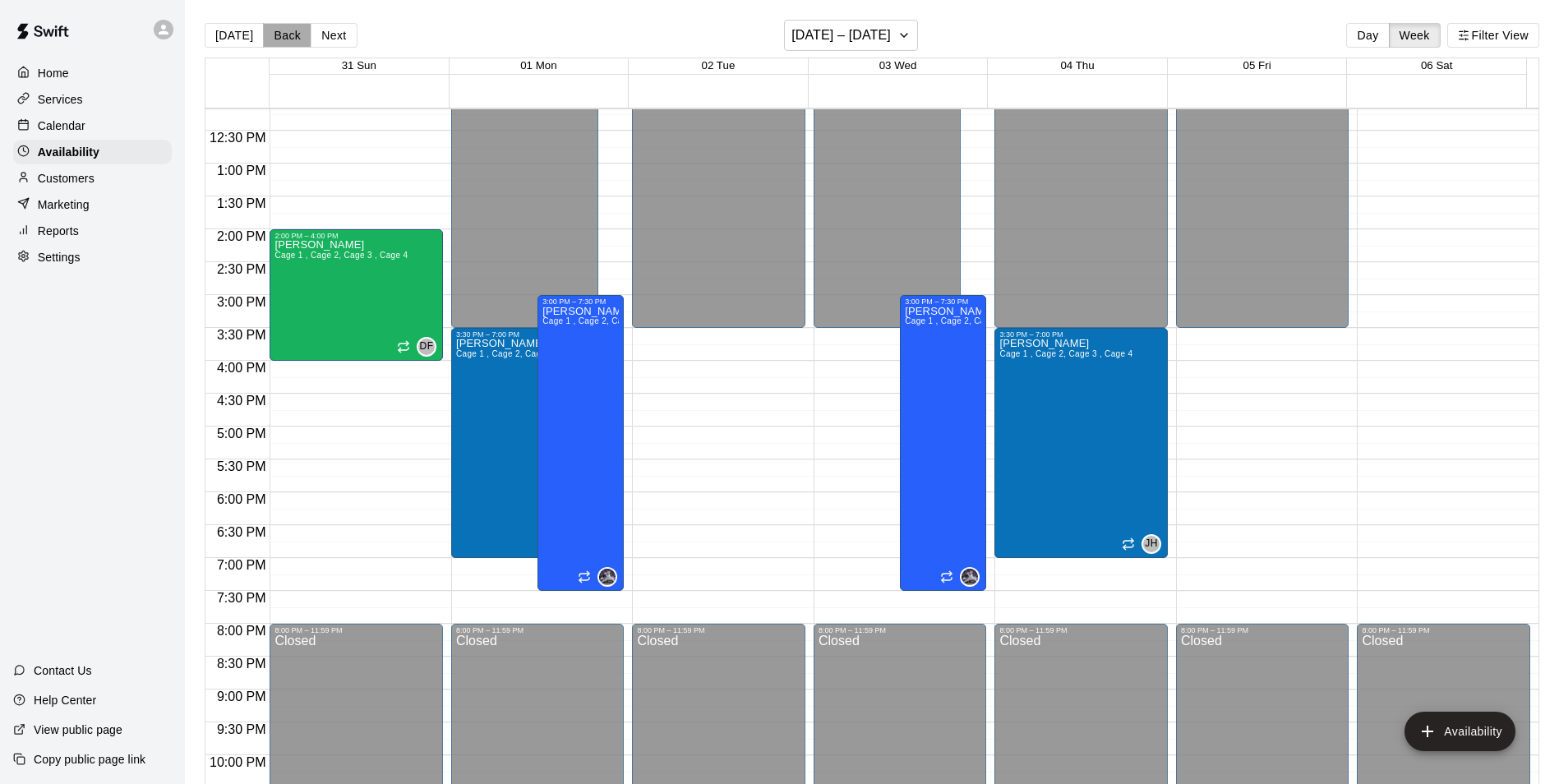
click at [295, 35] on button "Back" at bounding box center [287, 35] width 48 height 25
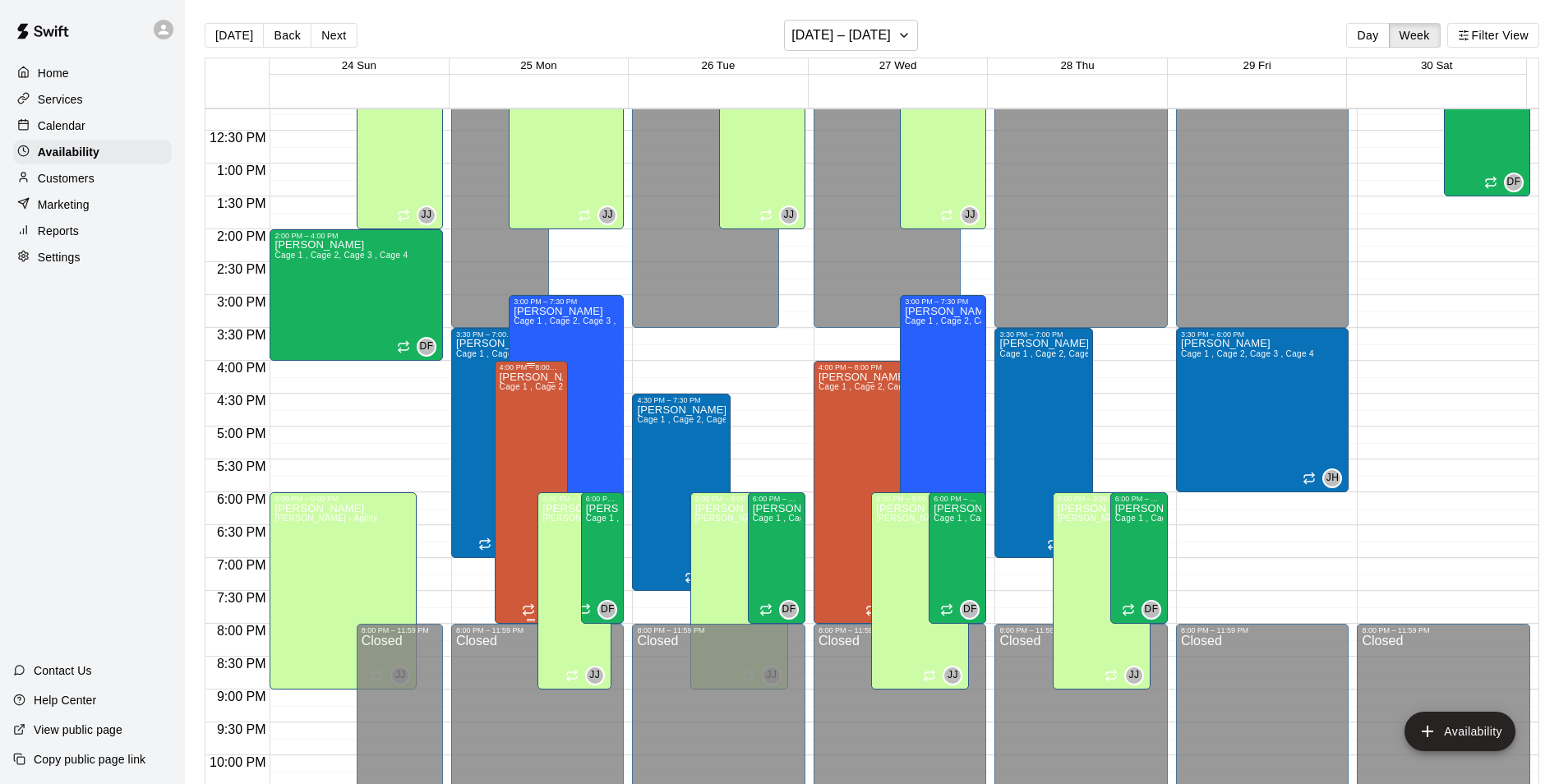
click at [533, 454] on div "[PERSON_NAME] Cage 1 , Cage 2, Cage 3 , Cage 4" at bounding box center [531, 763] width 64 height 784
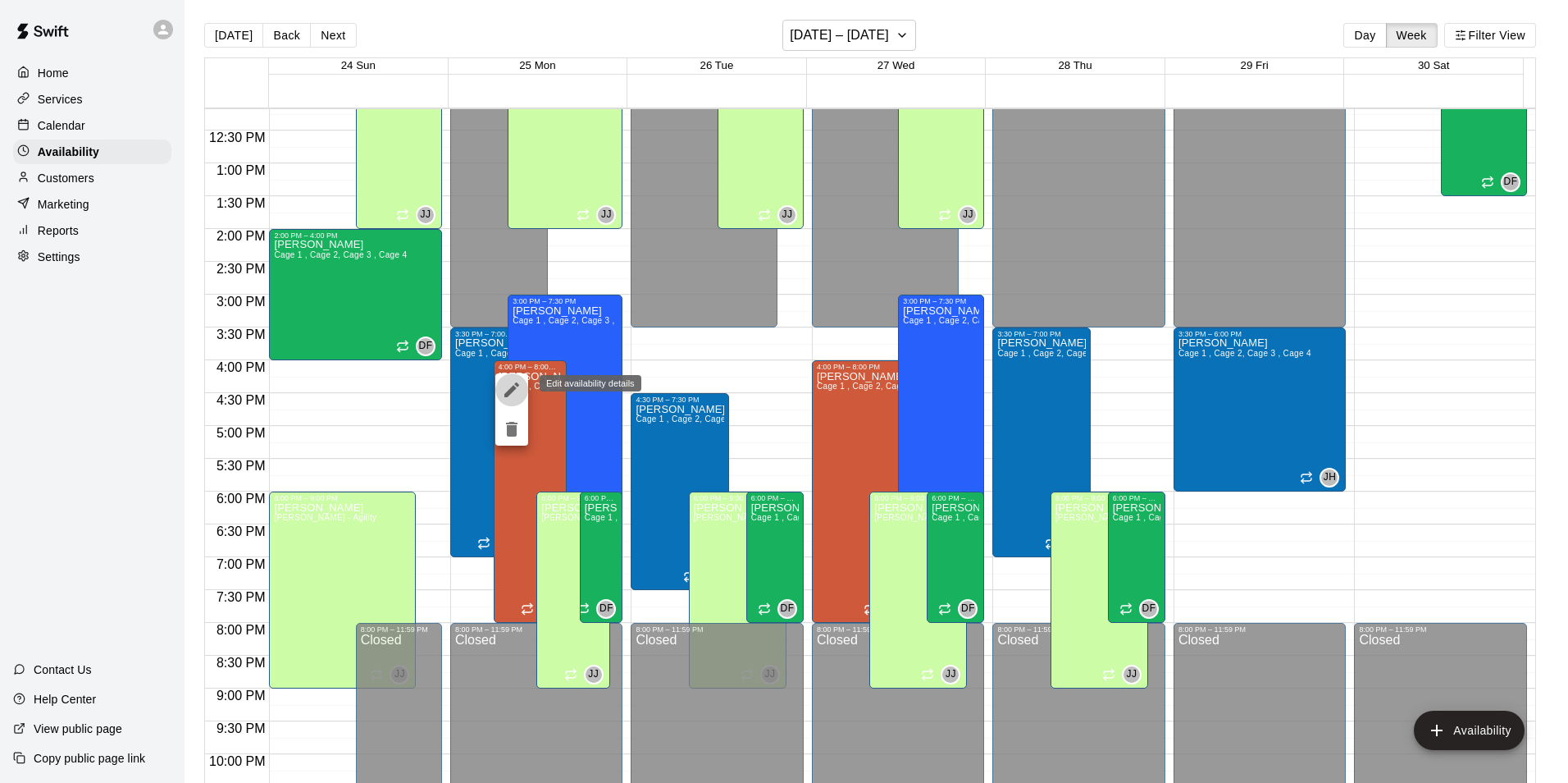
click at [512, 386] on icon "edit" at bounding box center [512, 390] width 20 height 20
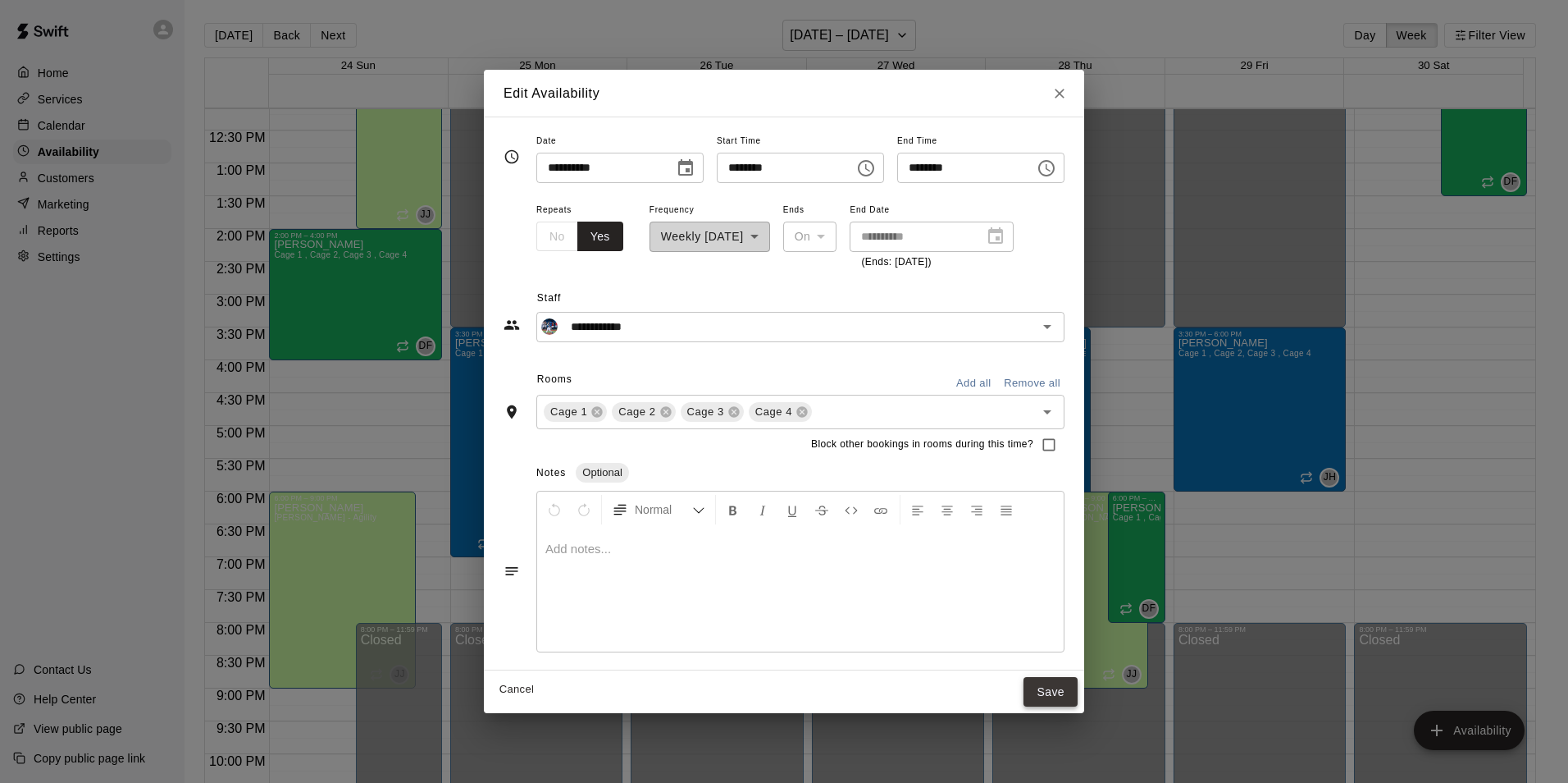
click at [1074, 693] on button "Save" at bounding box center [1050, 691] width 54 height 30
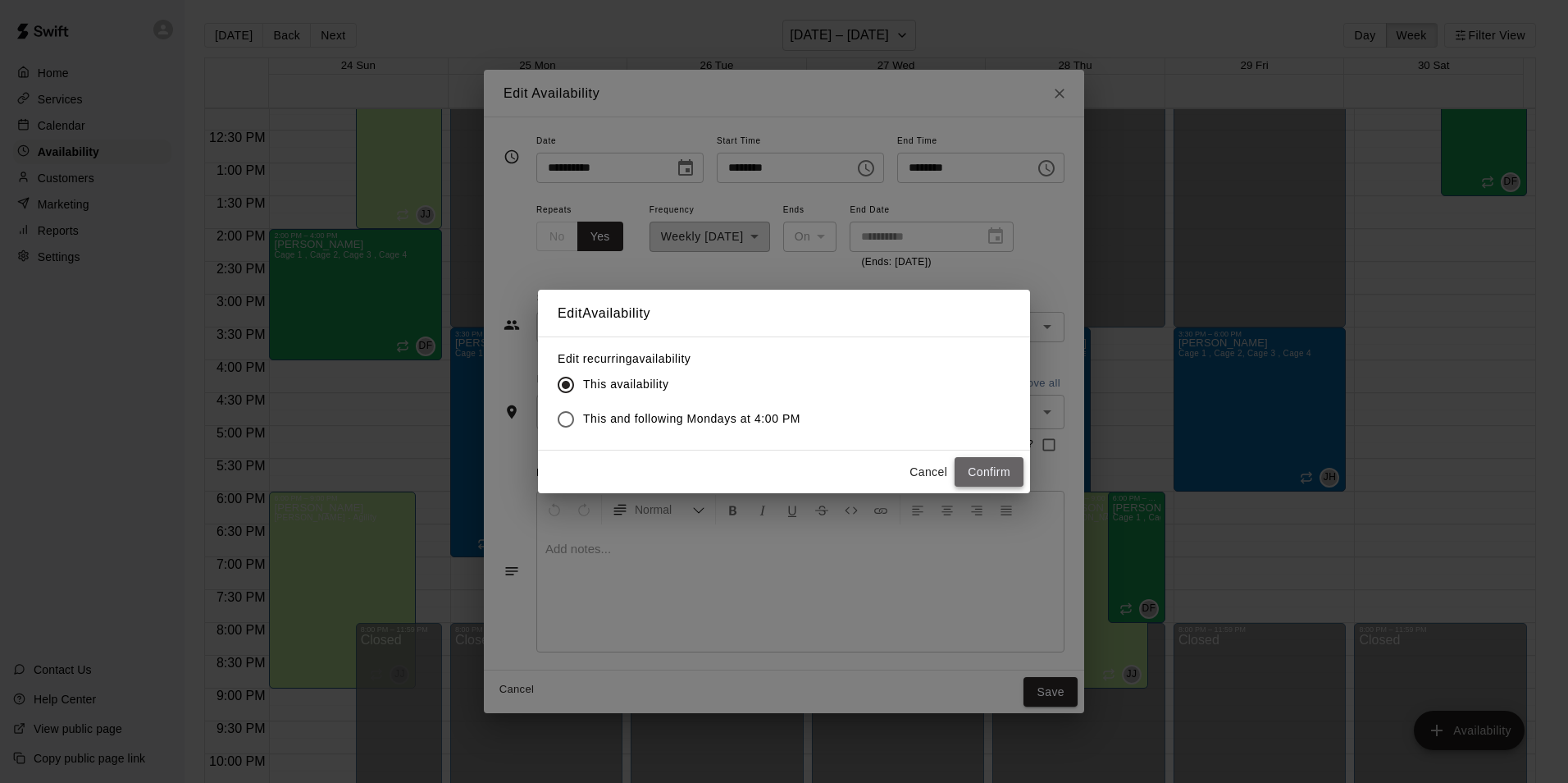
click at [981, 471] on button "Confirm" at bounding box center [990, 471] width 69 height 30
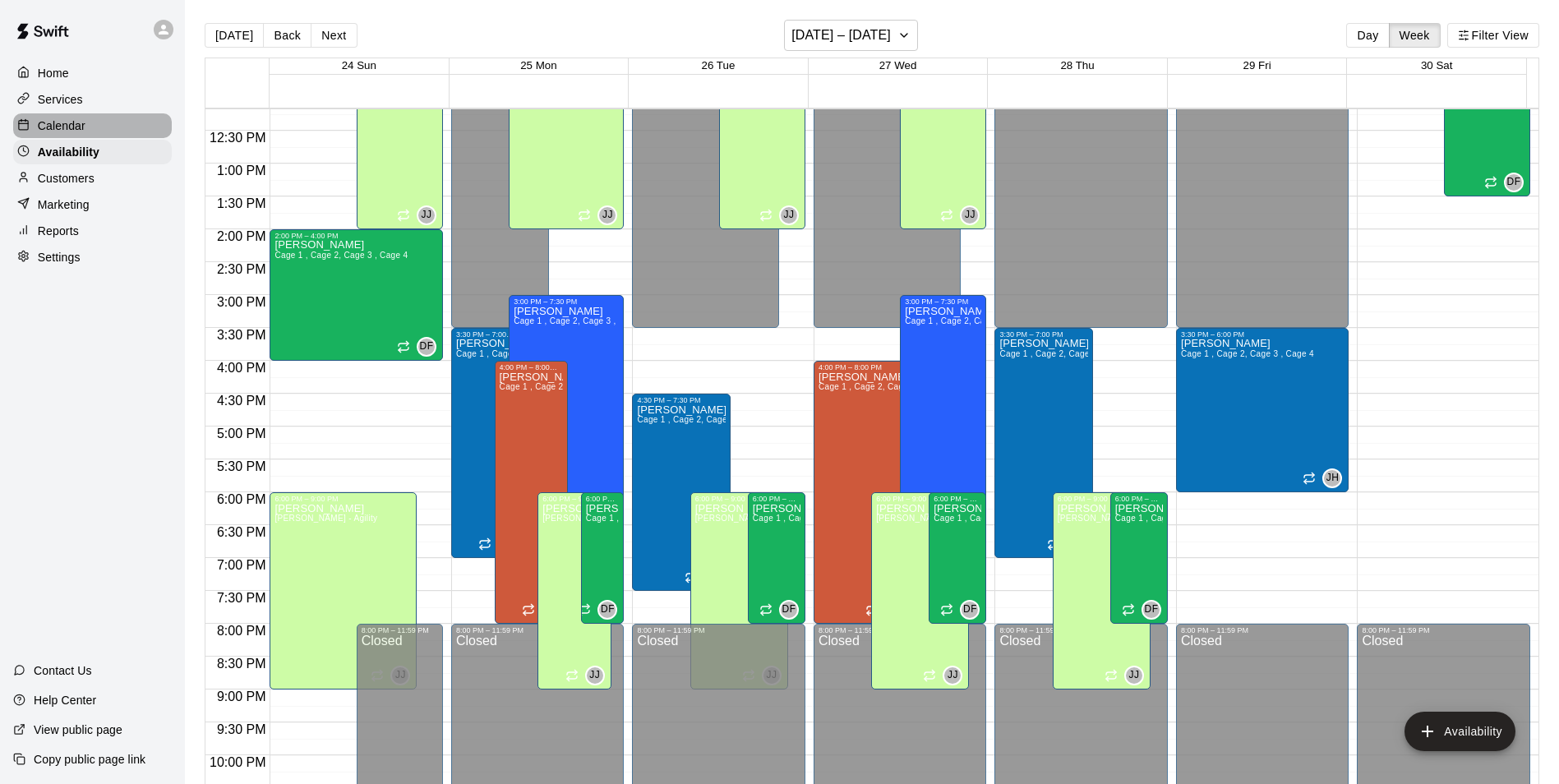
click at [45, 116] on div "Calendar" at bounding box center [92, 126] width 158 height 25
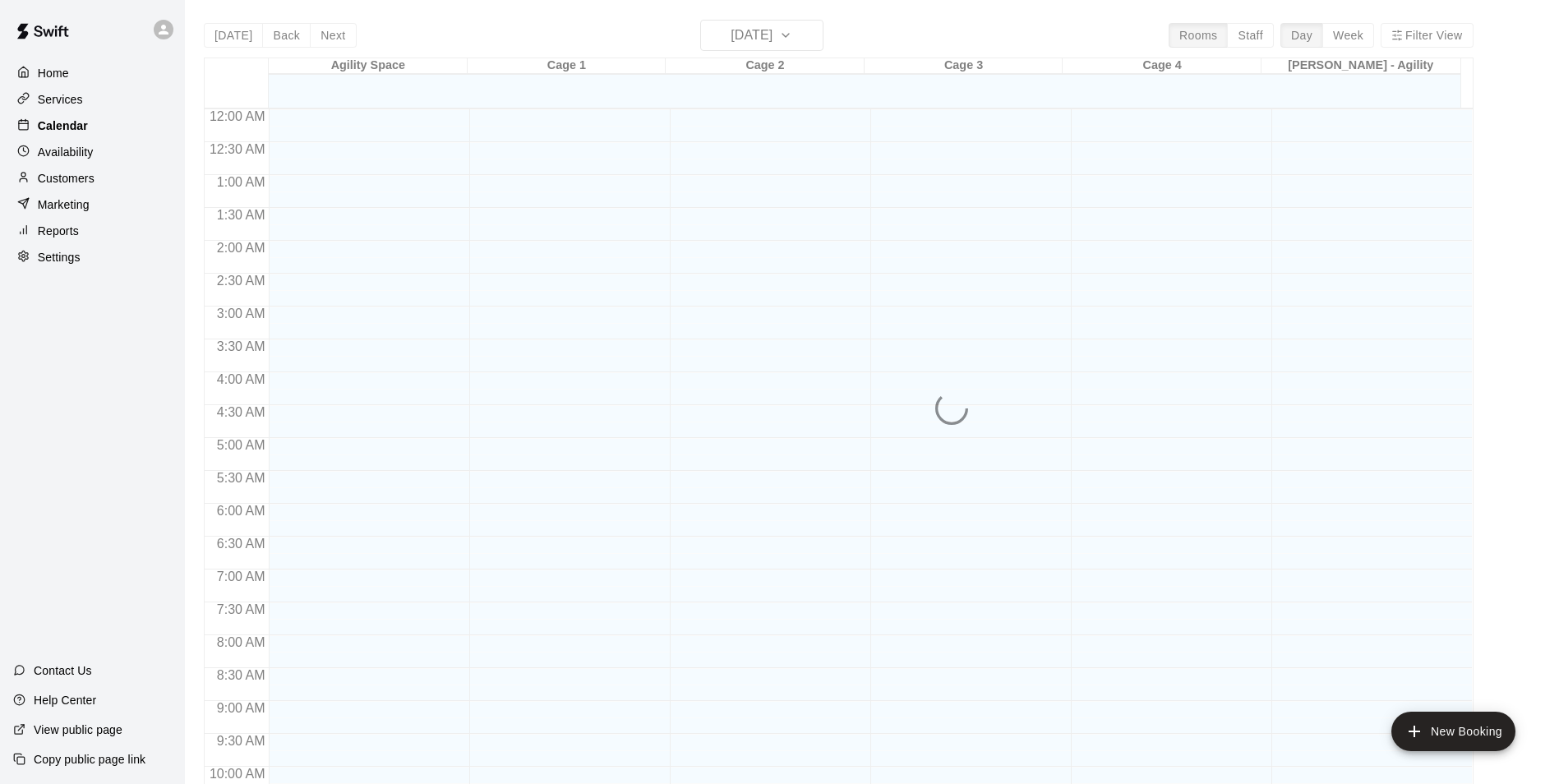
scroll to position [807, 0]
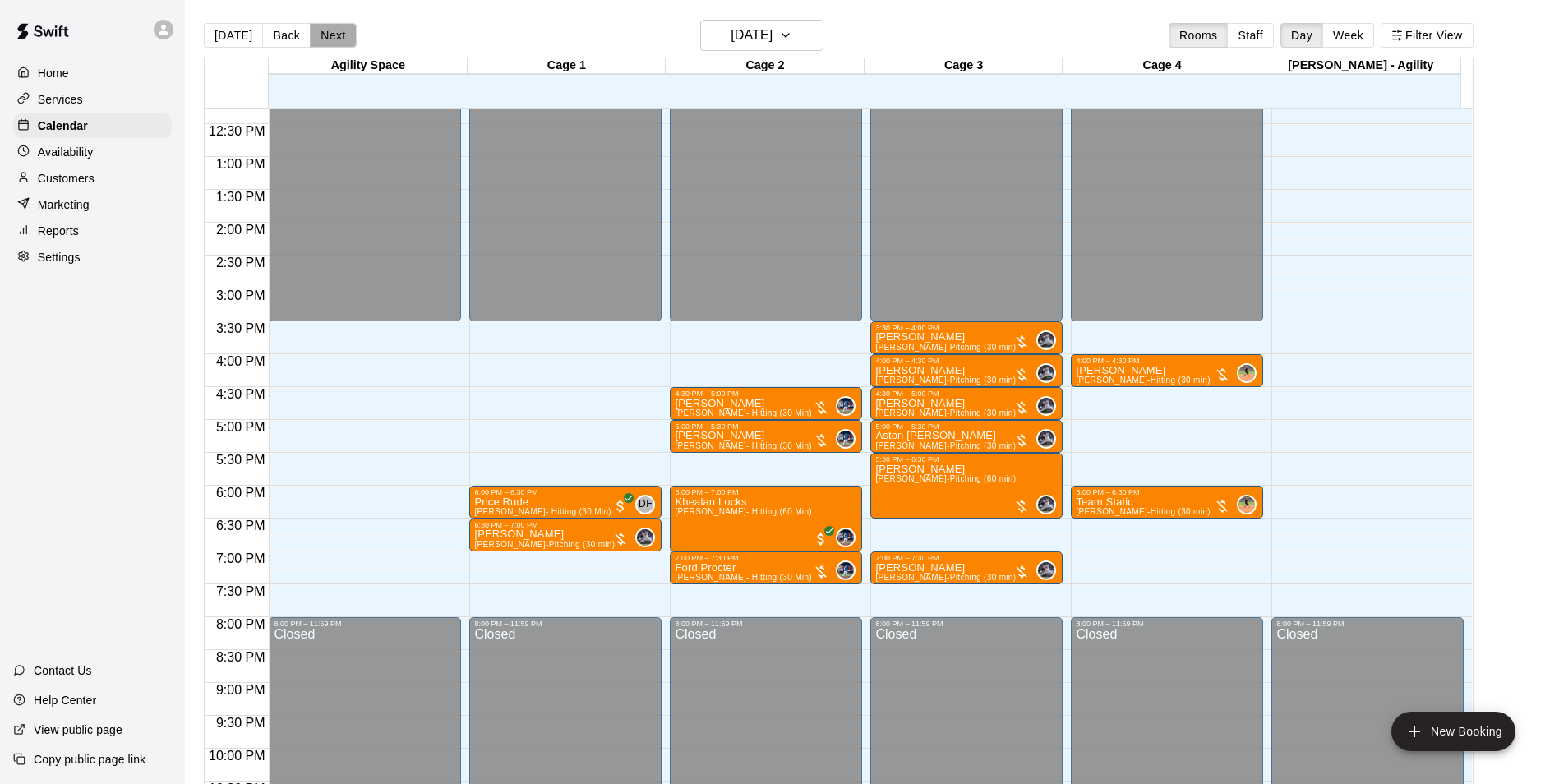
click at [330, 31] on button "Next" at bounding box center [333, 35] width 46 height 25
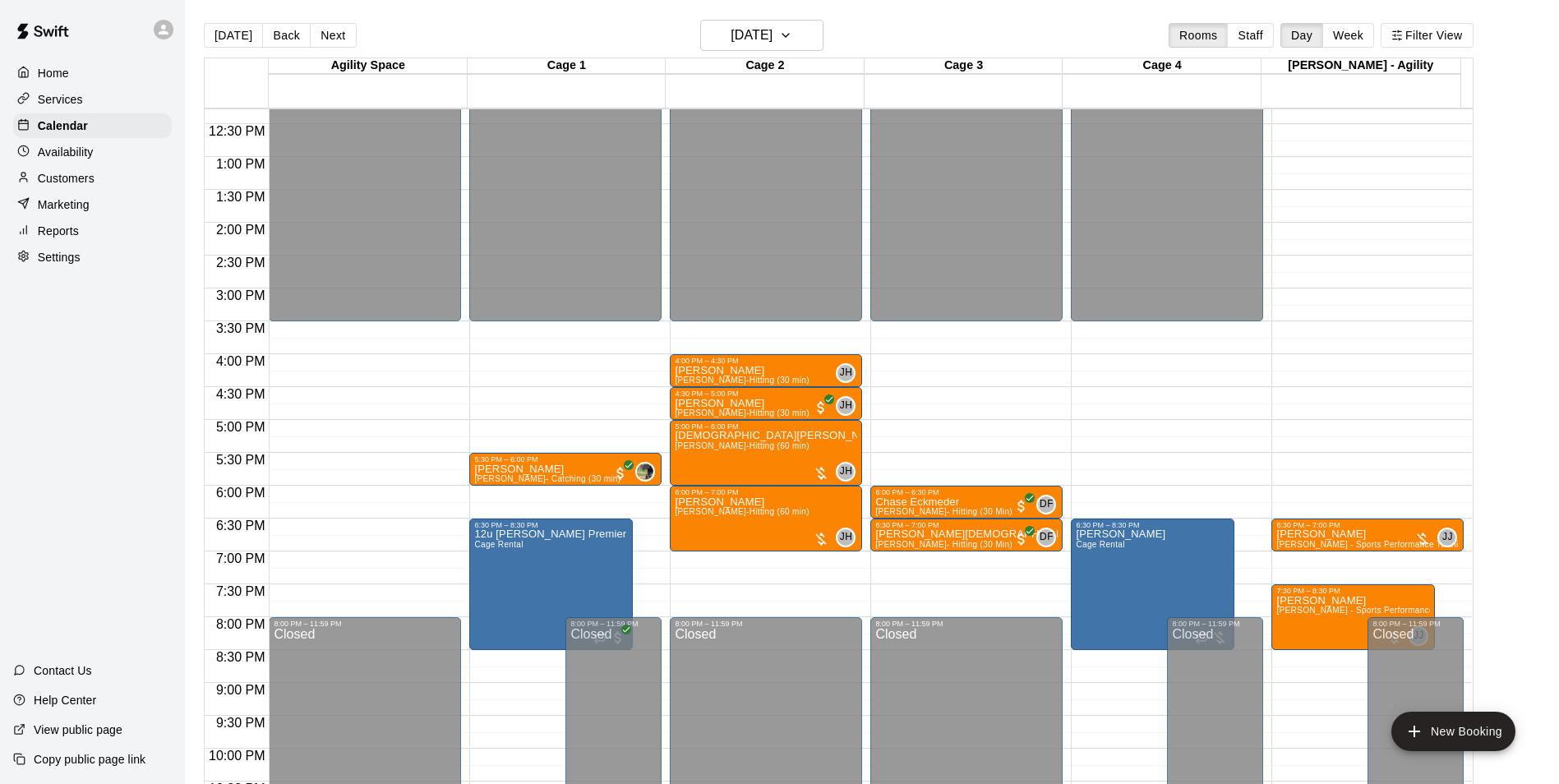
click at [332, 33] on button "Next" at bounding box center [333, 35] width 46 height 25
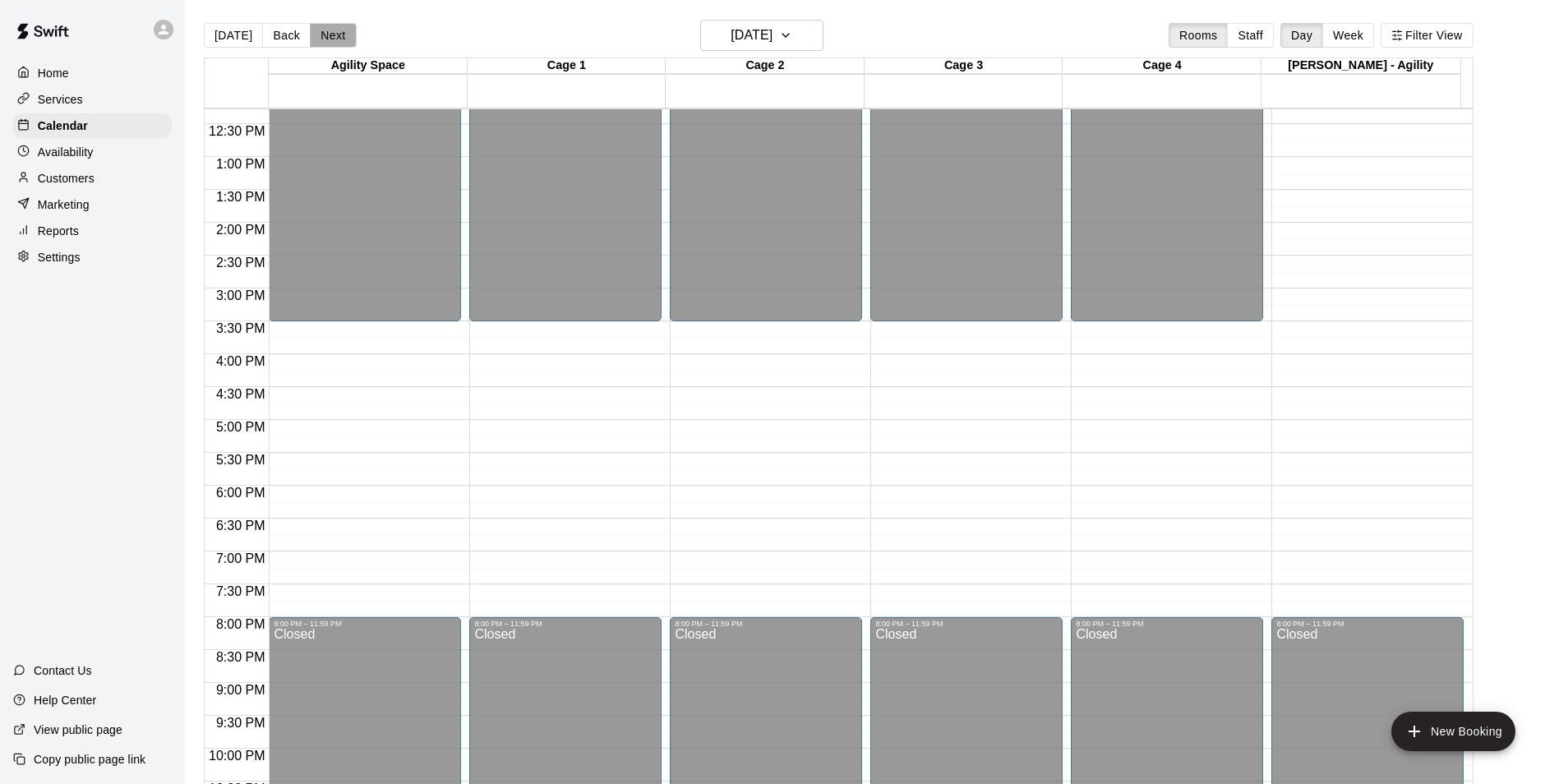
click at [333, 33] on button "Next" at bounding box center [333, 35] width 46 height 25
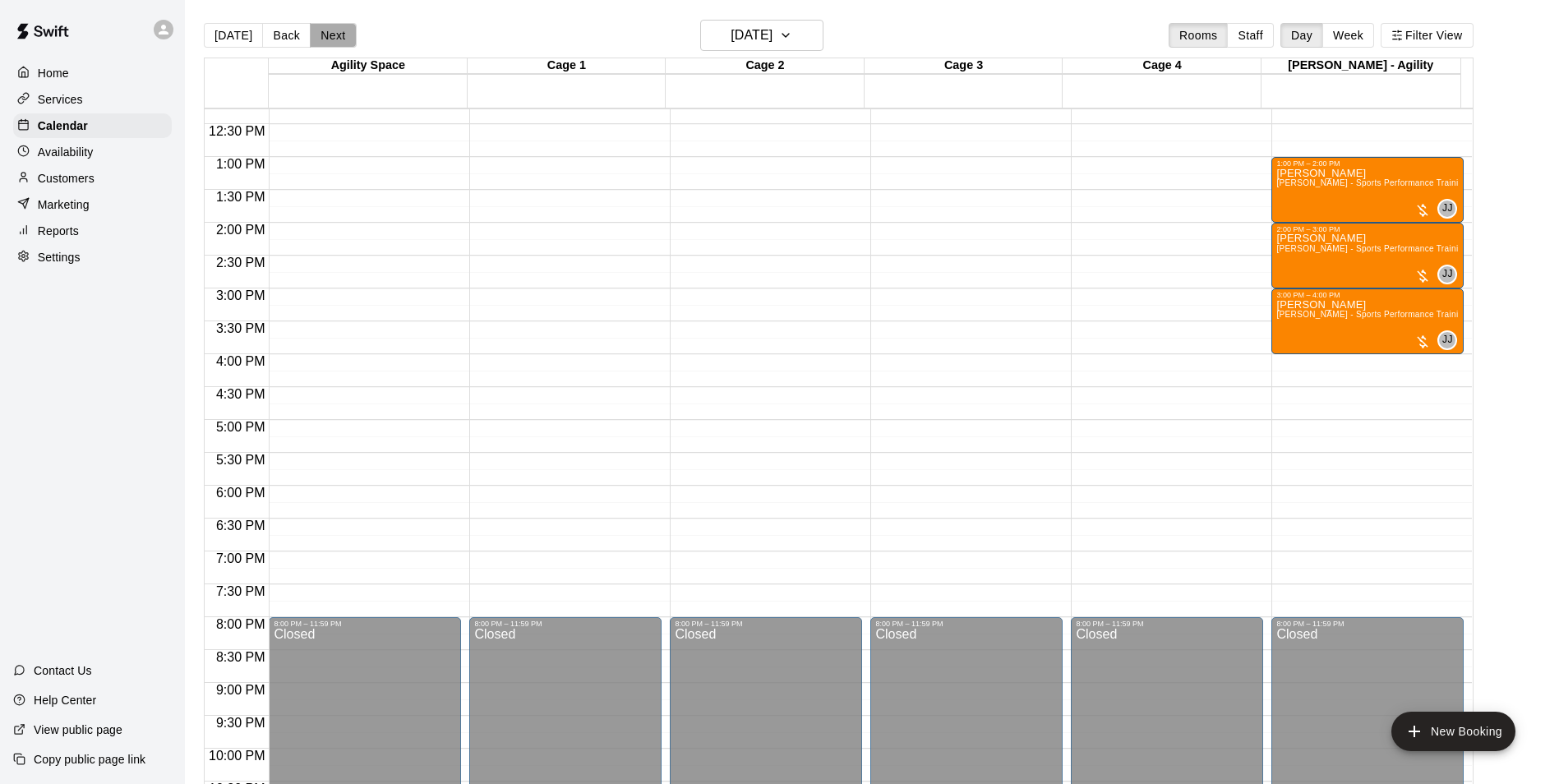
click at [333, 33] on button "Next" at bounding box center [333, 35] width 46 height 25
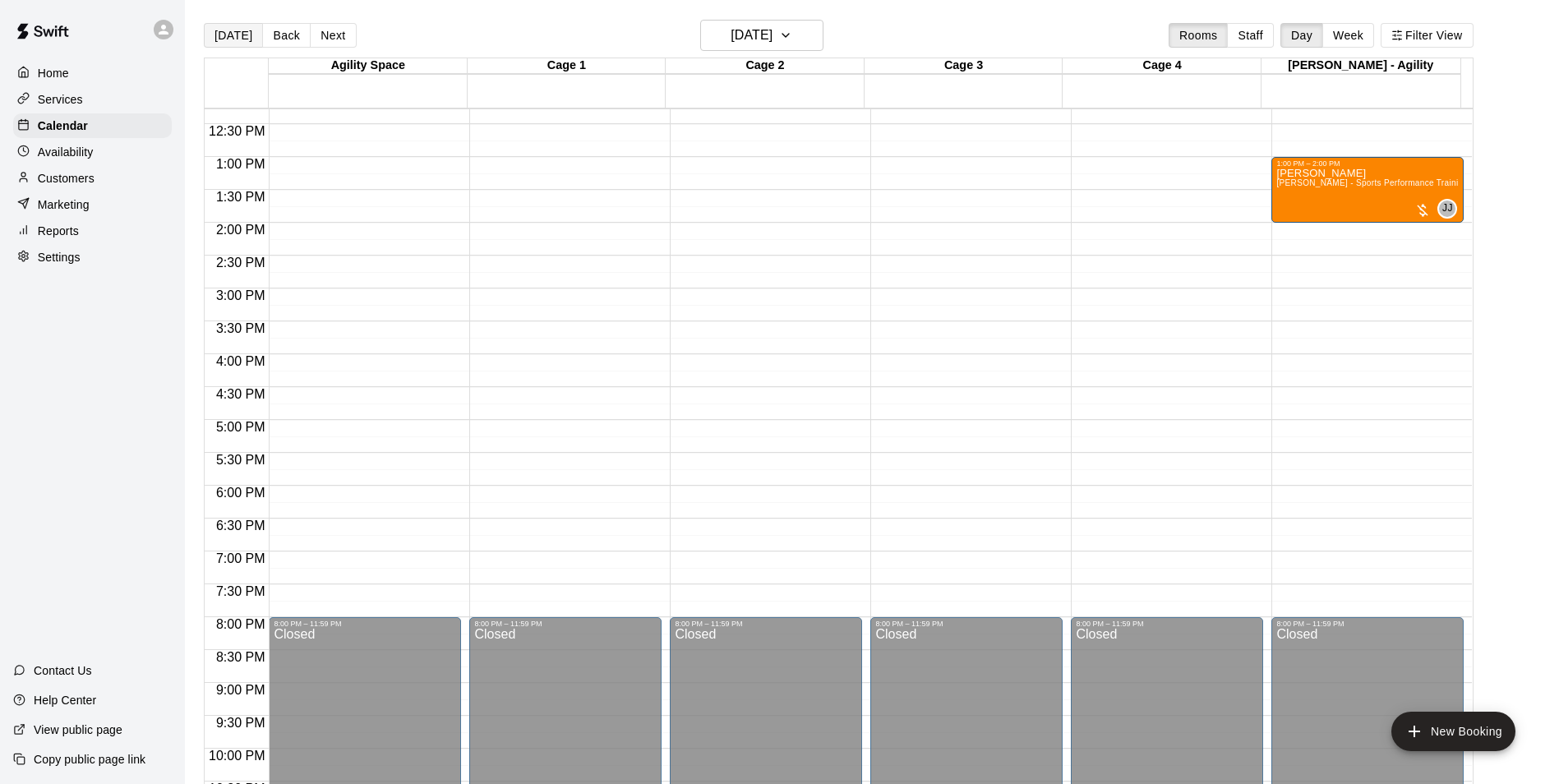
click at [241, 38] on button "[DATE]" at bounding box center [233, 35] width 59 height 25
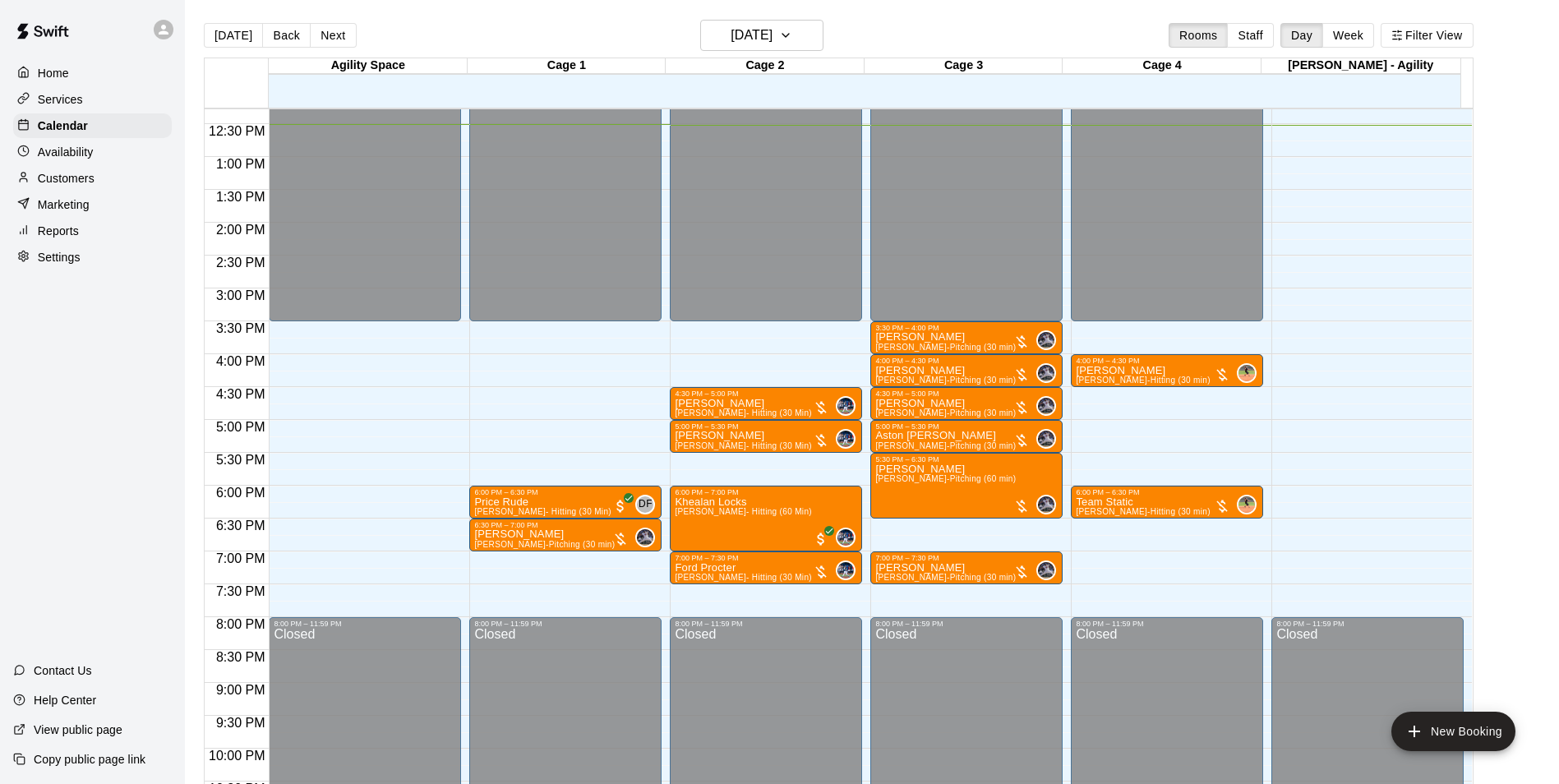
click at [204, 23] on button "[DATE]" at bounding box center [233, 35] width 59 height 25
